Goal: Task Accomplishment & Management: Complete application form

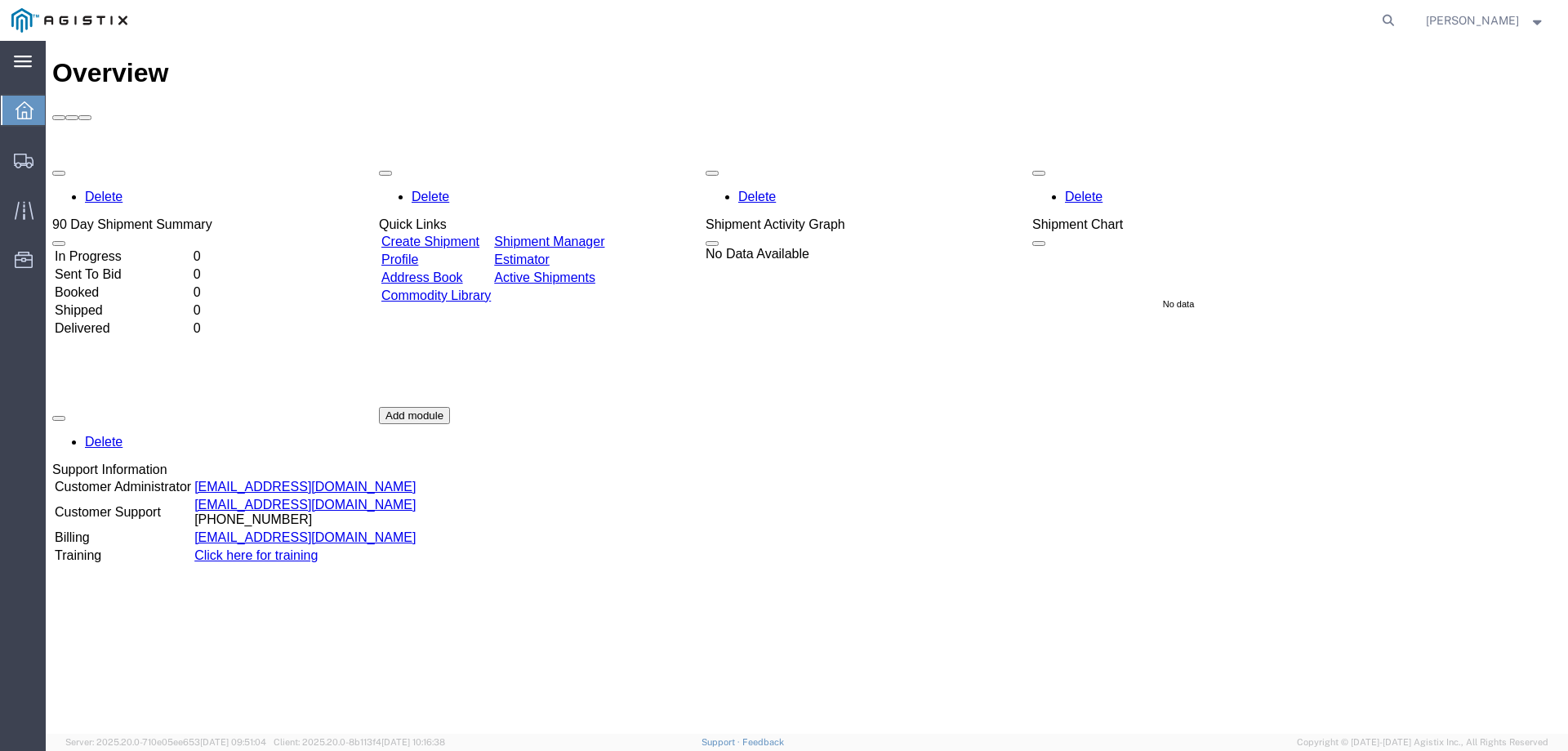
click at [18, 59] on icon at bounding box center [22, 61] width 18 height 12
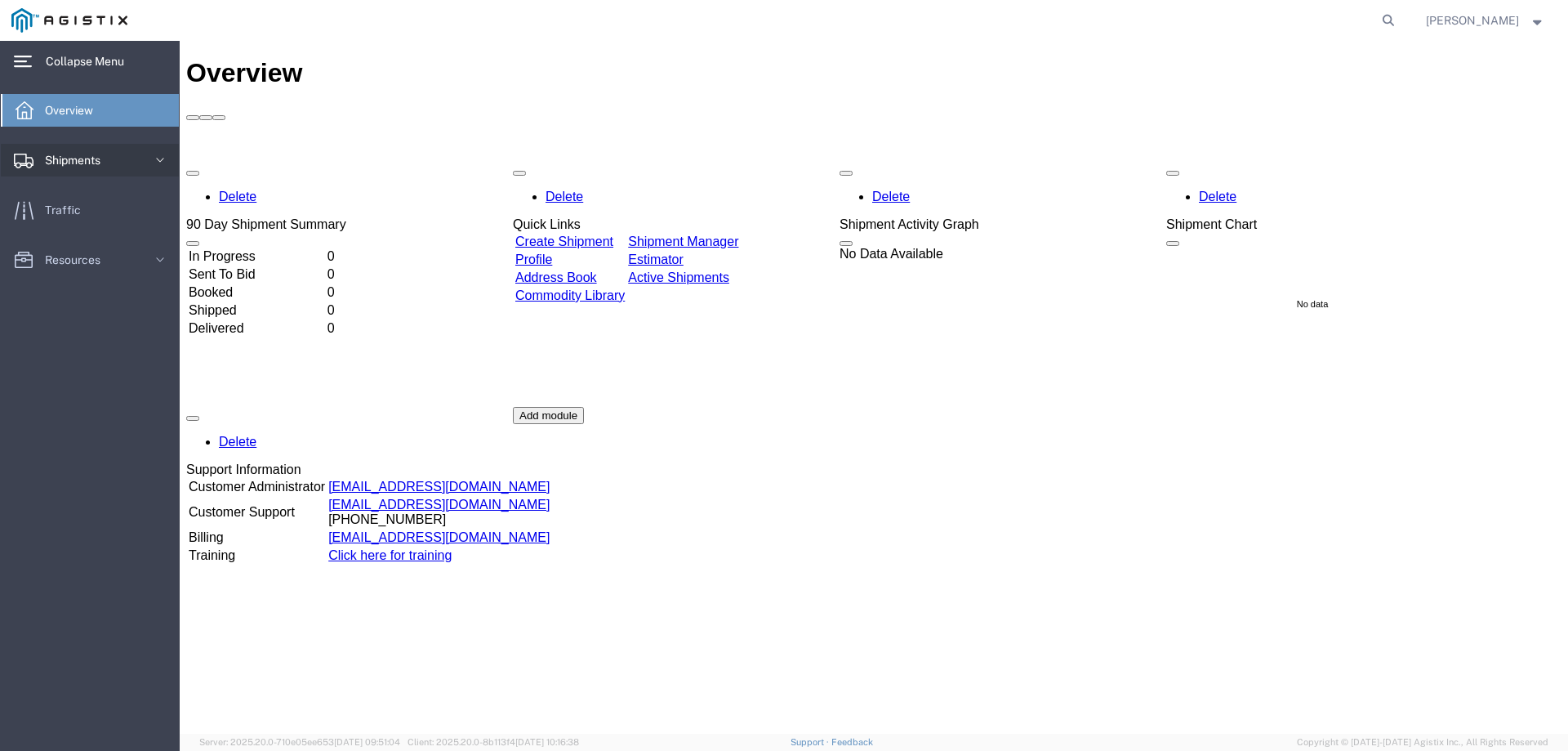
click at [74, 166] on span "Shipments" at bounding box center [78, 160] width 67 height 32
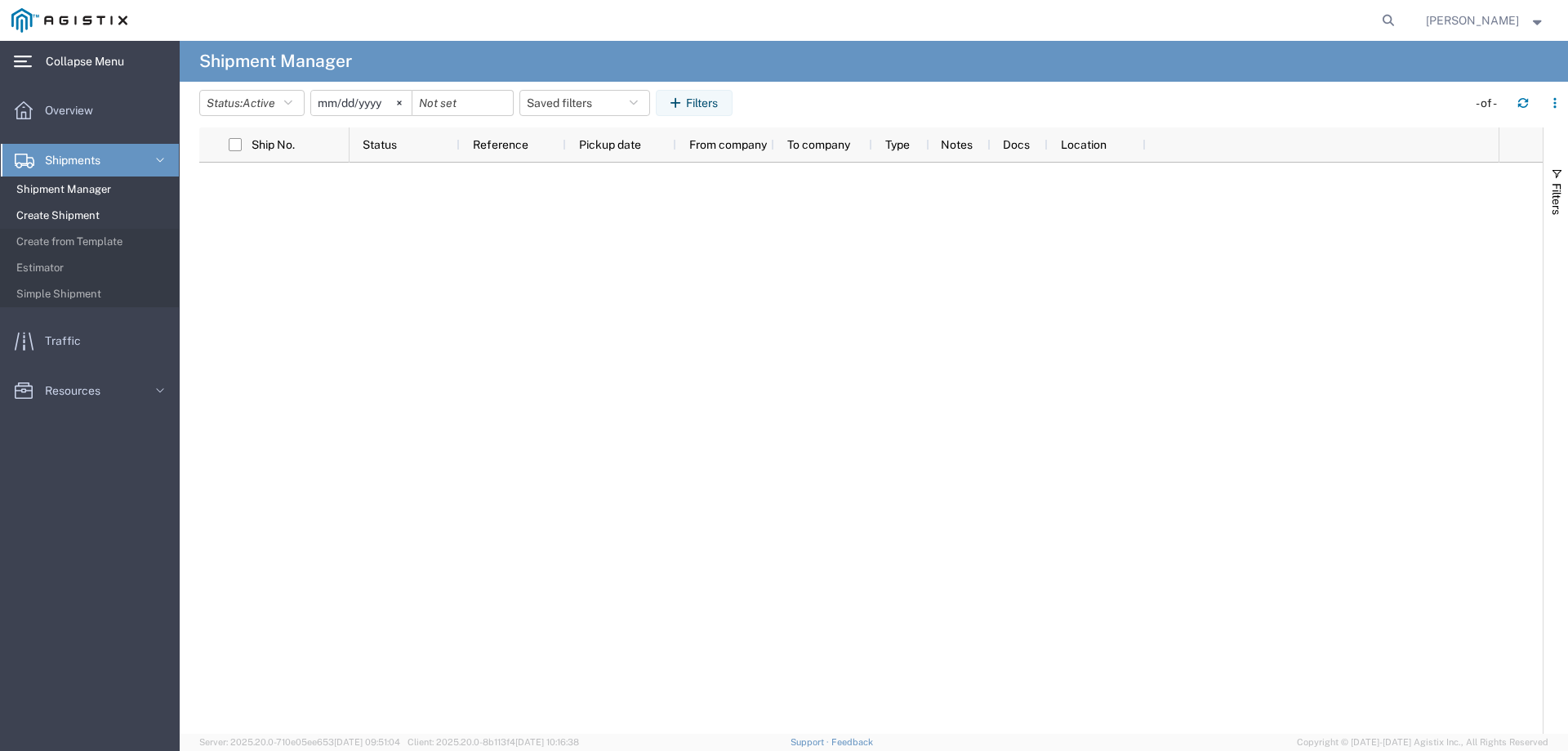
click at [70, 215] on span "Create Shipment" at bounding box center [92, 215] width 151 height 32
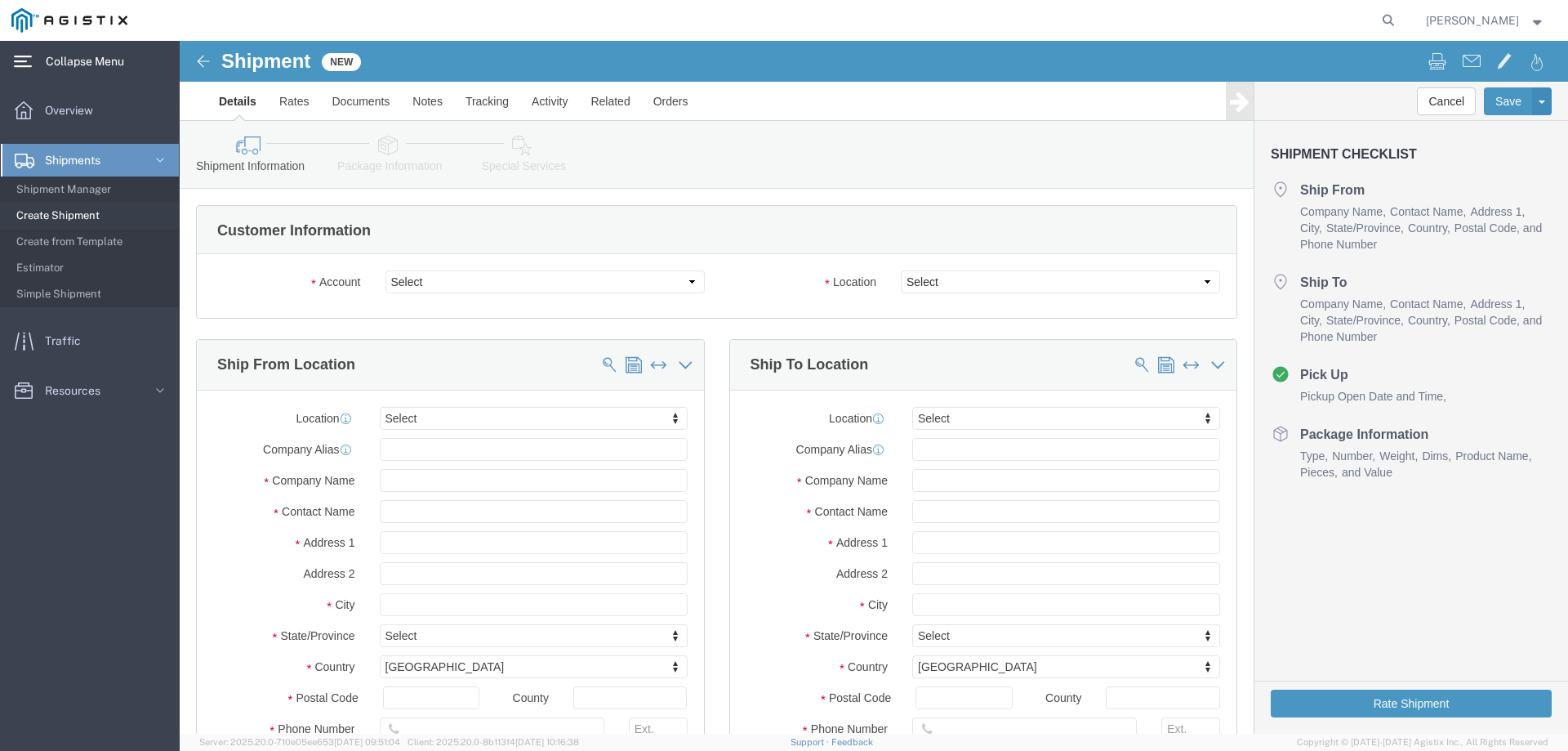
select select
type input "TRENT"
type input "T"
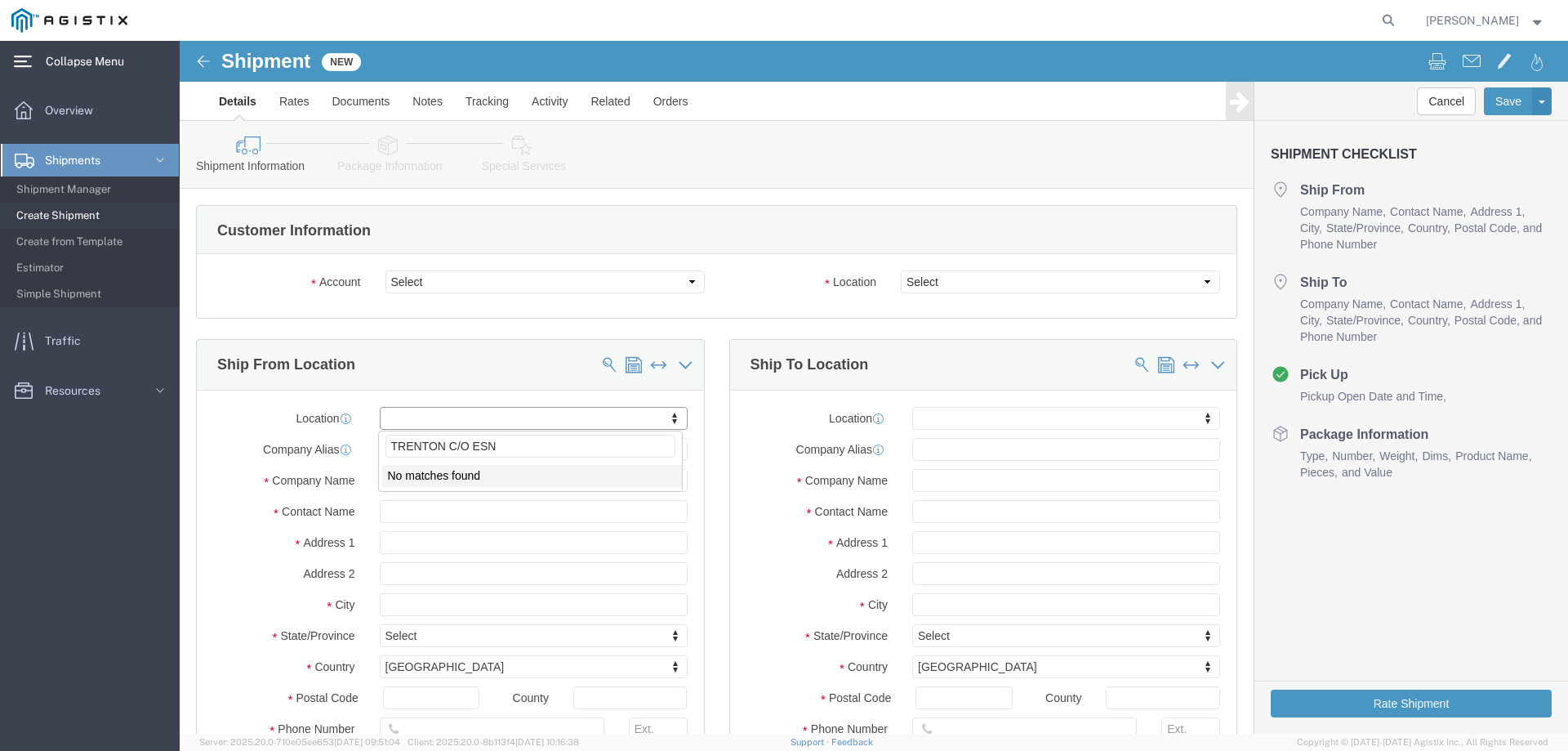
type input "TRENTON C/O ESNA"
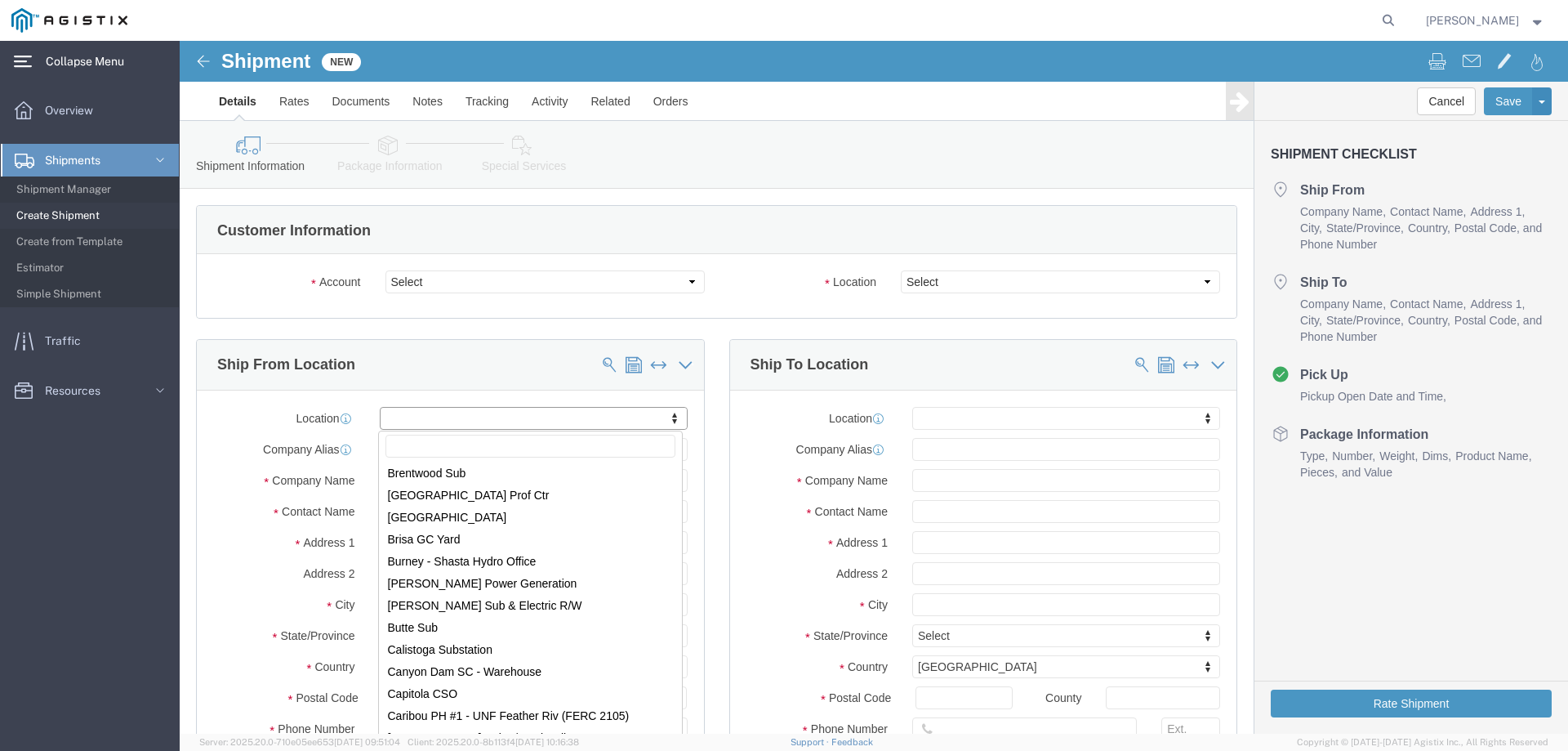
scroll to position [981, 0]
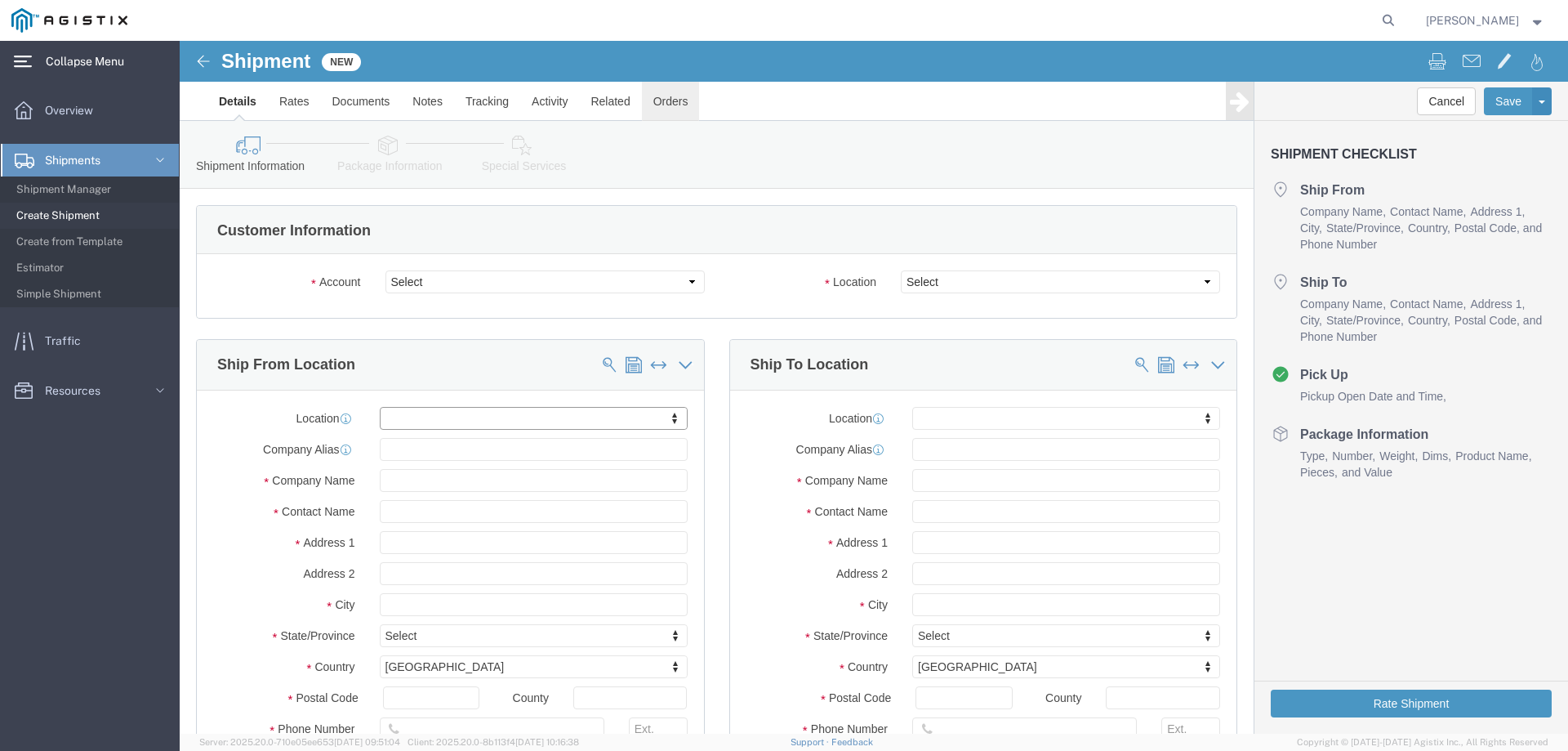
click link "Orders"
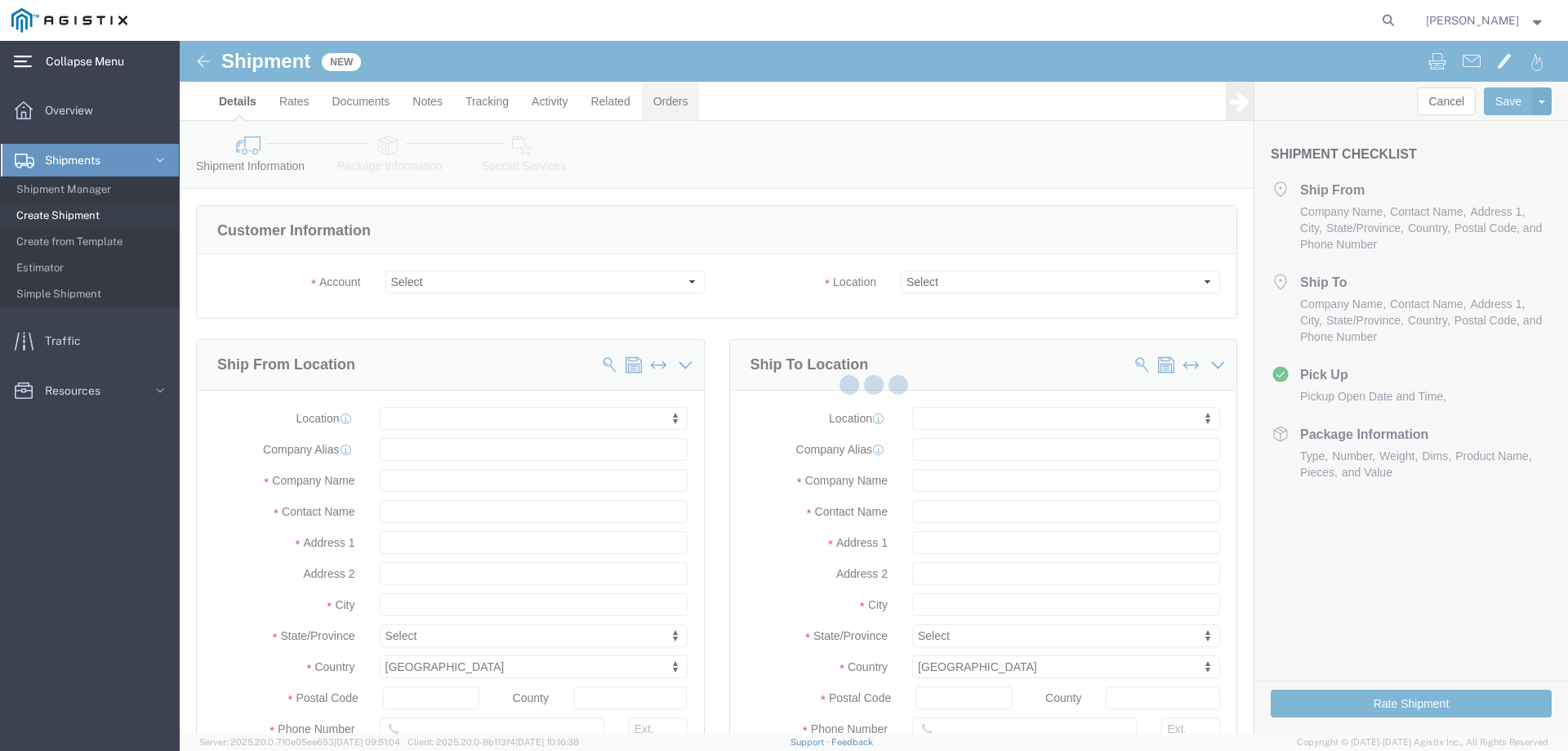
click at [655, 94] on div at bounding box center [873, 387] width 1388 height 693
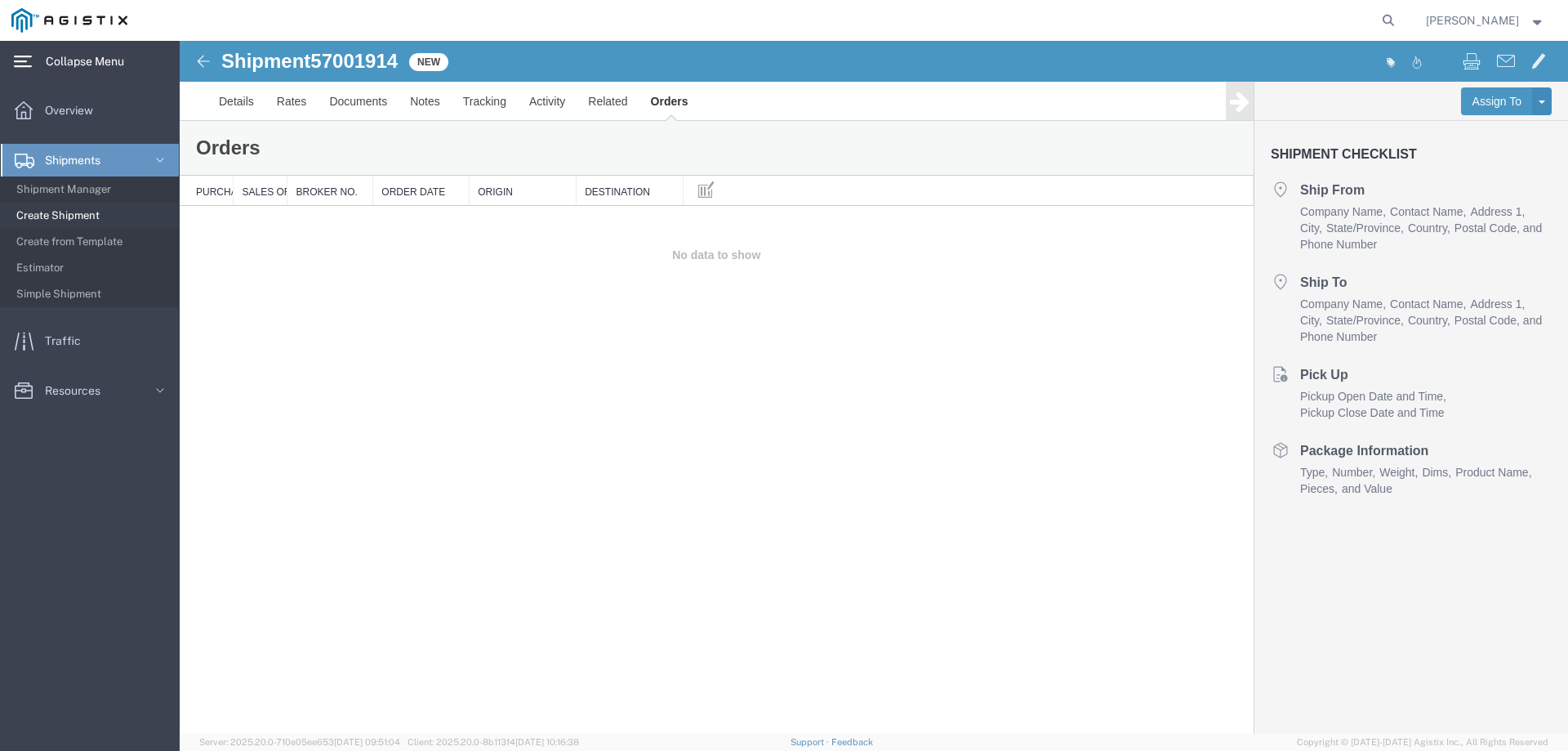
click at [588, 367] on div "Shipment 57001914 0 of 0 New Details Rates Documents Notes Tracking Activity Re…" at bounding box center [873, 387] width 1388 height 693
click at [69, 382] on span "Resources" at bounding box center [78, 390] width 67 height 32
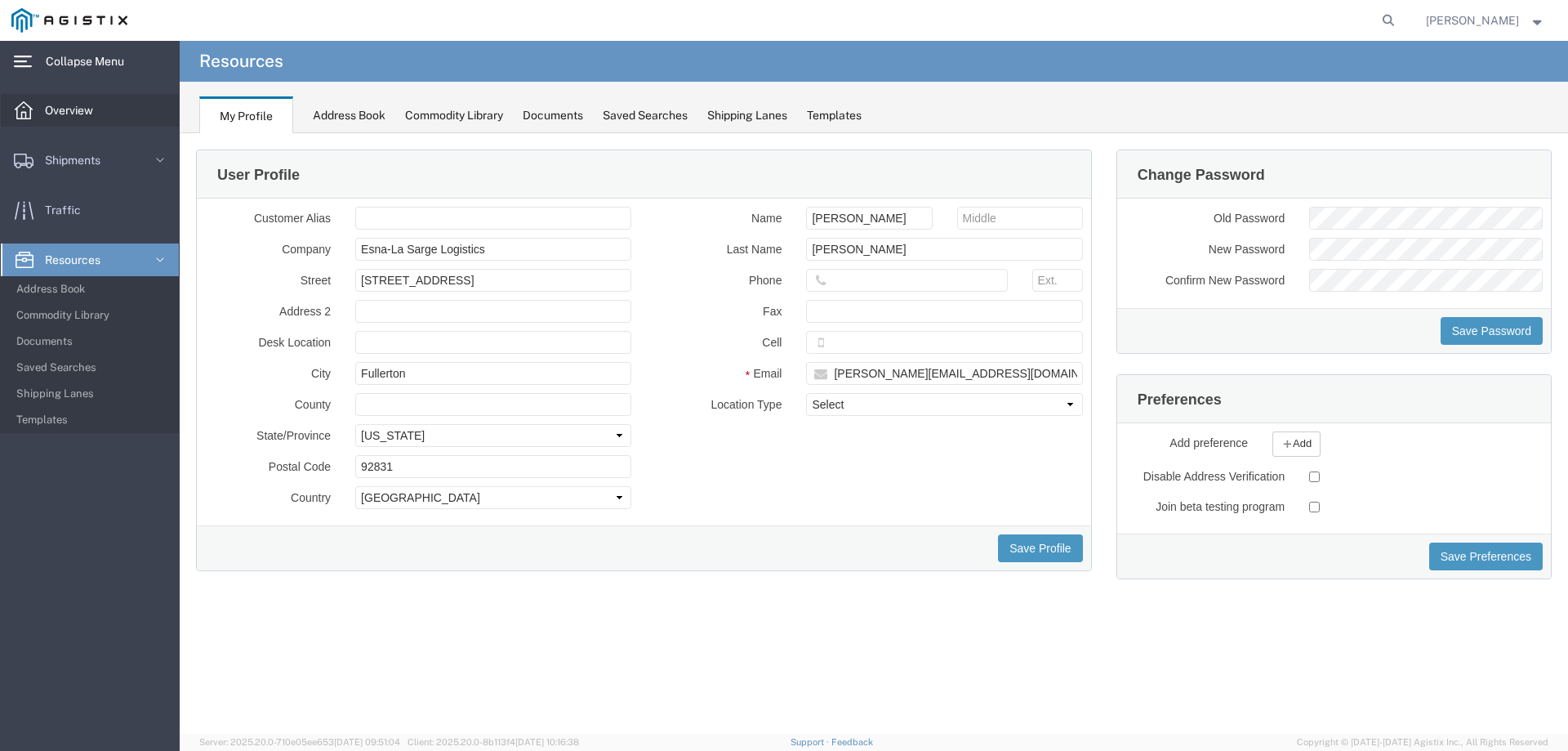
click at [67, 102] on span "Overview" at bounding box center [75, 110] width 60 height 32
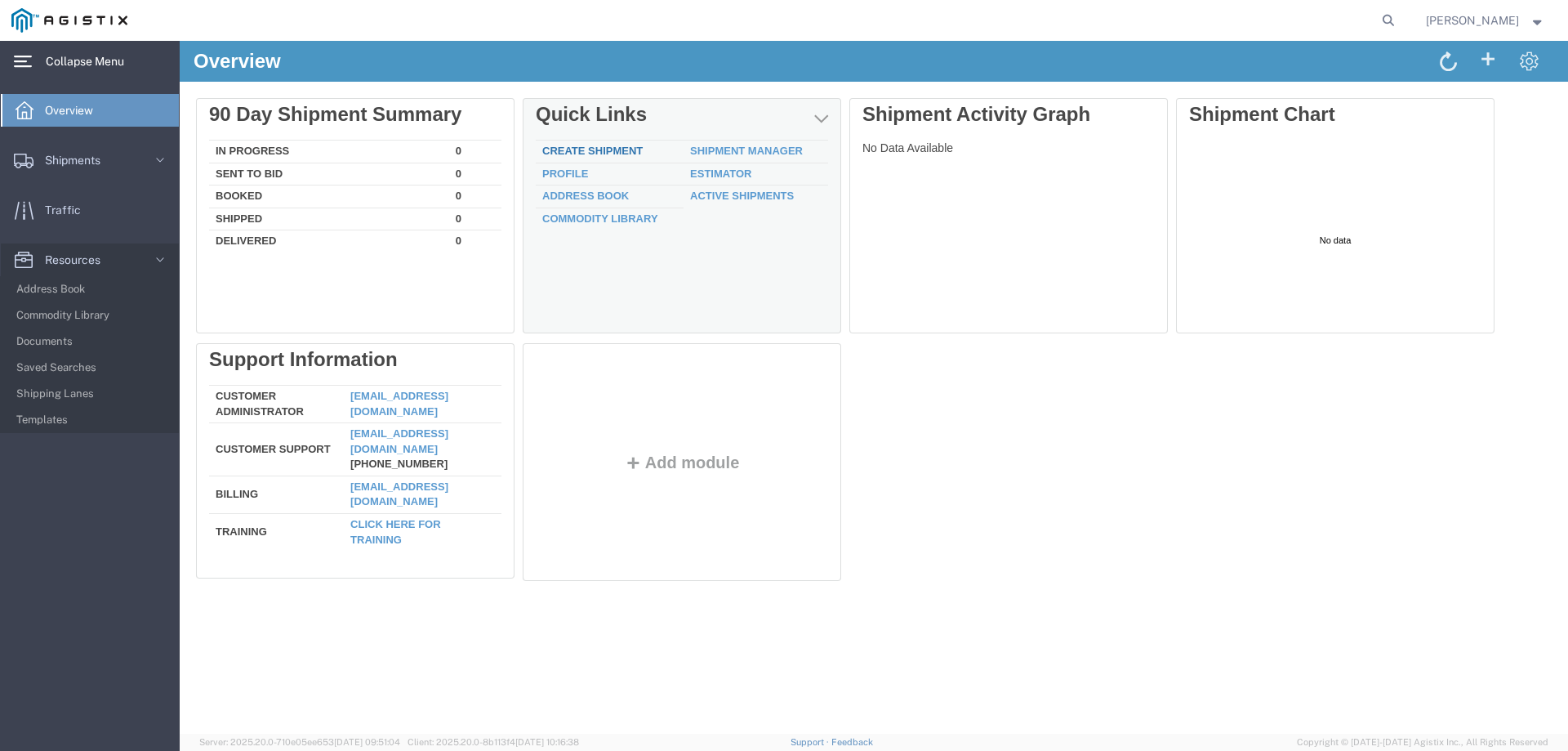
click at [624, 151] on link "Create Shipment" at bounding box center [592, 150] width 101 height 12
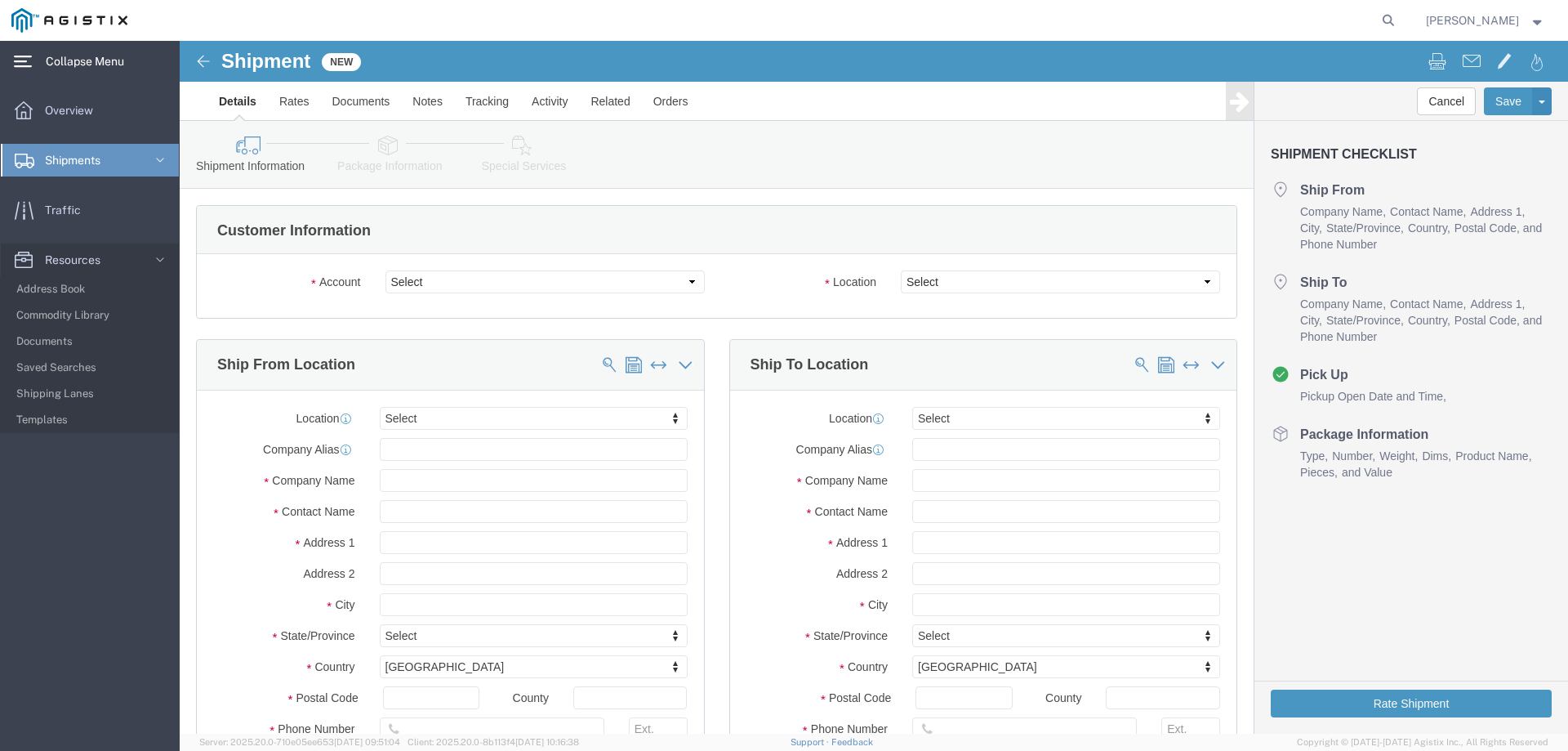
select select
click select "Select Esna-La Sarge Logistics PG&E"
select select "9596"
click select "Select Esna-La Sarge Logistics PG&E"
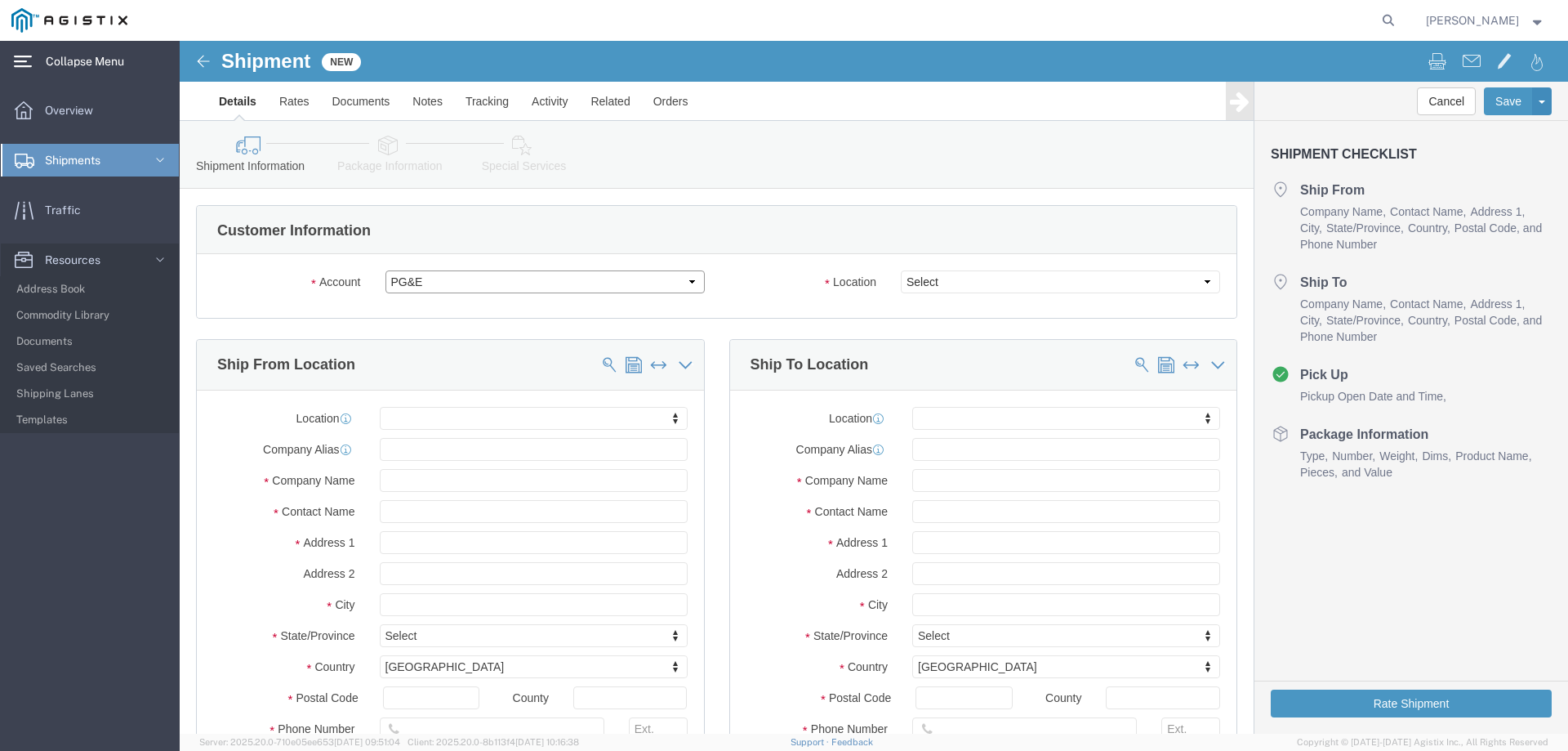
select select "PURCHORD"
select select
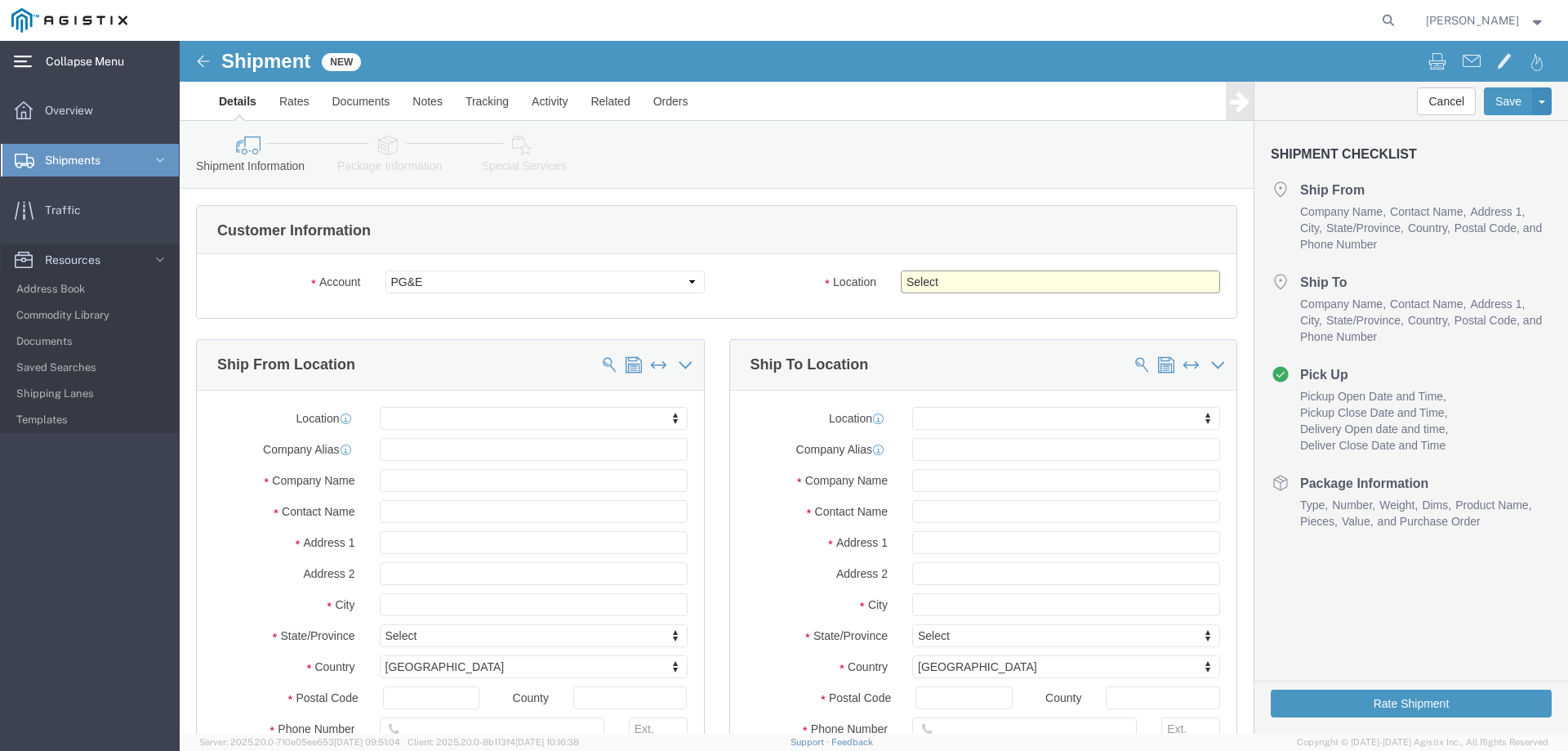
click select "Select All Others [GEOGRAPHIC_DATA] [GEOGRAPHIC_DATA] [GEOGRAPHIC_DATA] [GEOGRA…"
select select "19745"
click select "Select All Others [GEOGRAPHIC_DATA] [GEOGRAPHIC_DATA] [GEOGRAPHIC_DATA] [GEOGRA…"
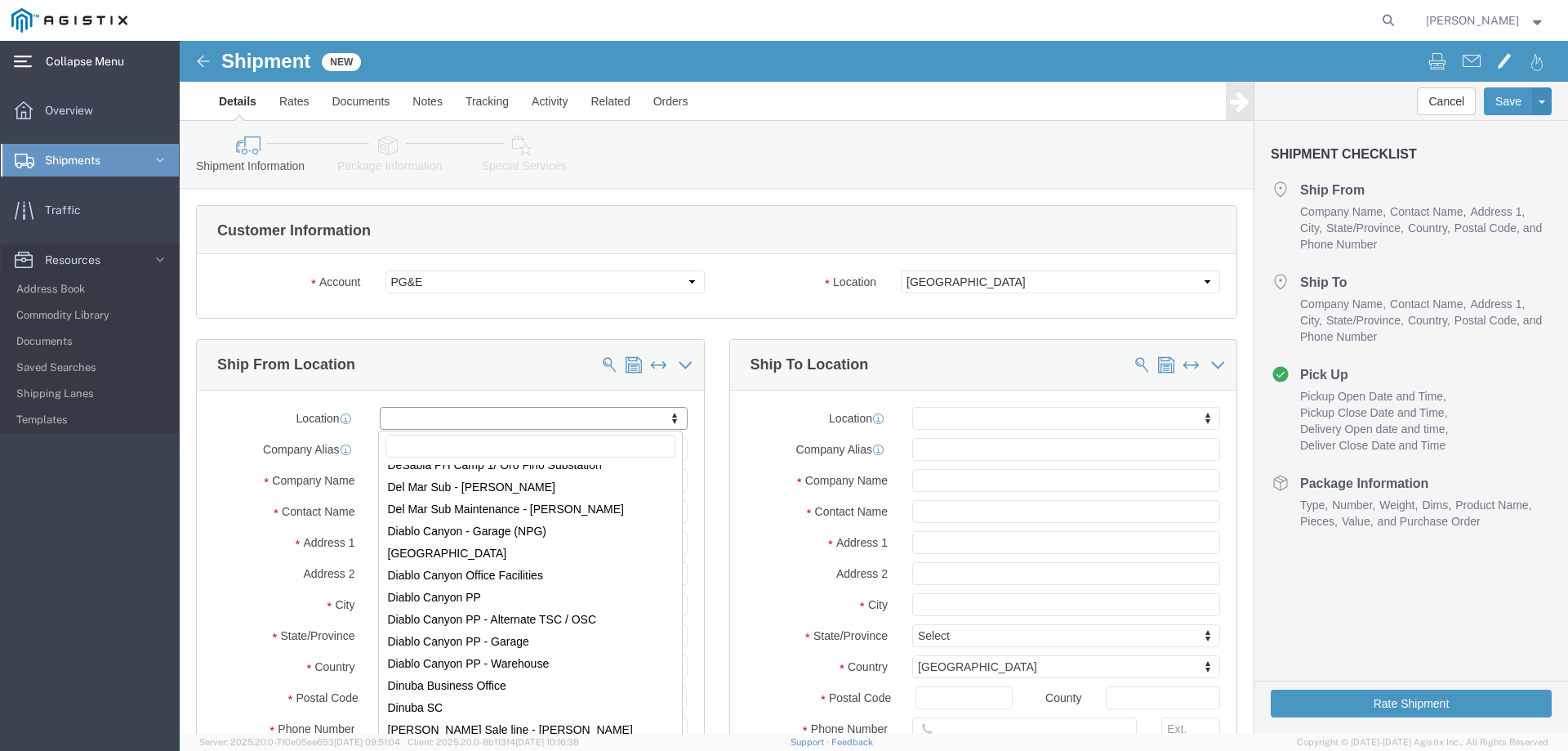
scroll to position [2043, 0]
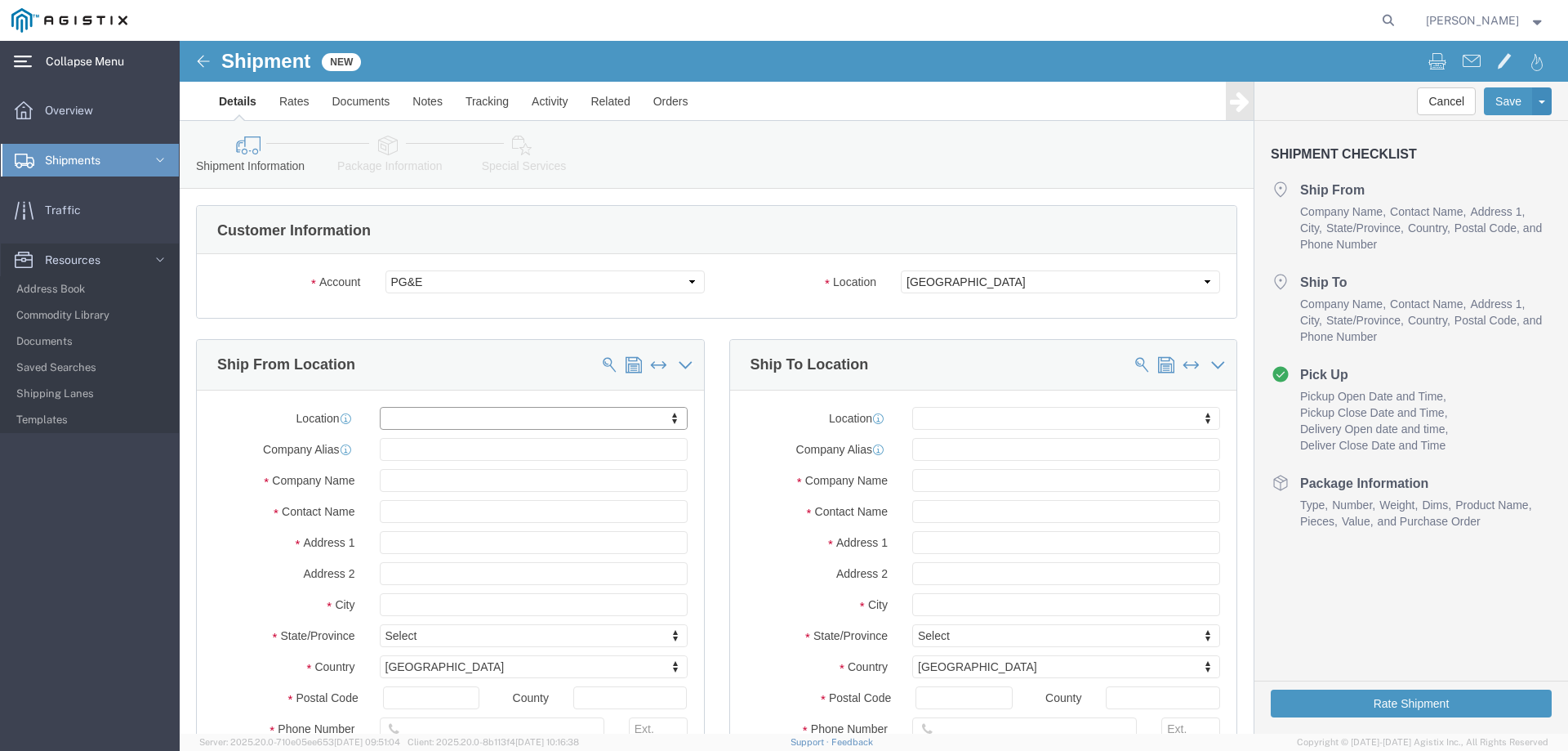
type input "F"
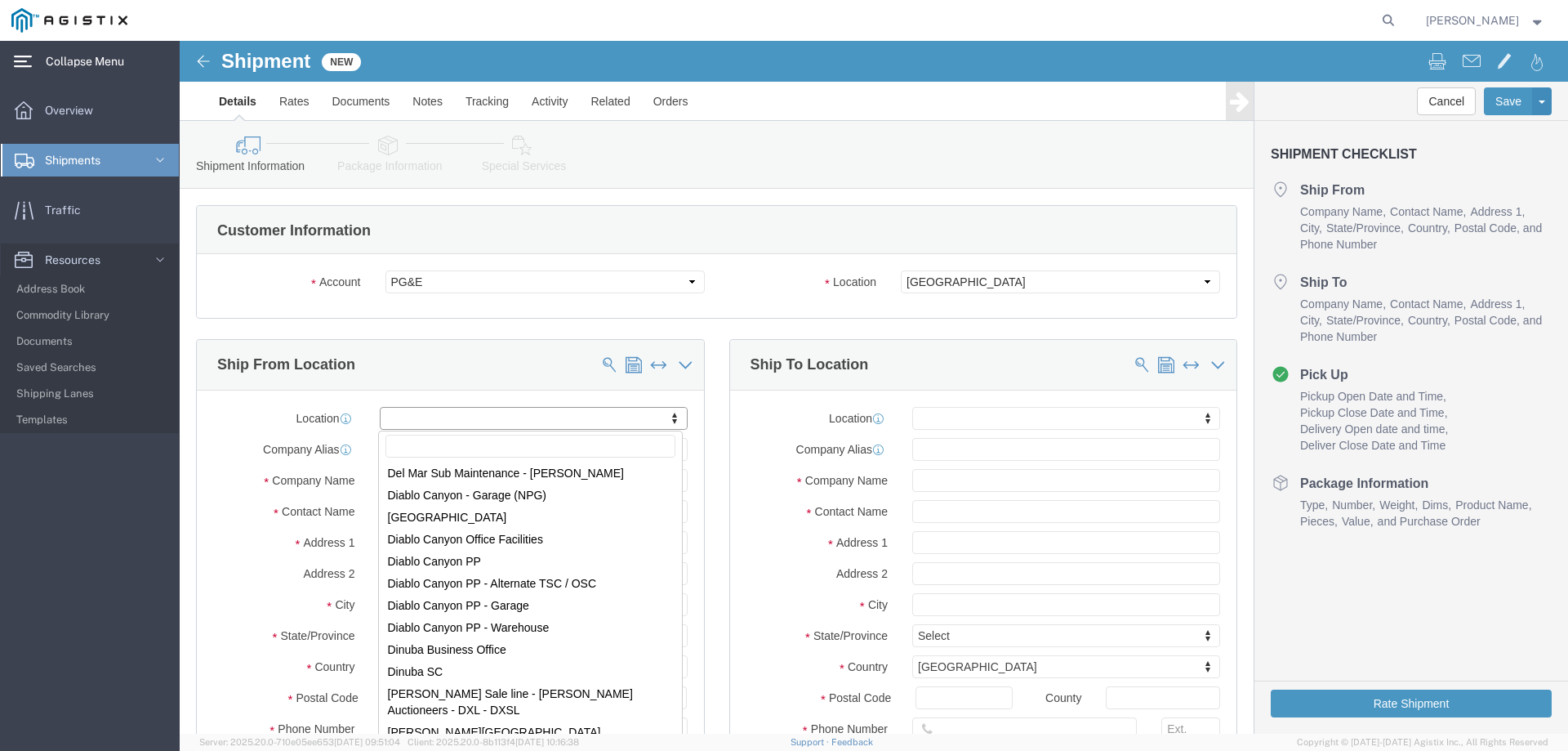
select select "MYPROFILE"
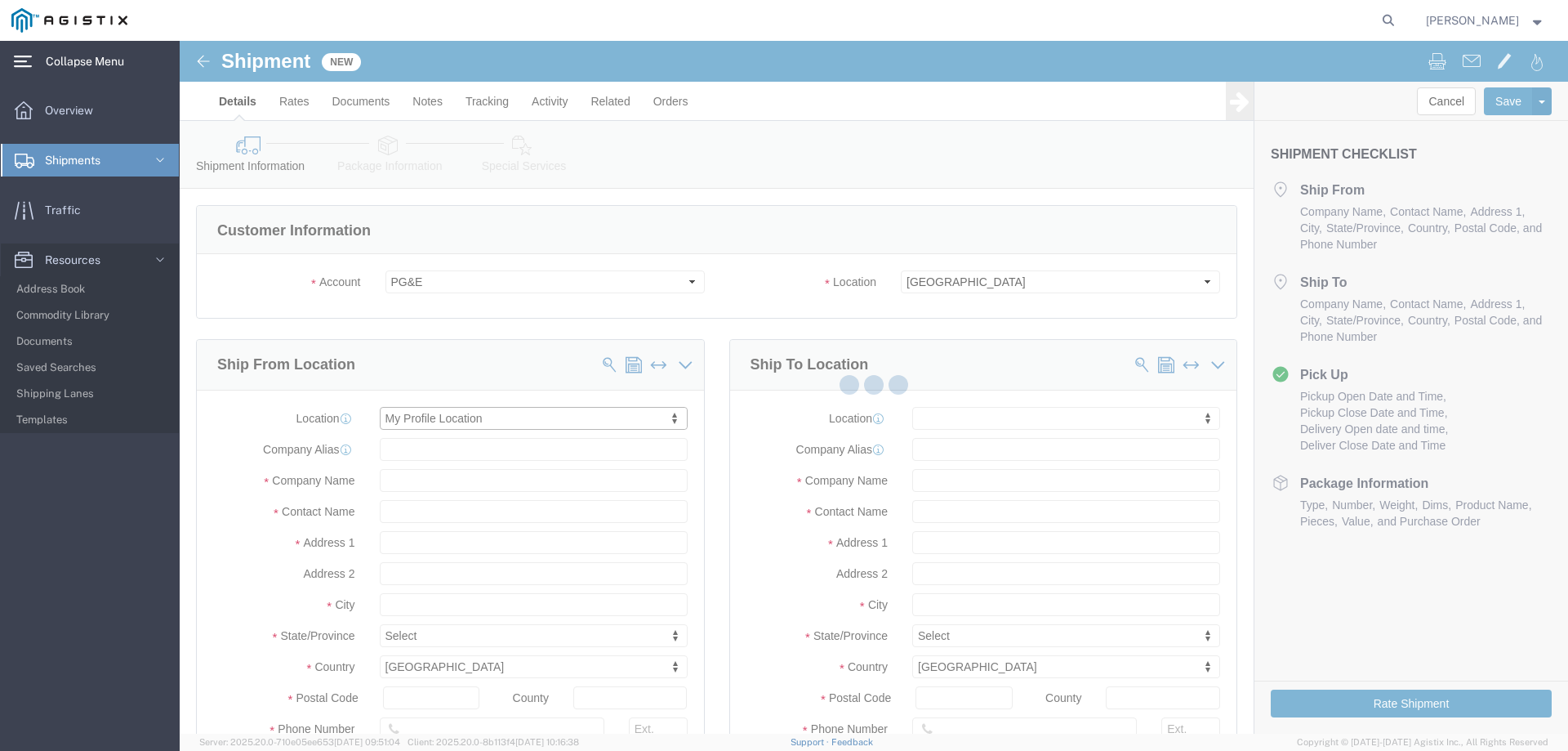
type input "Esna-La Sarge Logistics"
type input "[PERSON_NAME]"
type input "[STREET_ADDRESS]"
type input "Fullerton"
type input "92831"
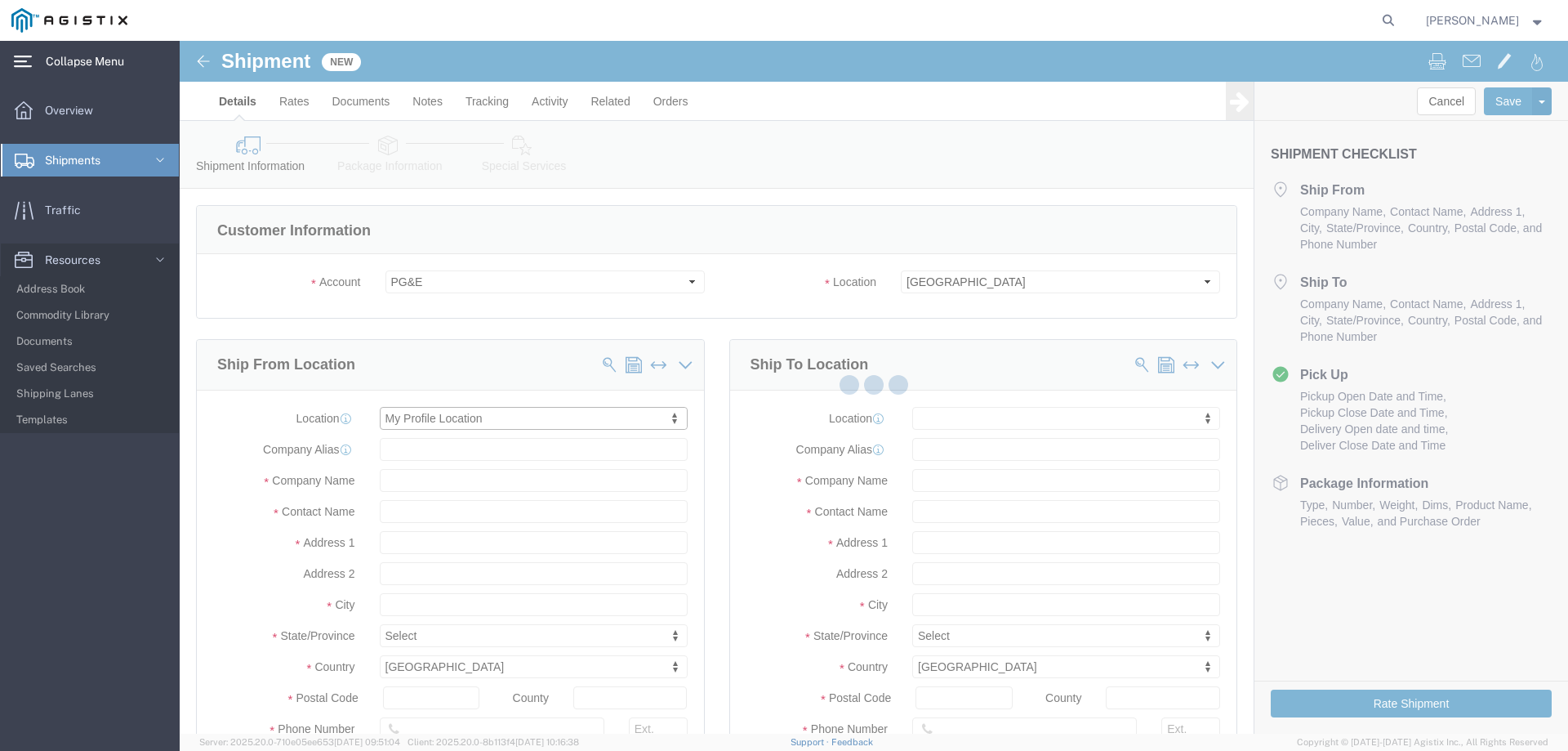
type input "[PERSON_NAME][EMAIL_ADDRESS][DOMAIN_NAME][PERSON_NAME]"
checkbox input "true"
select select "CA"
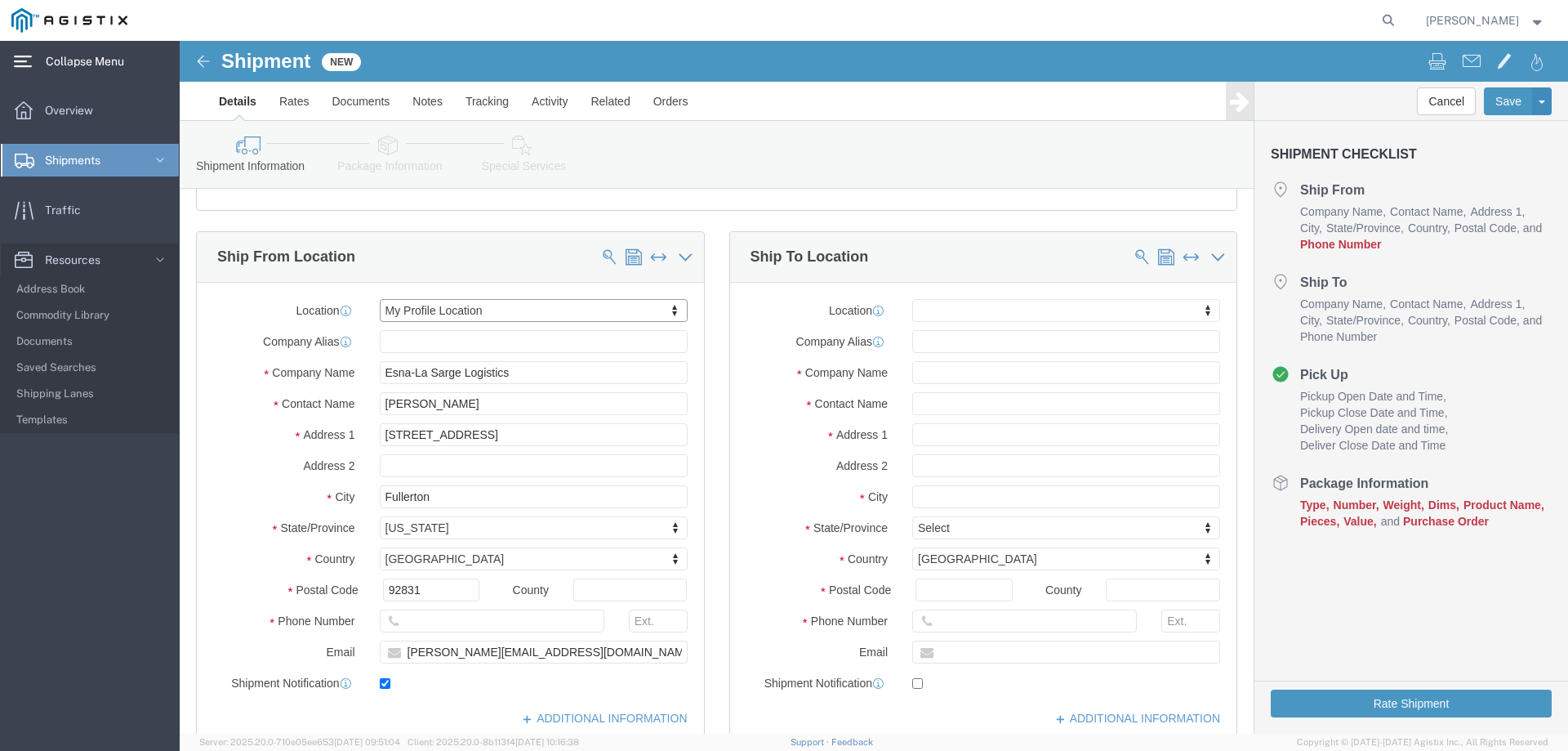
scroll to position [163, 0]
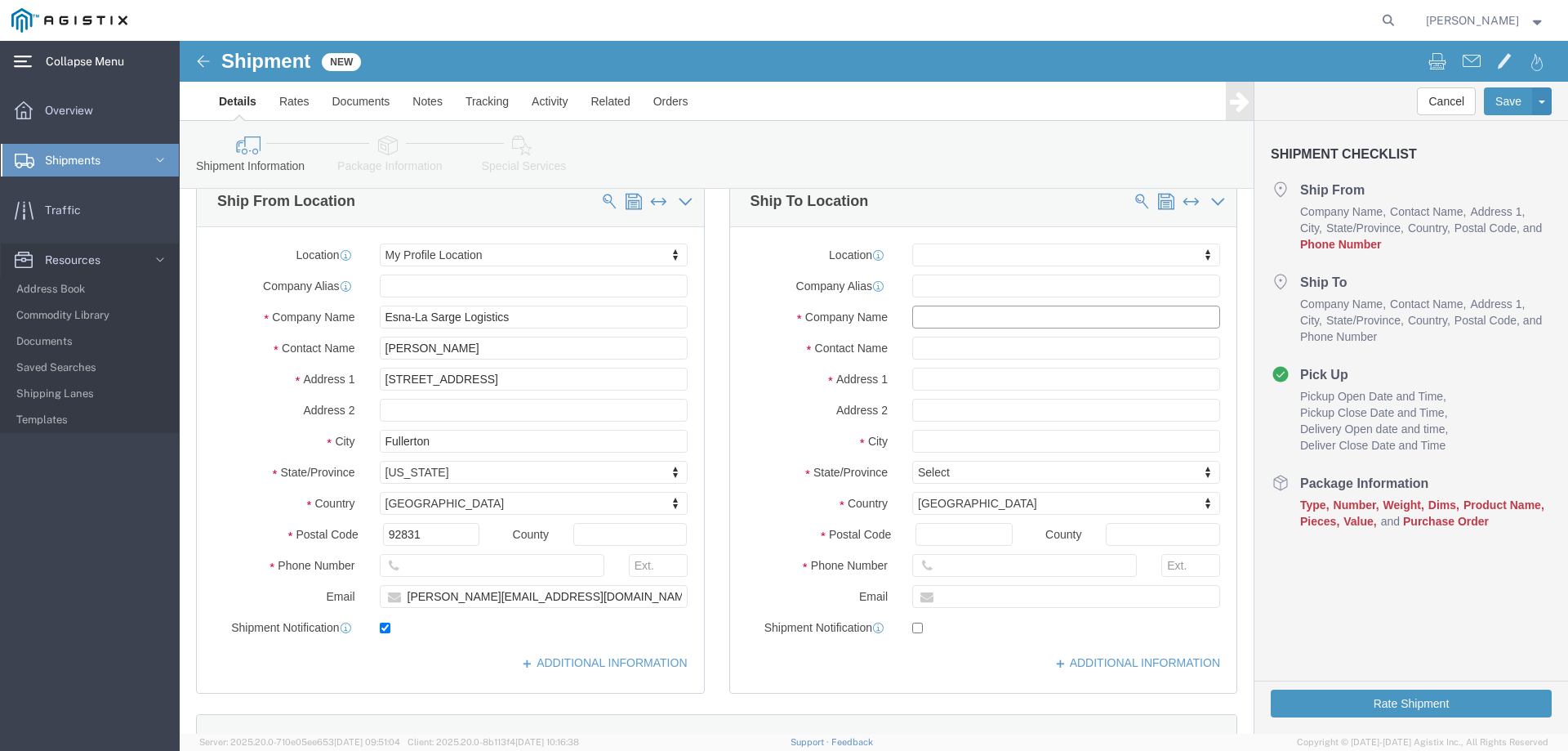
click input "text"
type input "PACIFIC GAS & ELECTRIC FRESNO"
click input "text"
type input "[STREET_ADDRESS]"
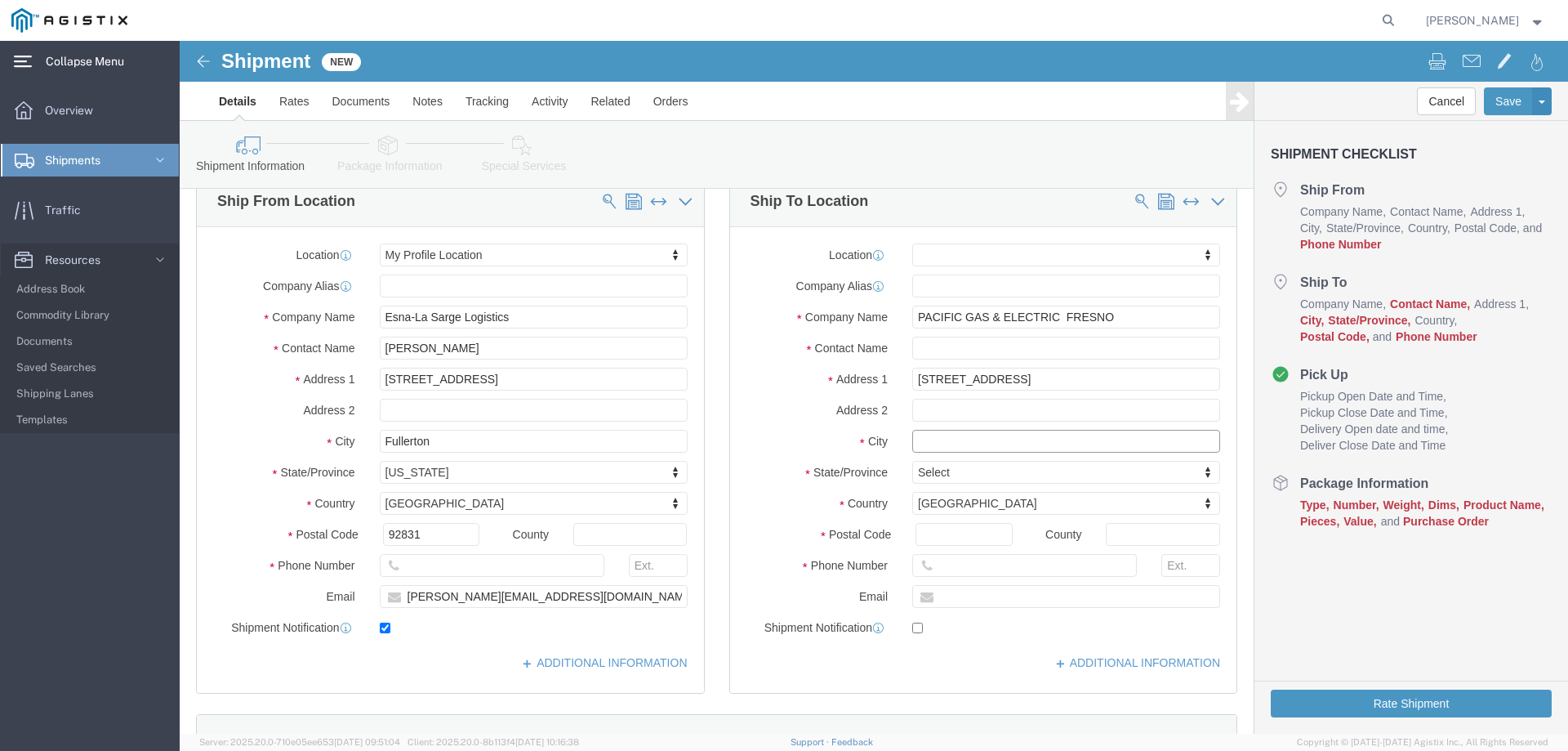
click input "text"
select select
type input "[GEOGRAPHIC_DATA]"
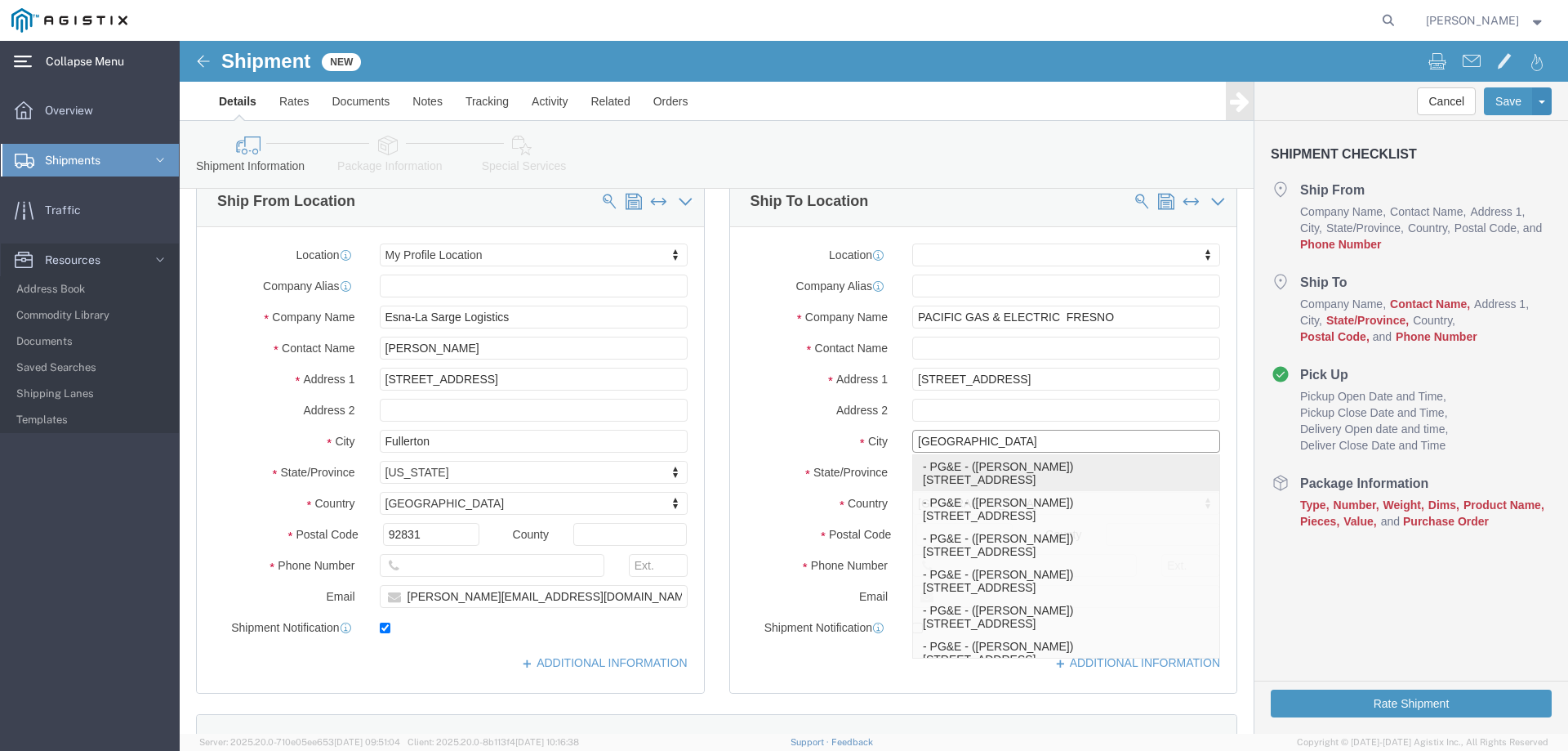
click p "- PG&E - ([PERSON_NAME]) [STREET_ADDRESS]"
select select
type input "PG&E"
type input "[PERSON_NAME]"
type input "2221 S Orange"
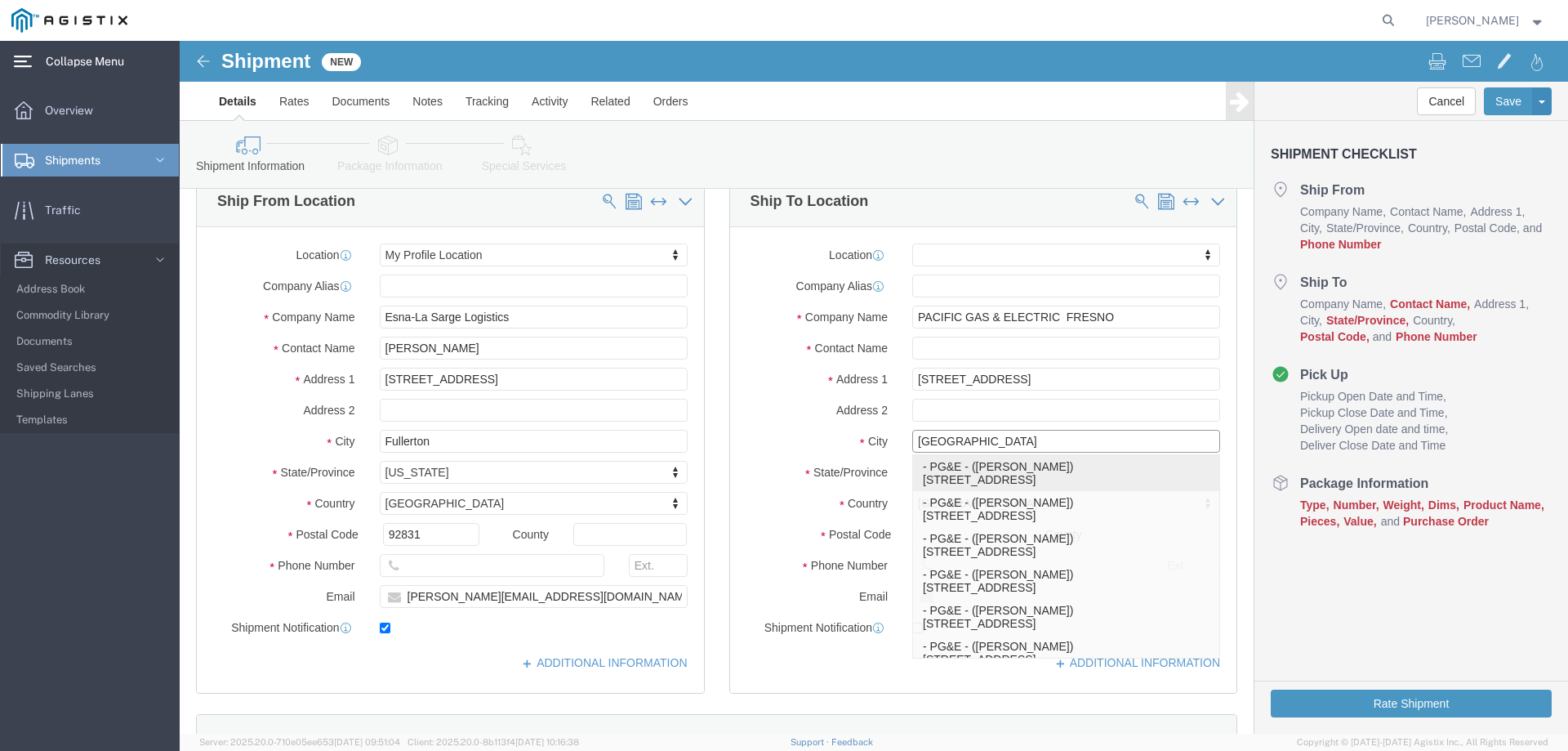
type input "[GEOGRAPHIC_DATA]"
type input "93725"
type input "[PHONE_NUMBER]"
select select "CA"
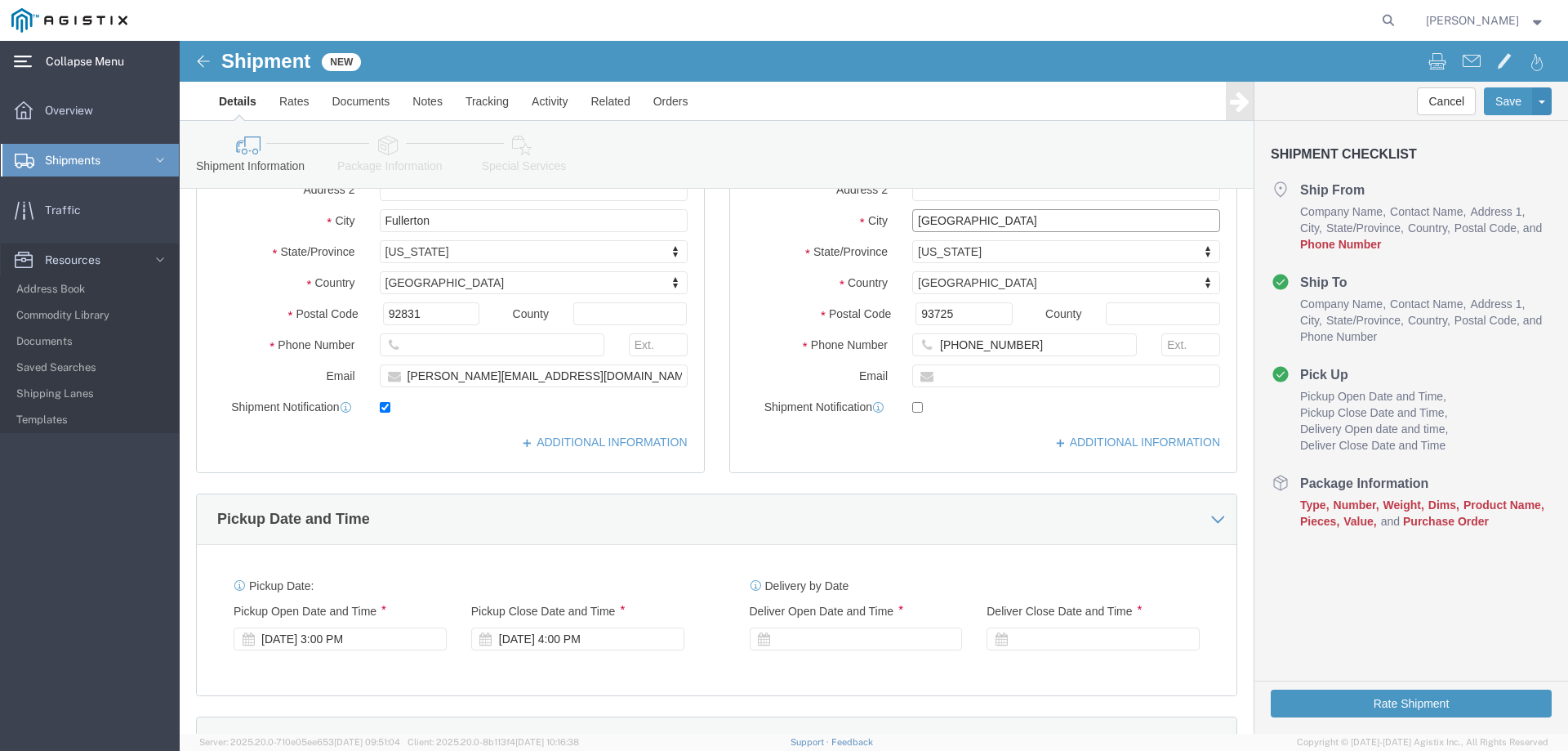
scroll to position [490, 0]
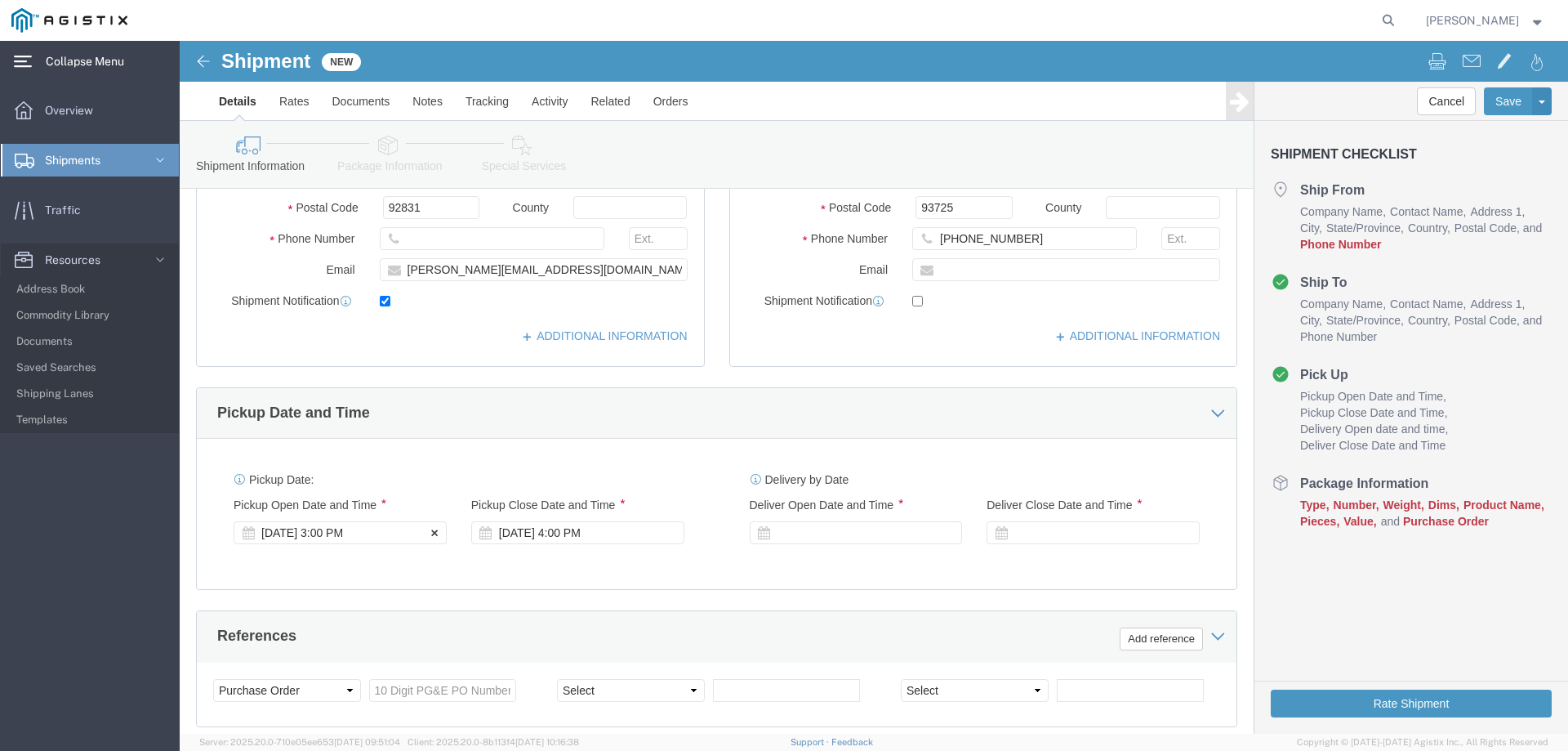
type input "[GEOGRAPHIC_DATA]"
select select
click icon
click div "[DATE] 3:00 PM"
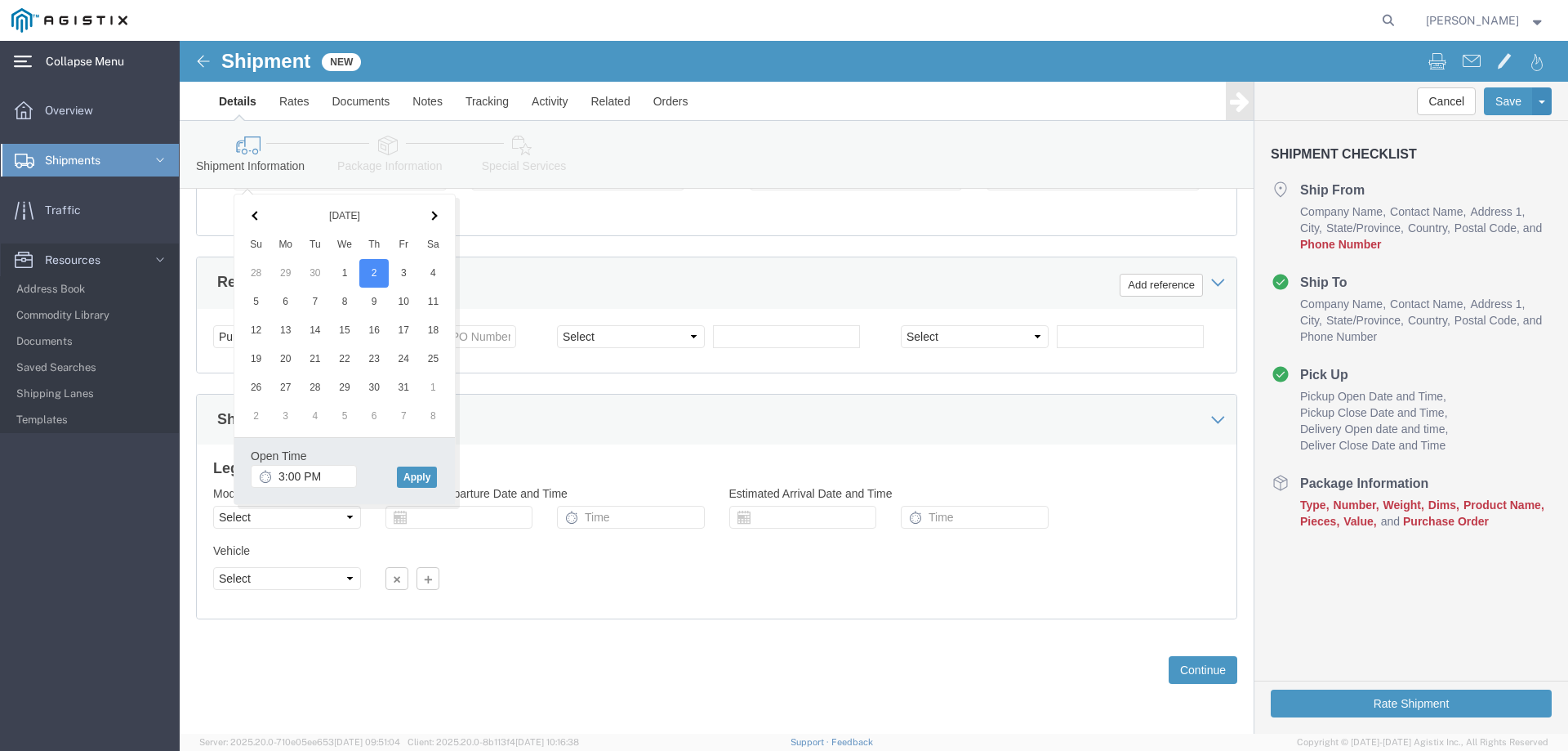
click div "Shipping Mode (Optional)"
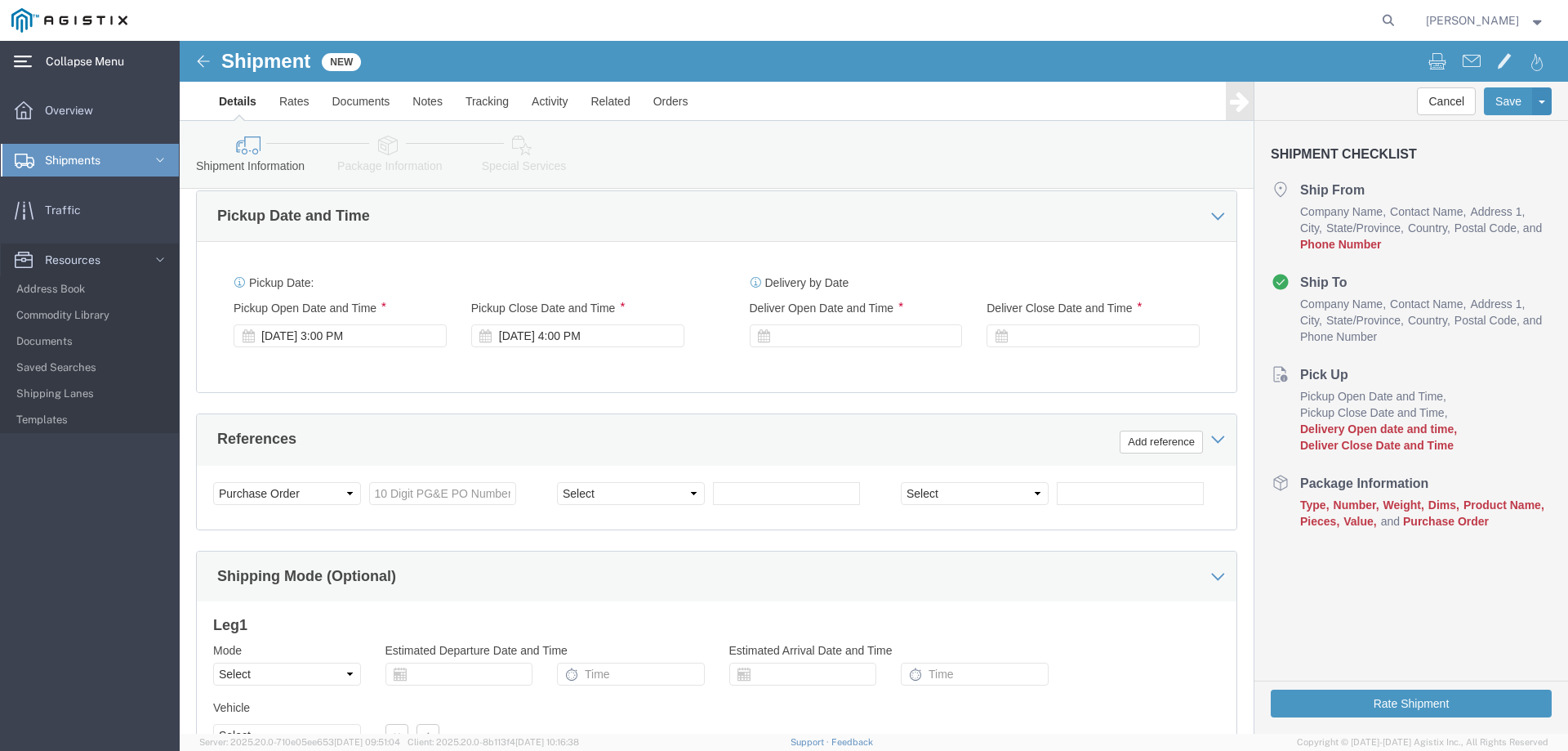
scroll to position [681, 0]
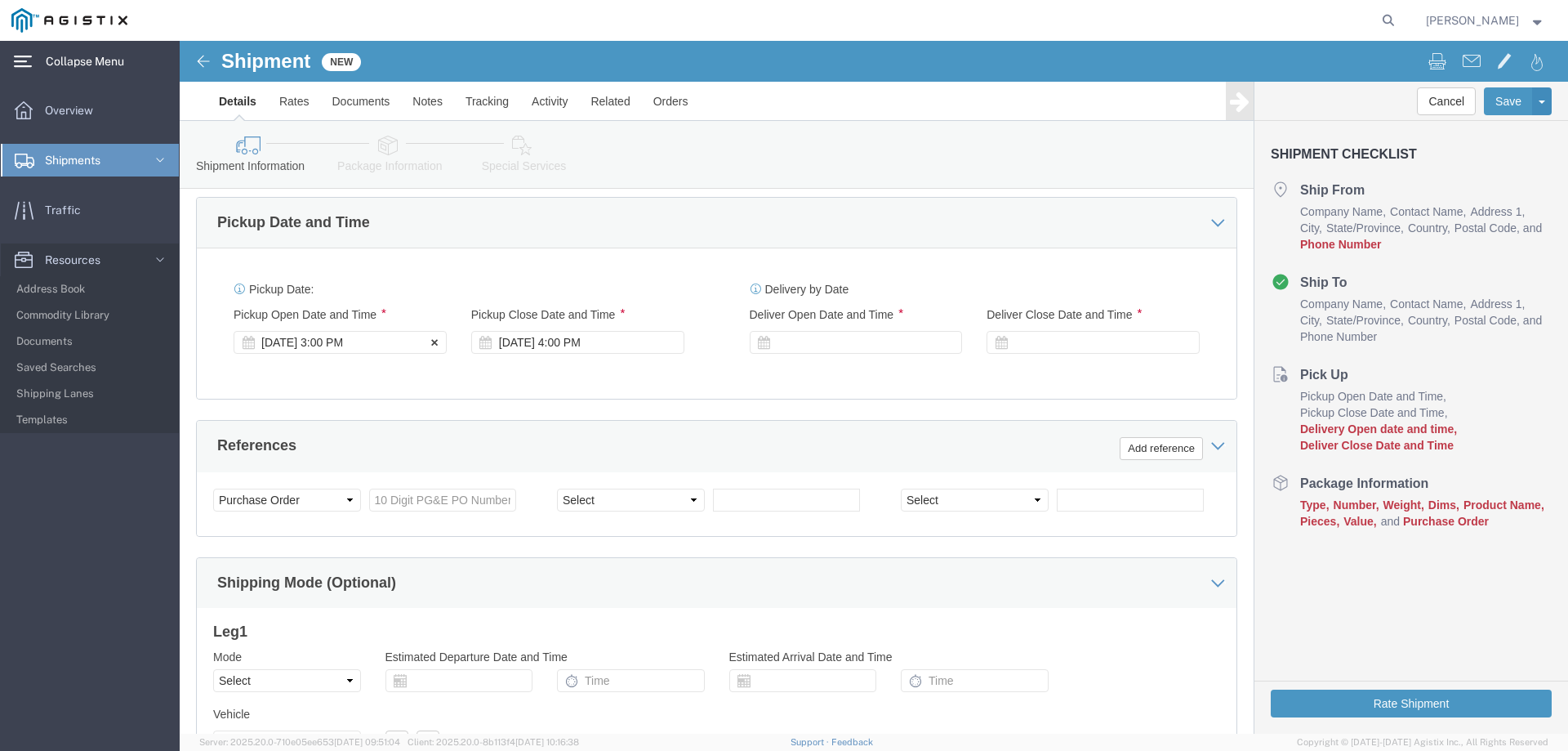
click div "[DATE] 3:00 PM"
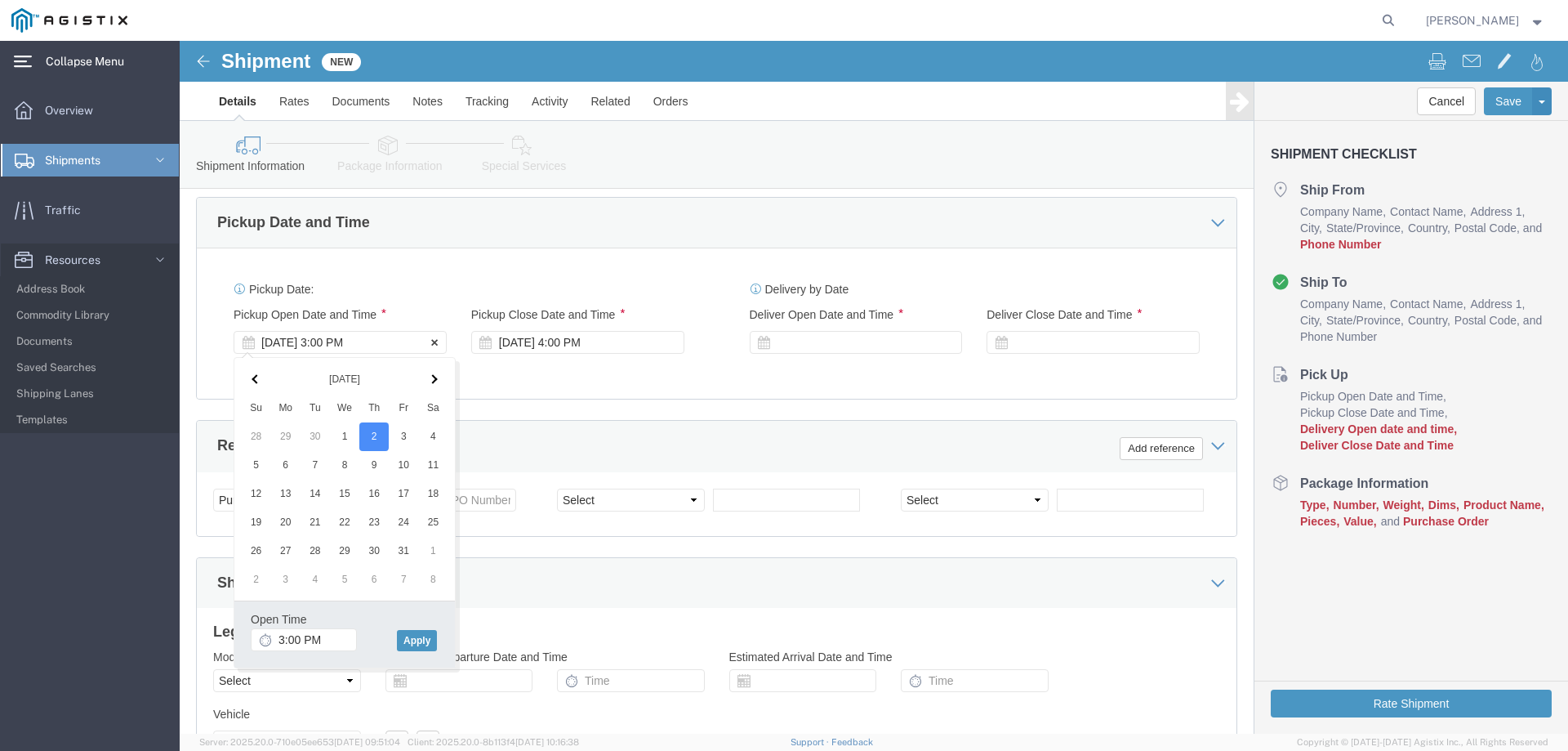
click div "[DATE] 3:00 PM"
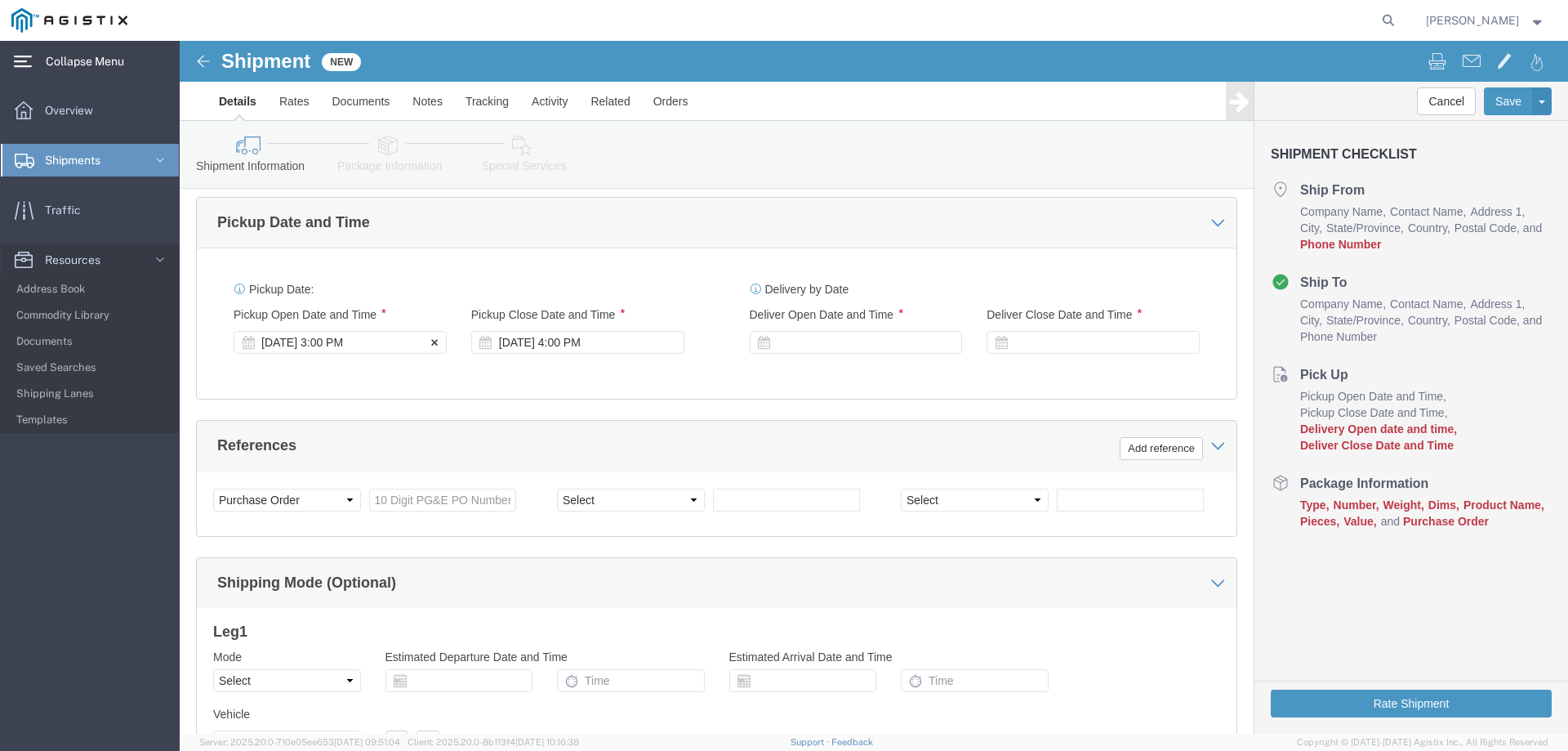
click div "[DATE] 3:00 PM"
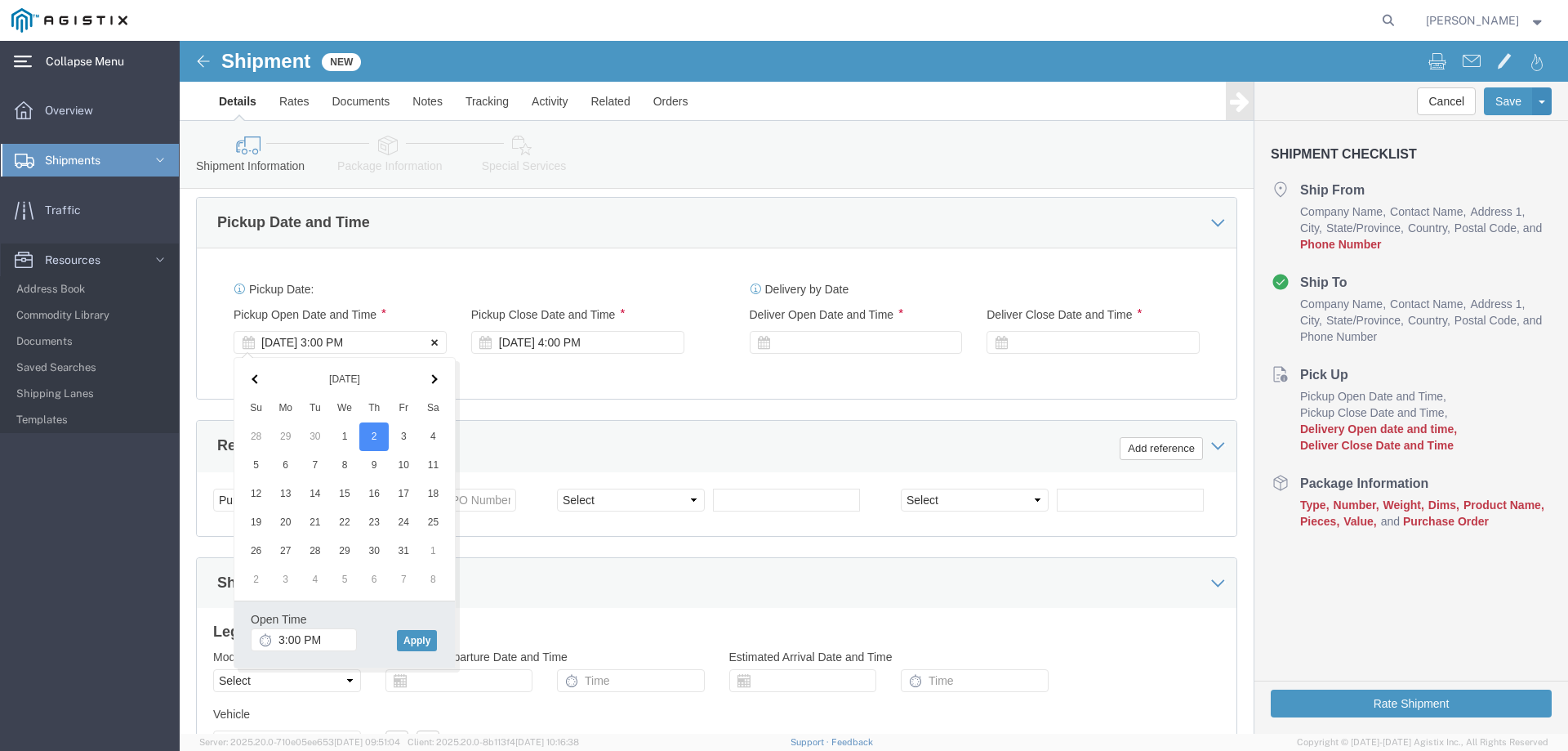
click icon
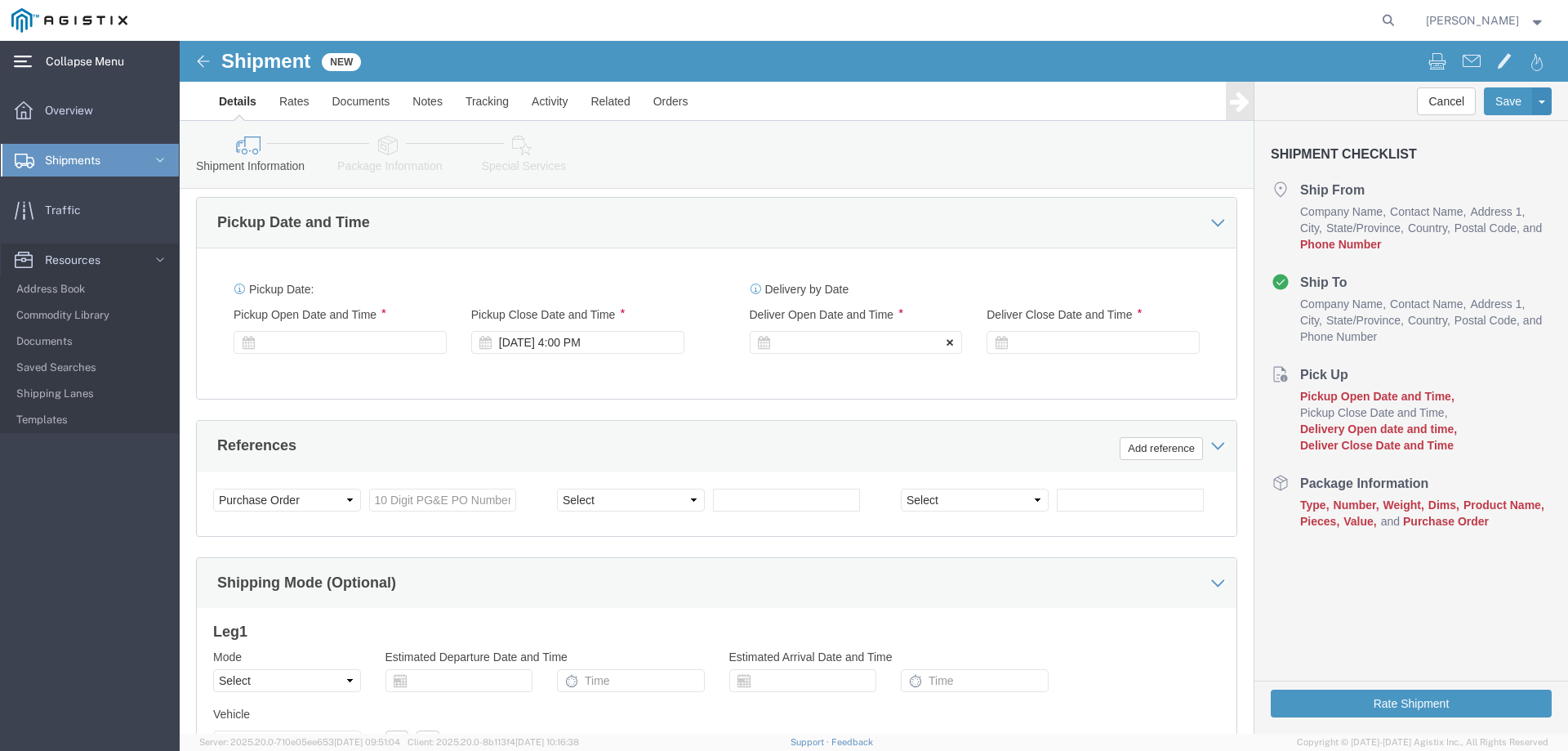
click icon
click div
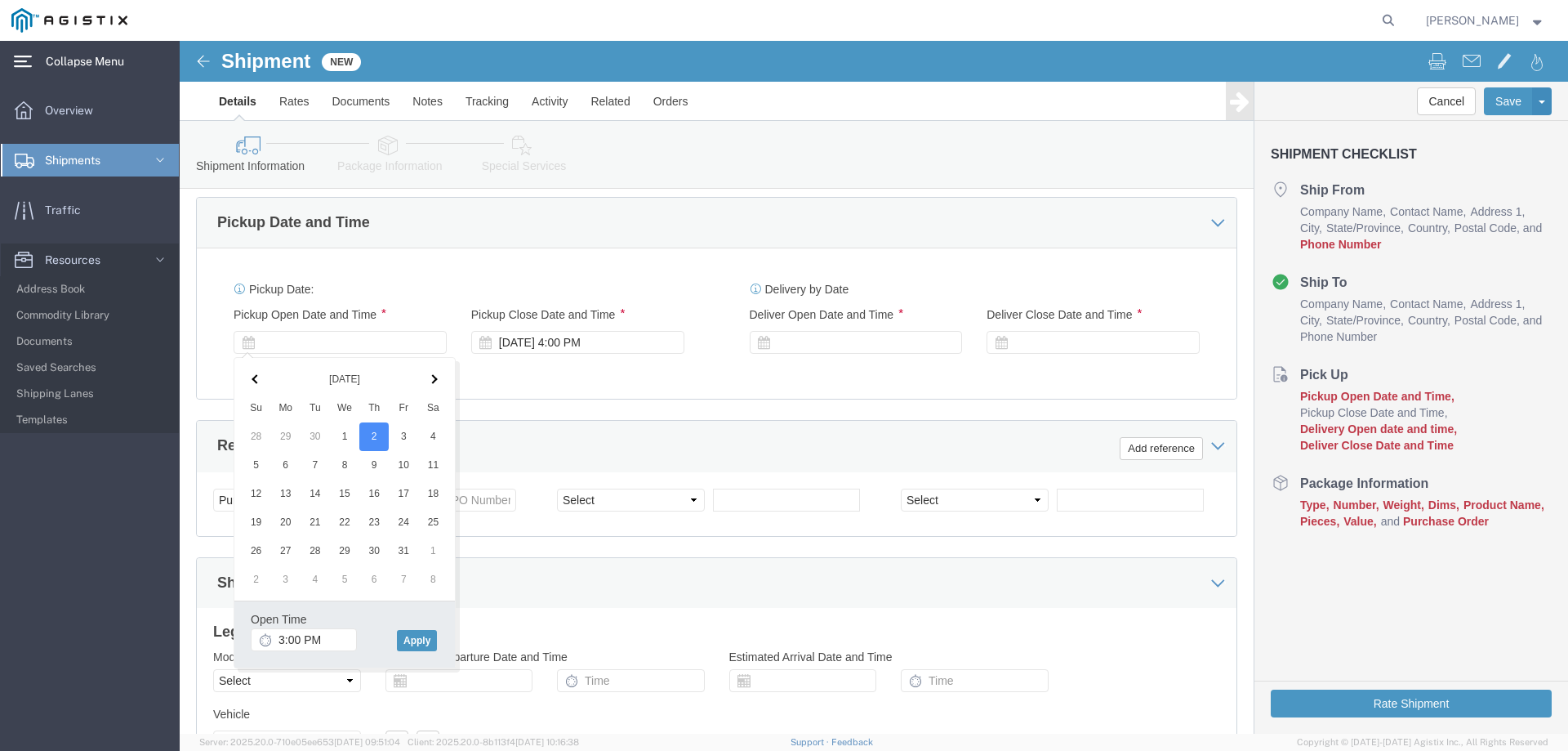
click div "Pickup Date: Pickup Start Date Pickup Start Time Pickup Open Date and Time Pick…"
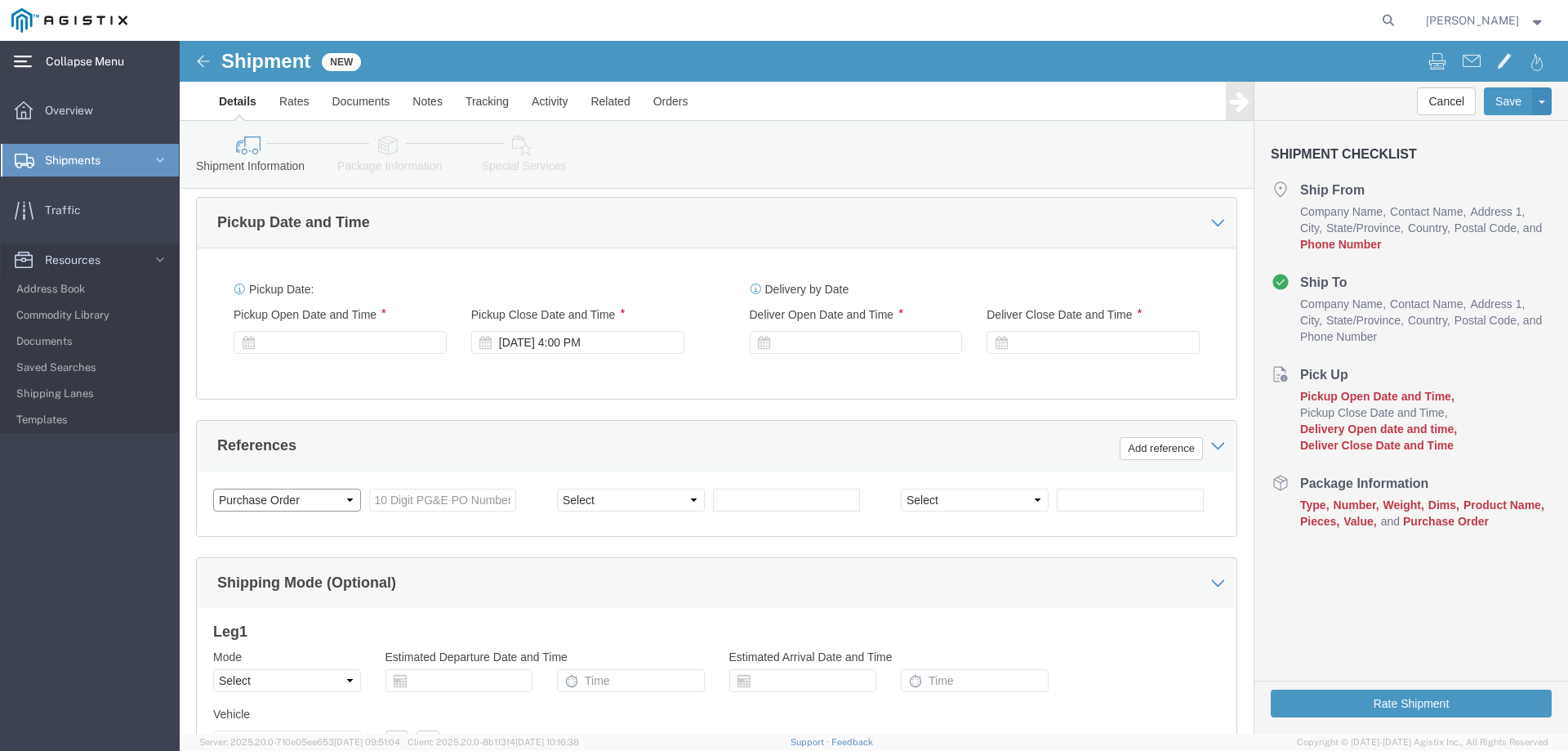
click select "Select Account Type Activity ID Airline Appointment Number ASN Batch Request # …"
click input "text"
type input "3501422986"
click select "Select Account Type Activity ID Airline Appointment Number ASN Batch Request # …"
select select "ACTYP"
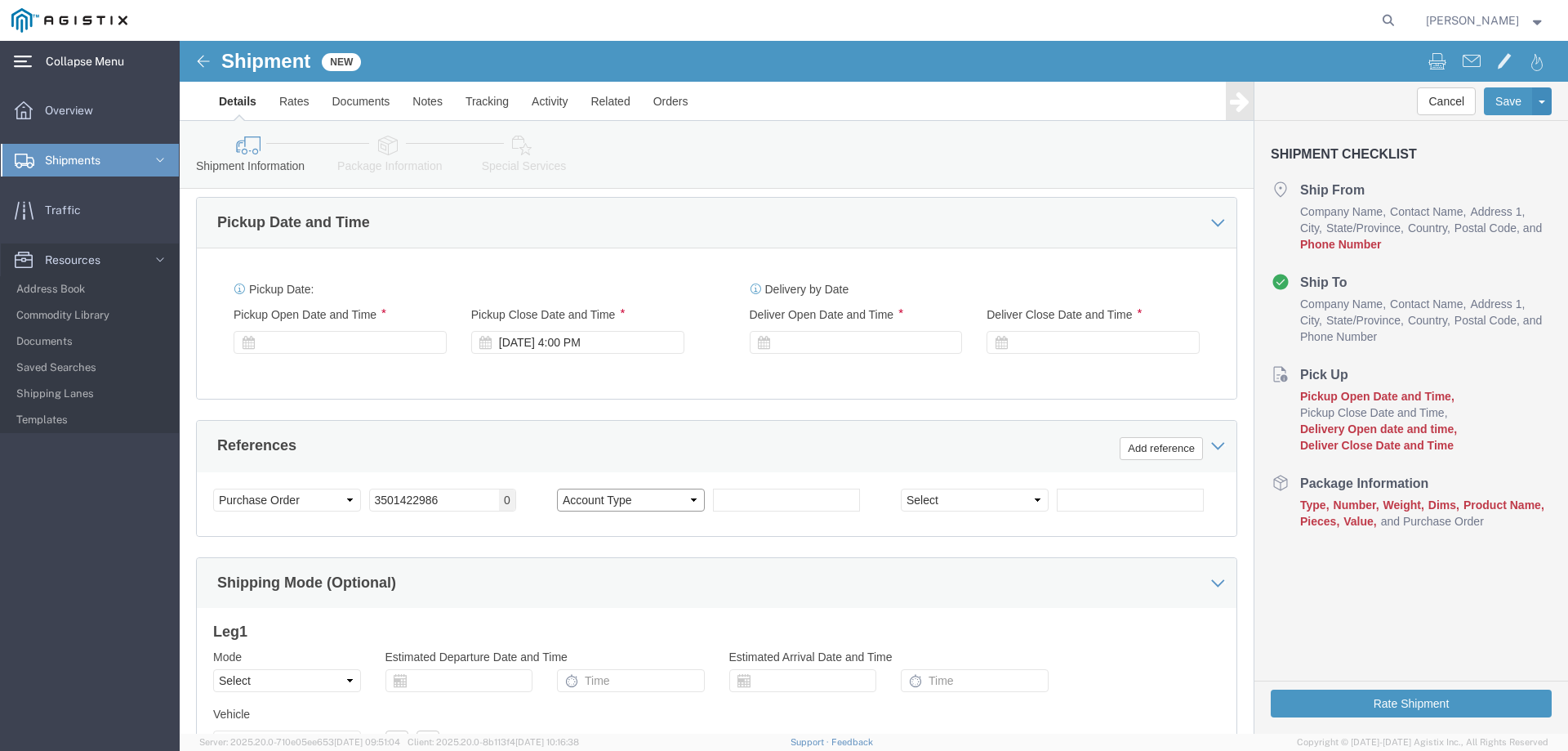
click select "Select Account Type Activity ID Airline Appointment Number ASN Batch Request # …"
select select "ACTYP"
click select "Select Account Type Activity ID Airline Appointment Number ASN Batch Request # …"
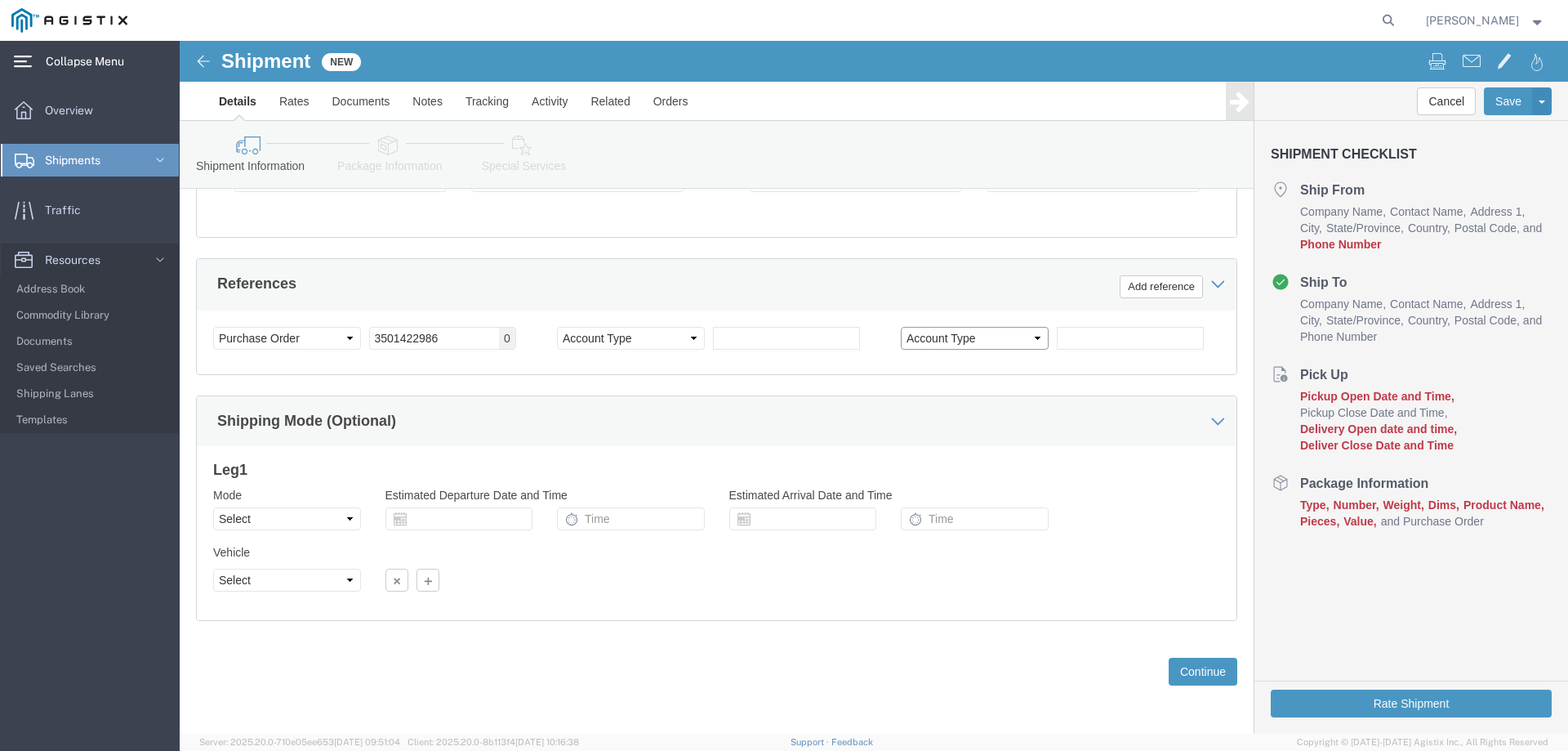
scroll to position [844, 0]
click select "Select Air Less than Truckload Multi-Leg Ocean Freight Rail Small Parcel Truckl…"
select select "LTL"
click select "Select Air Less than Truckload Multi-Leg Ocean Freight Rail Small Parcel Truckl…"
click button "Continue"
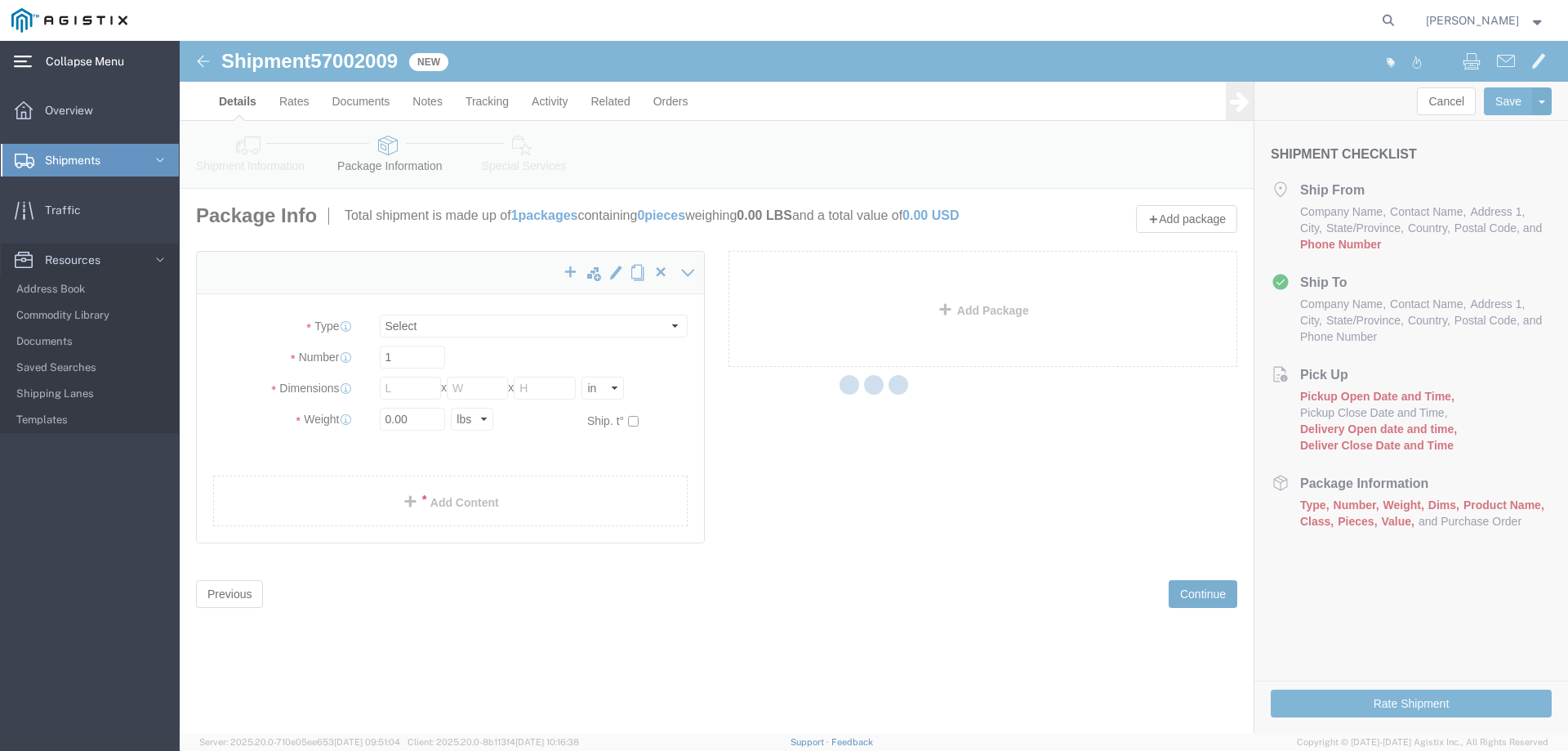
select select "CBOX"
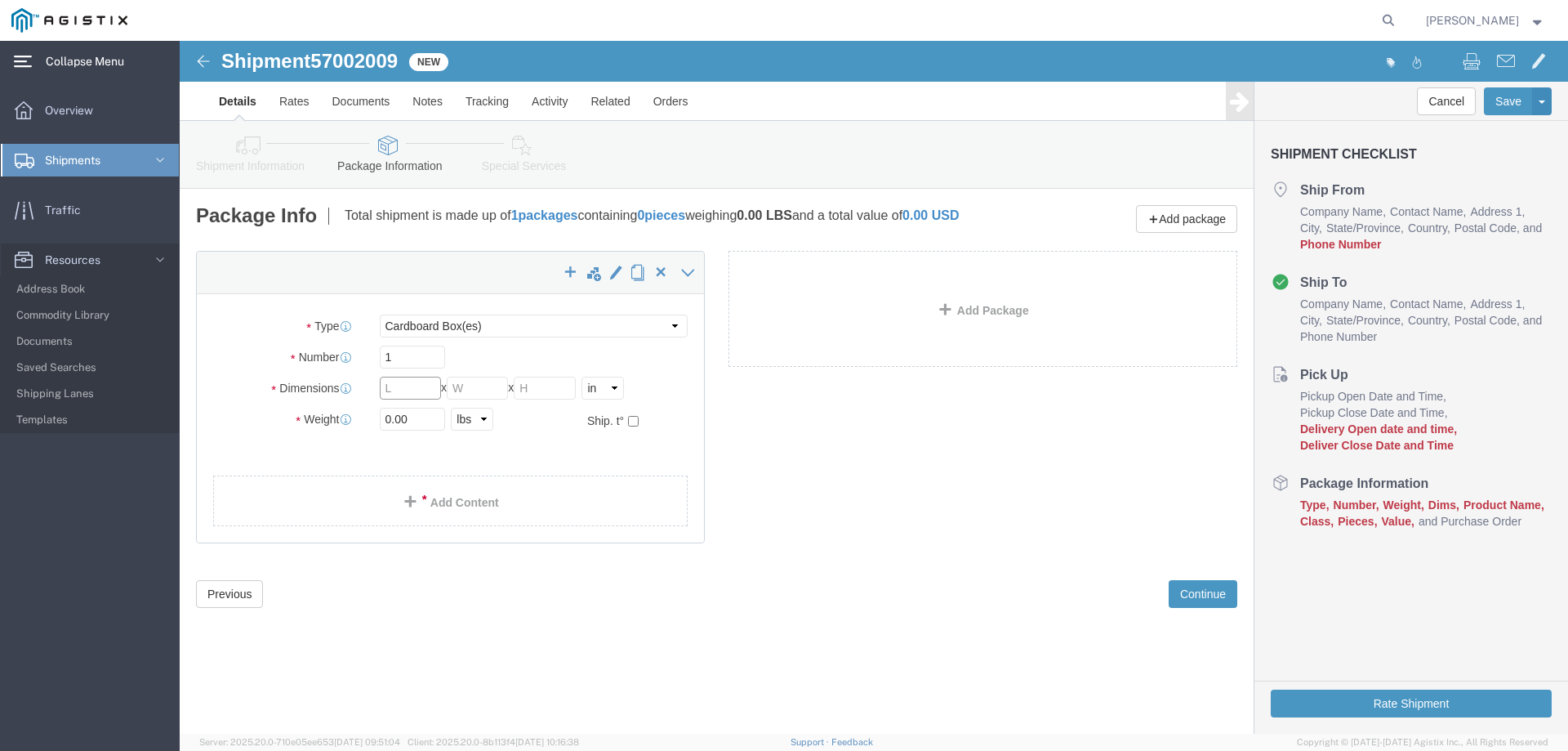
click input "text"
type input "42"
click input "text"
type input "25"
click input "text"
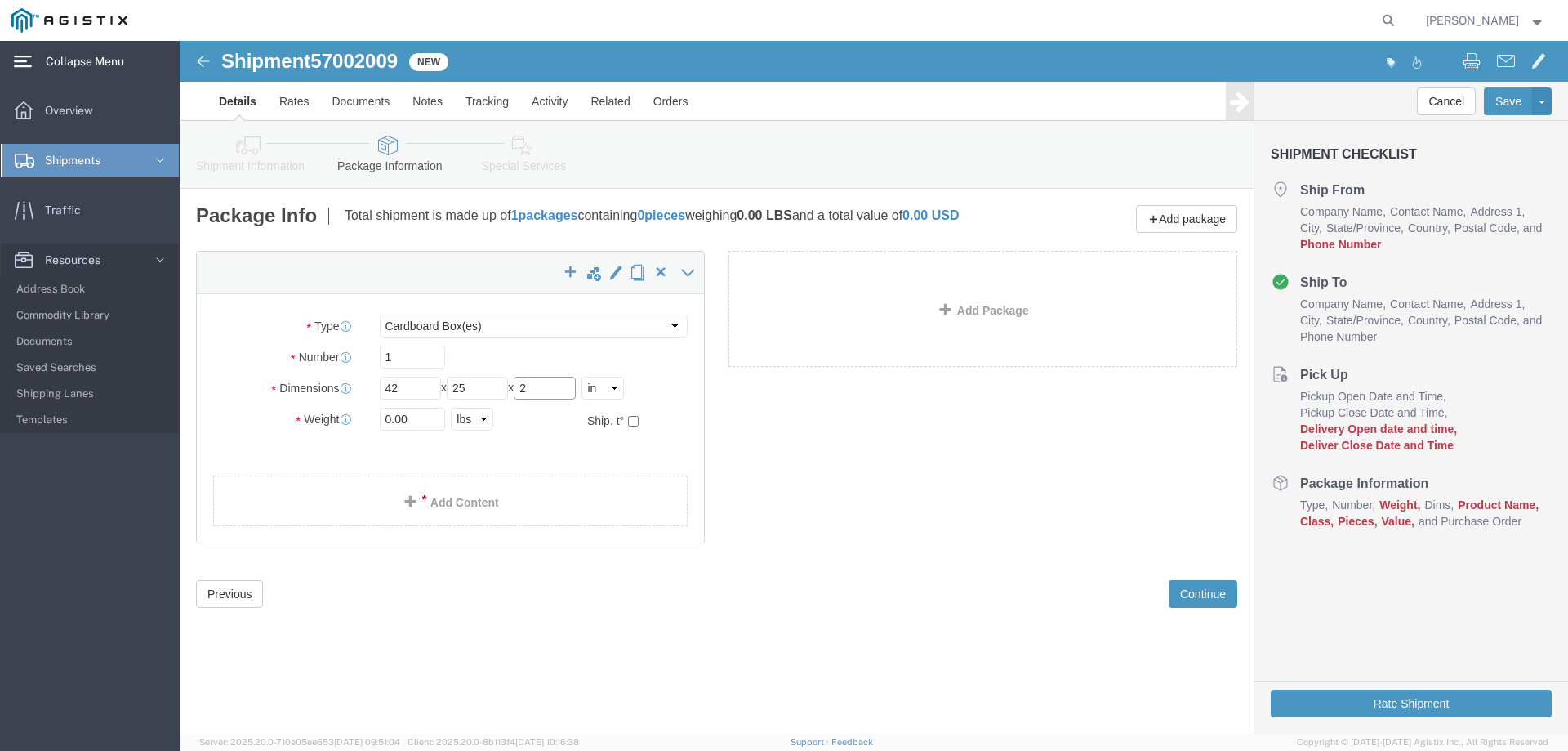
type input "2"
click input "0.00"
type input "0"
type input "200"
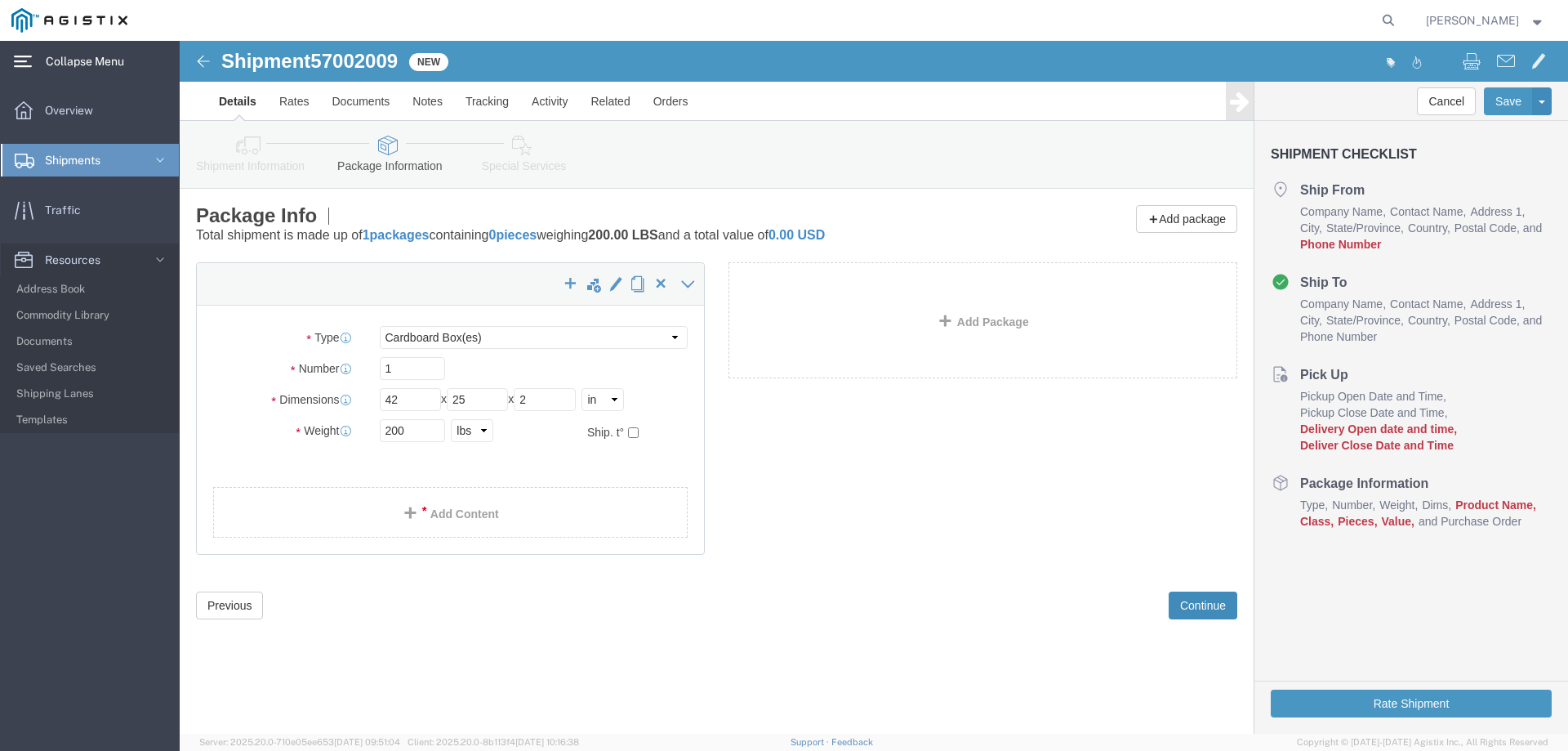
click button "Continue"
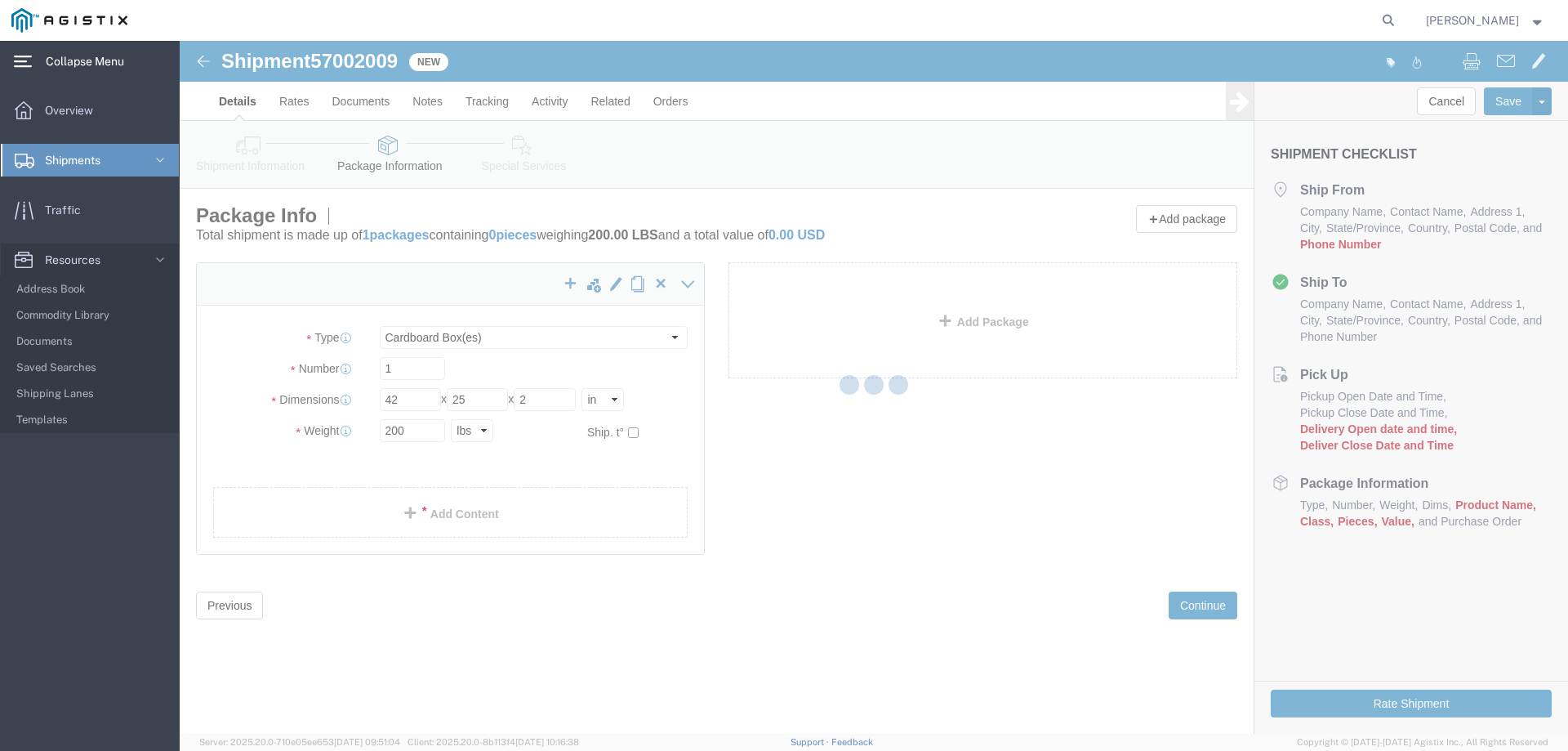
select select
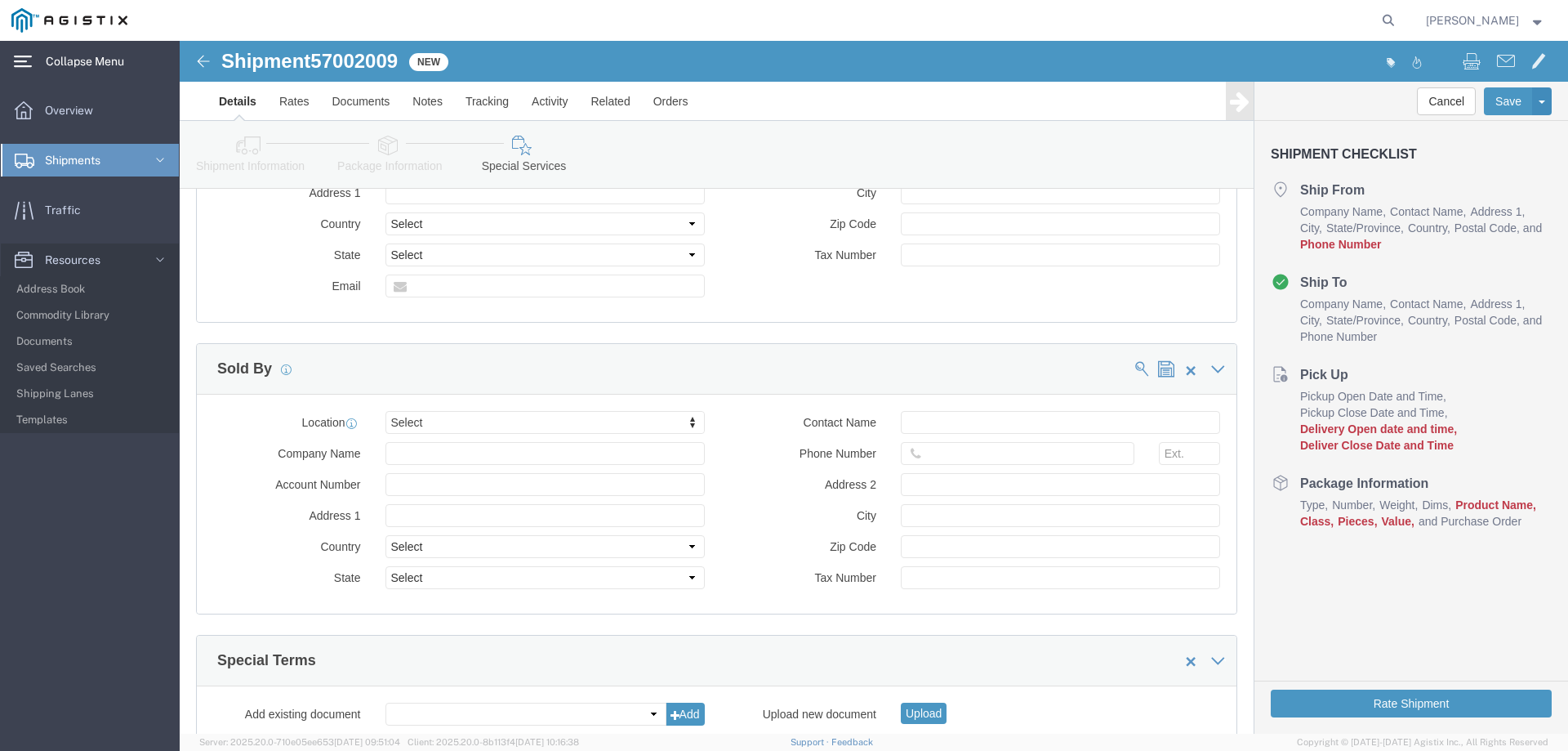
scroll to position [1527, 0]
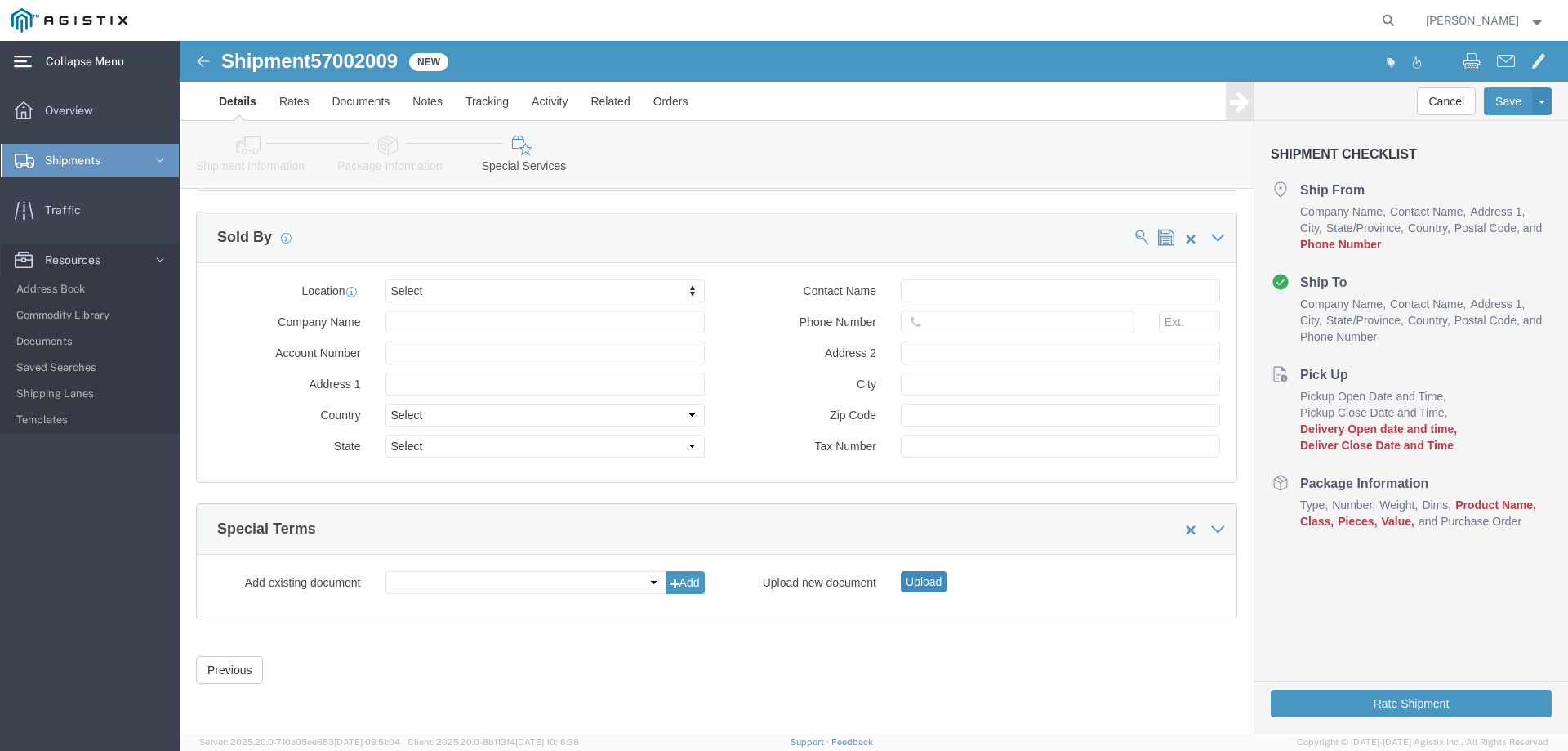
click button "Upload"
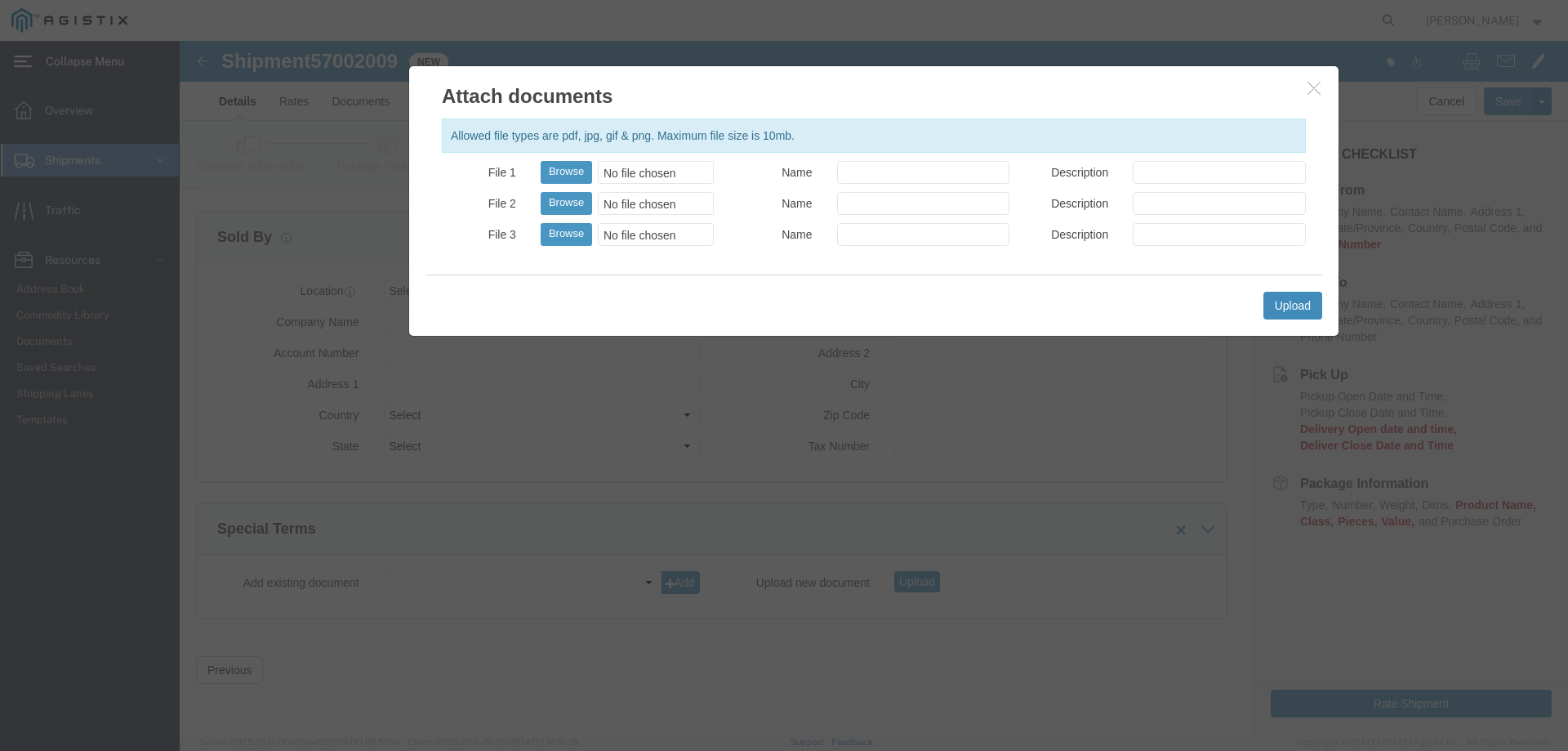
click button "Upload"
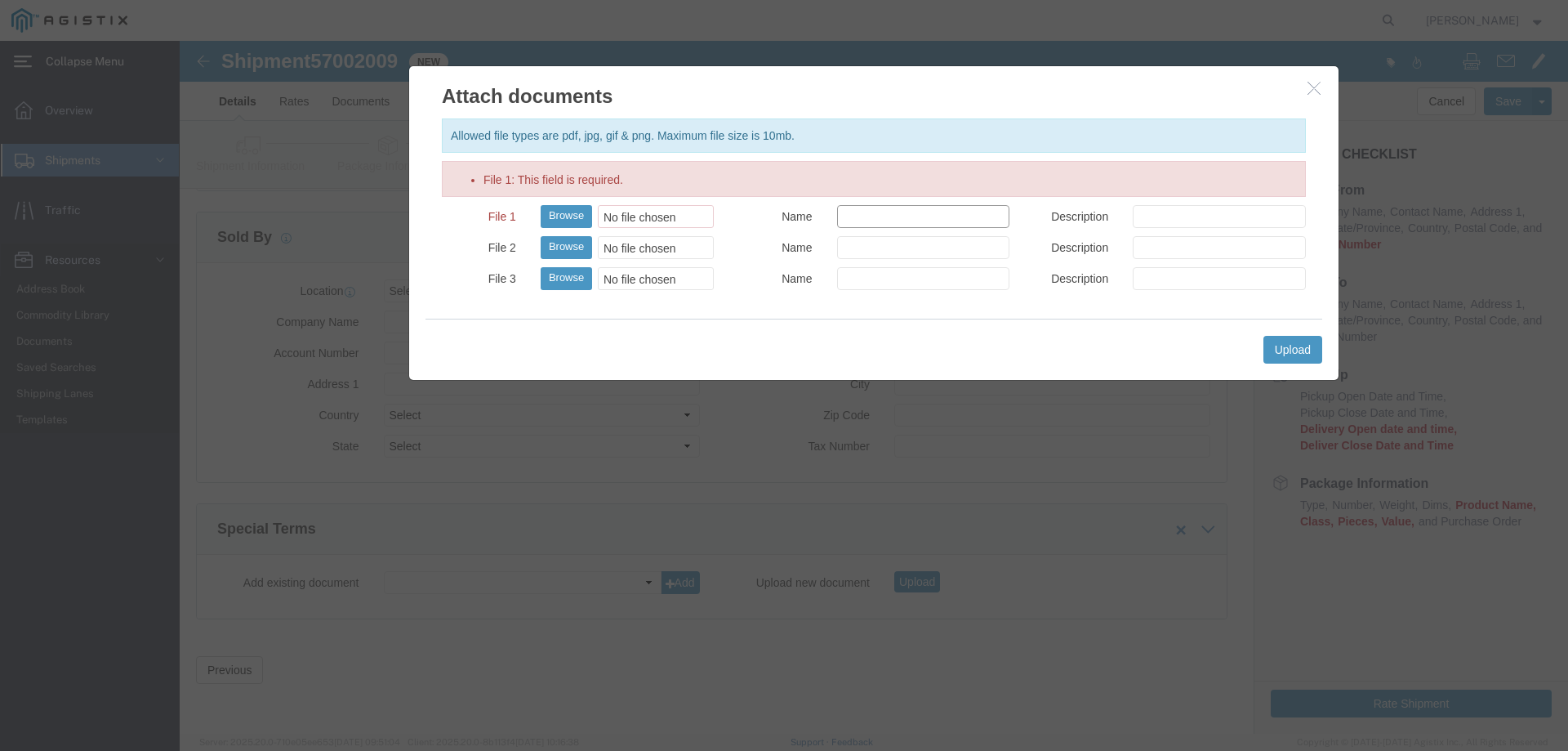
click input "Name"
click button "Browse"
type input "C:\fakepath\DRYU9702551.pdf"
click input "Name"
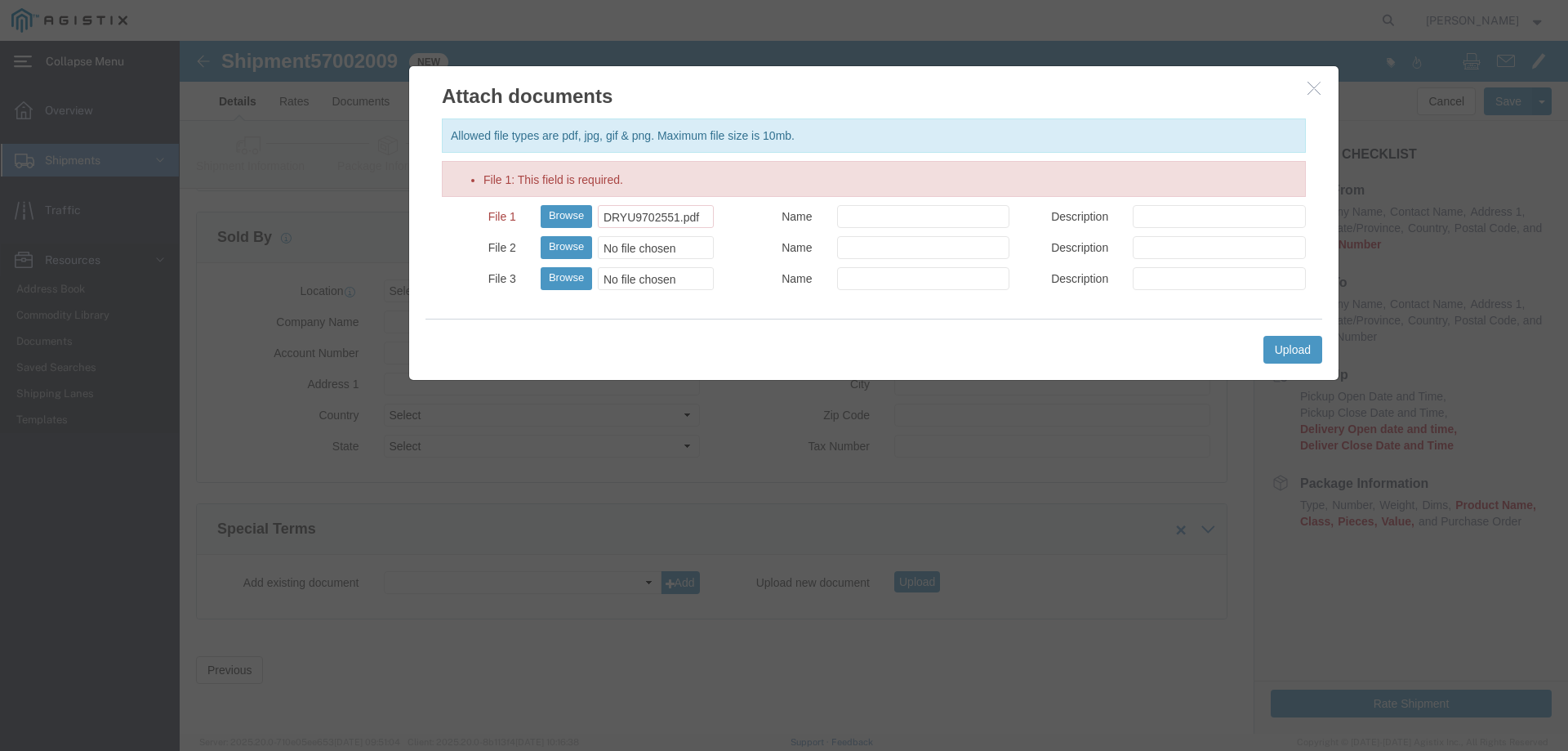
click div
click icon "button"
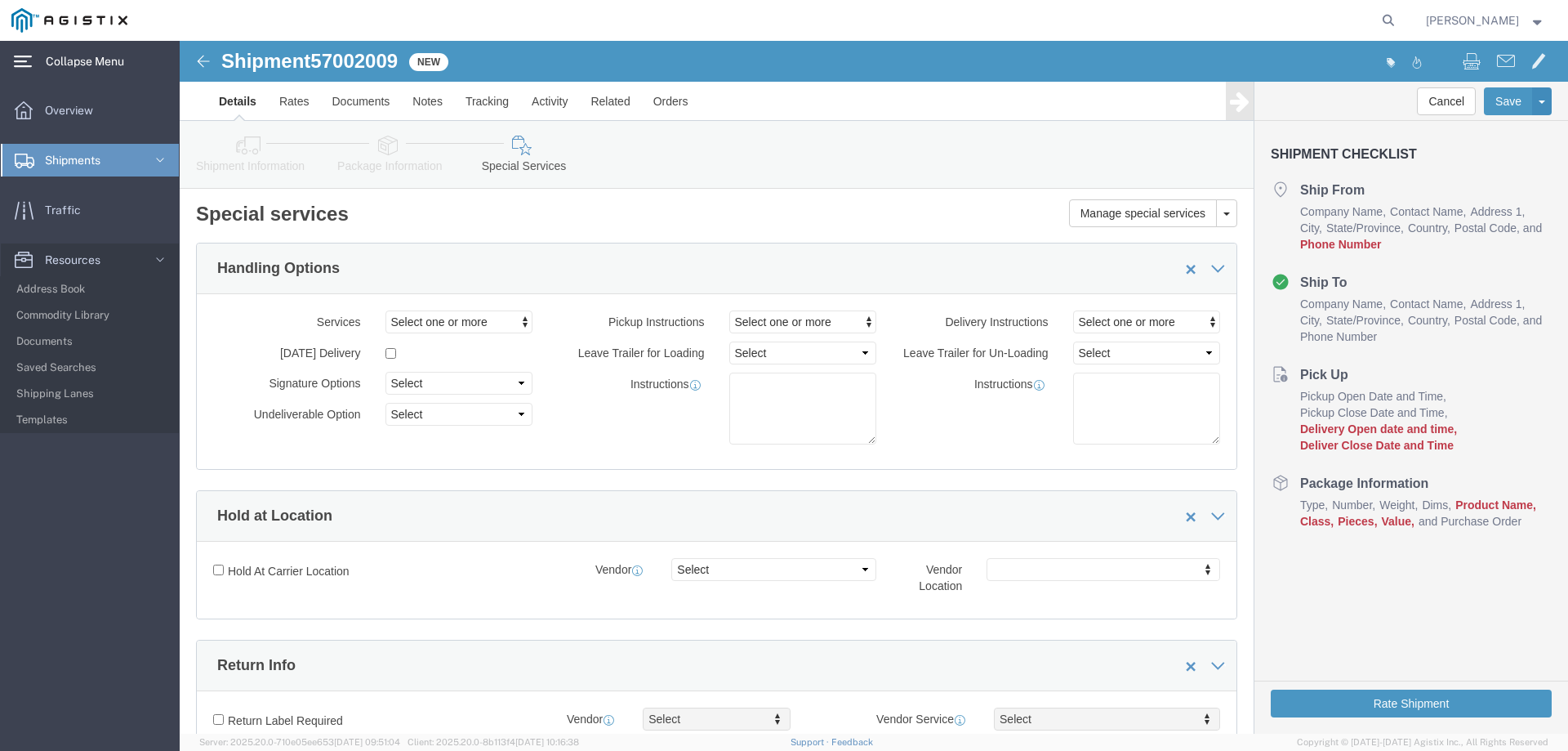
scroll to position [0, 0]
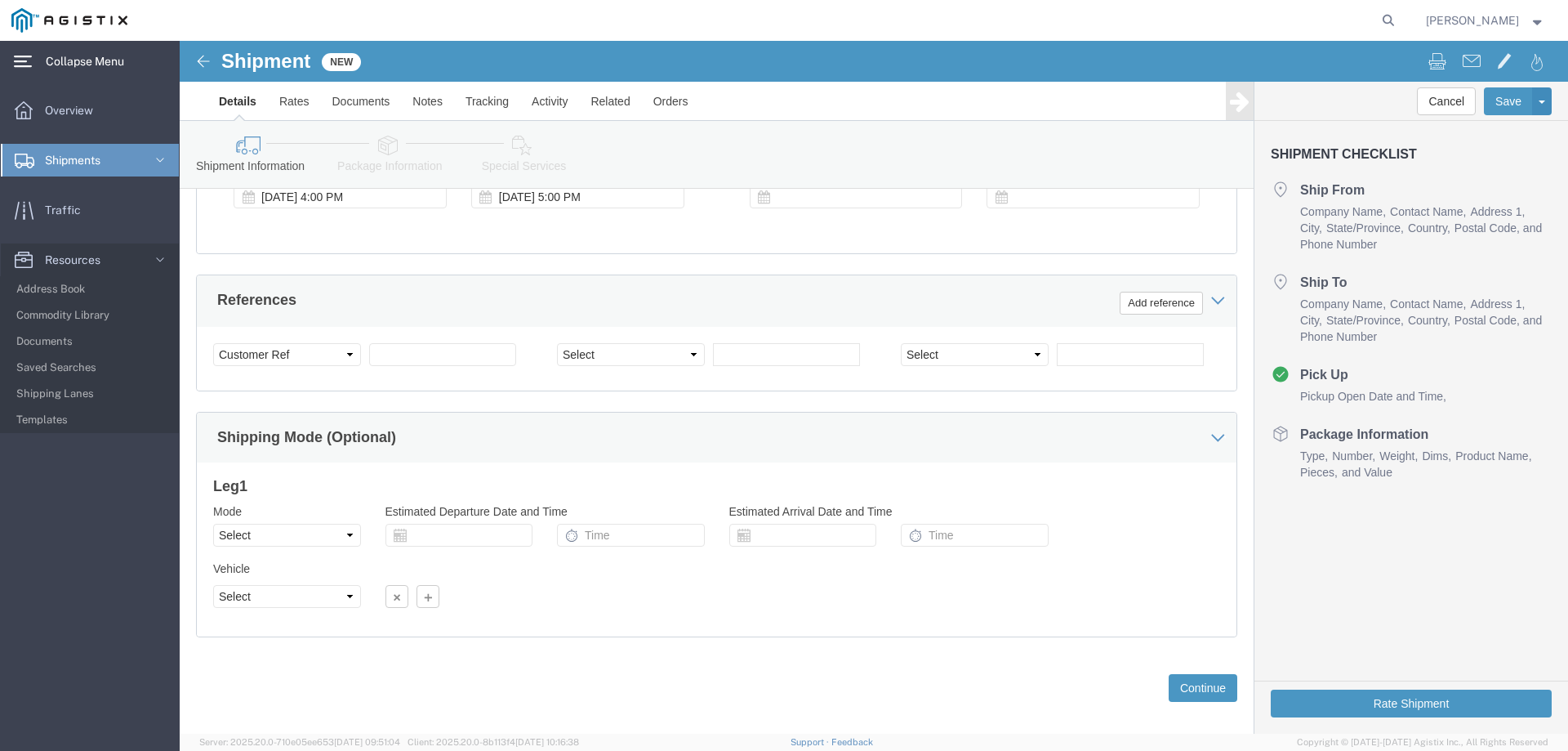
scroll to position [844, 0]
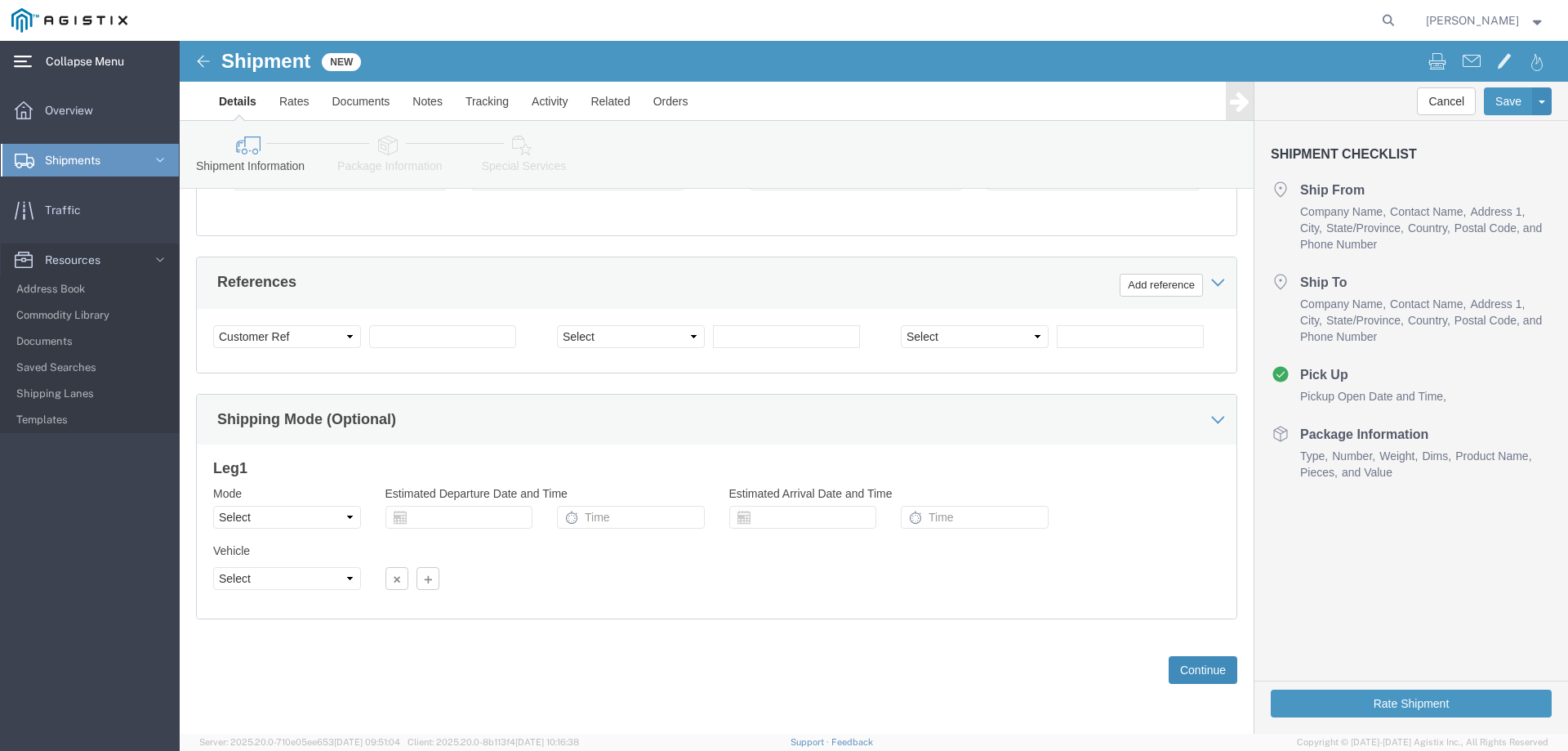
click button "Continue"
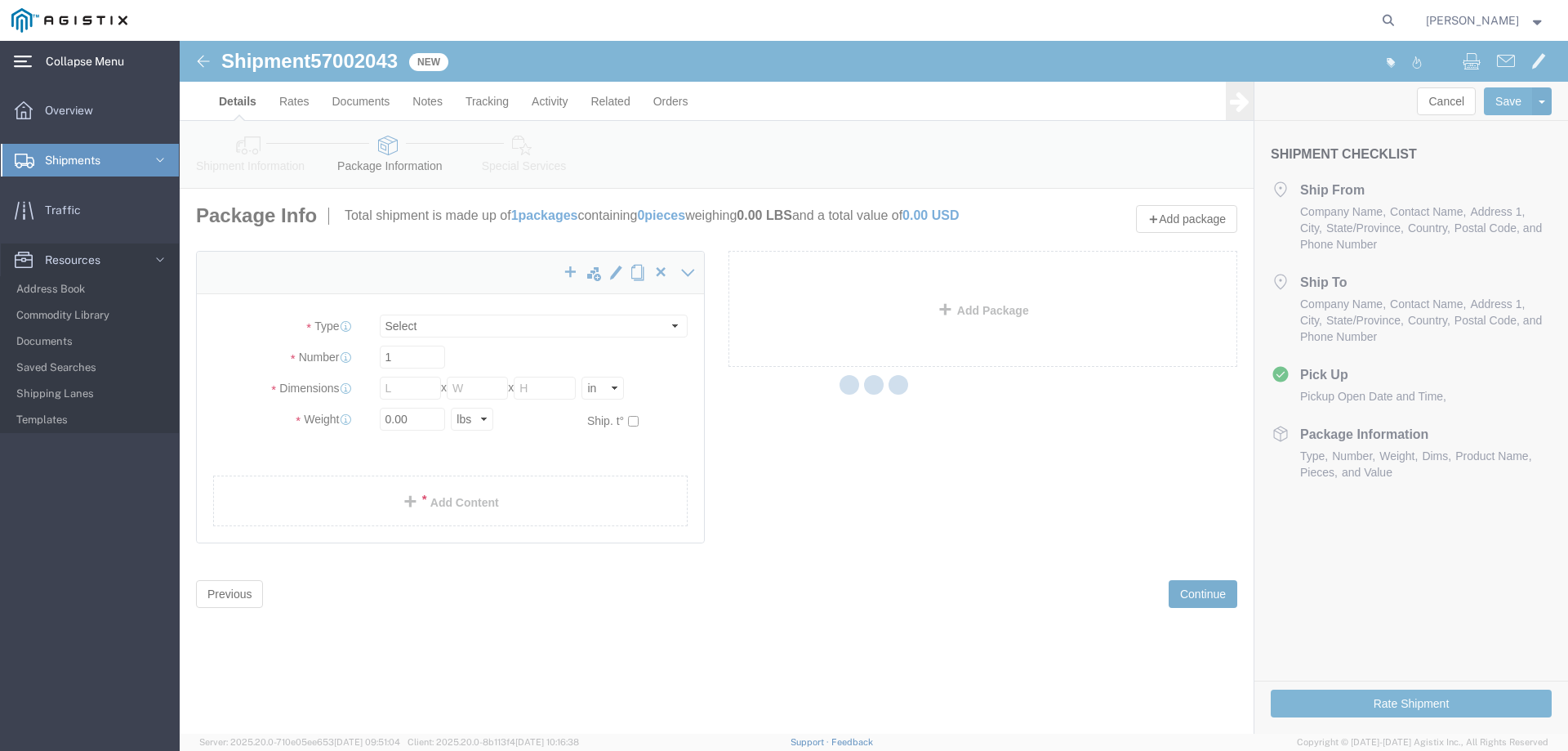
select select "CBOX"
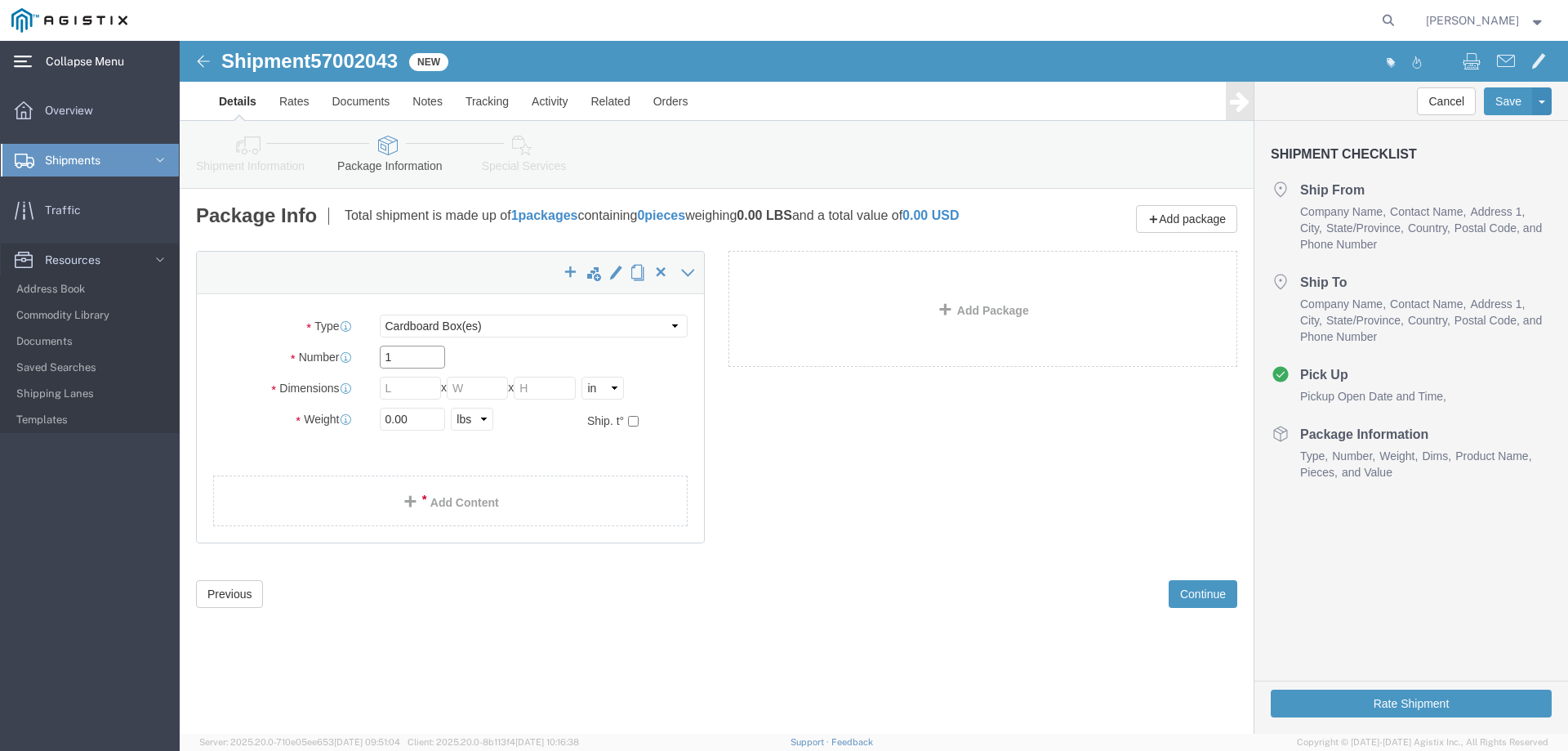
click input "1"
type input "1"
type input "6"
click input "text"
type input "42"
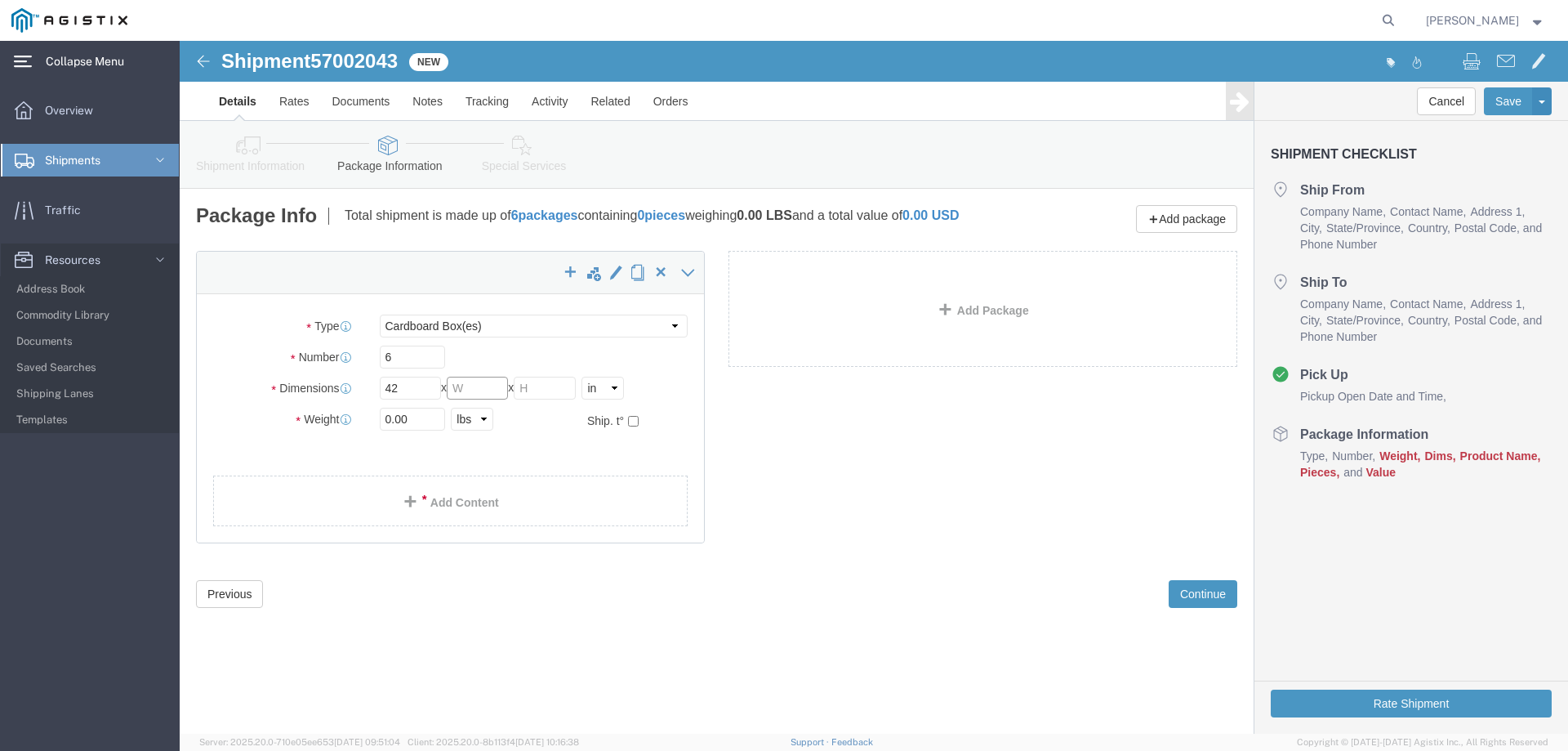
click input "text"
type input "25"
click input "text"
type input "2"
click input "0.00"
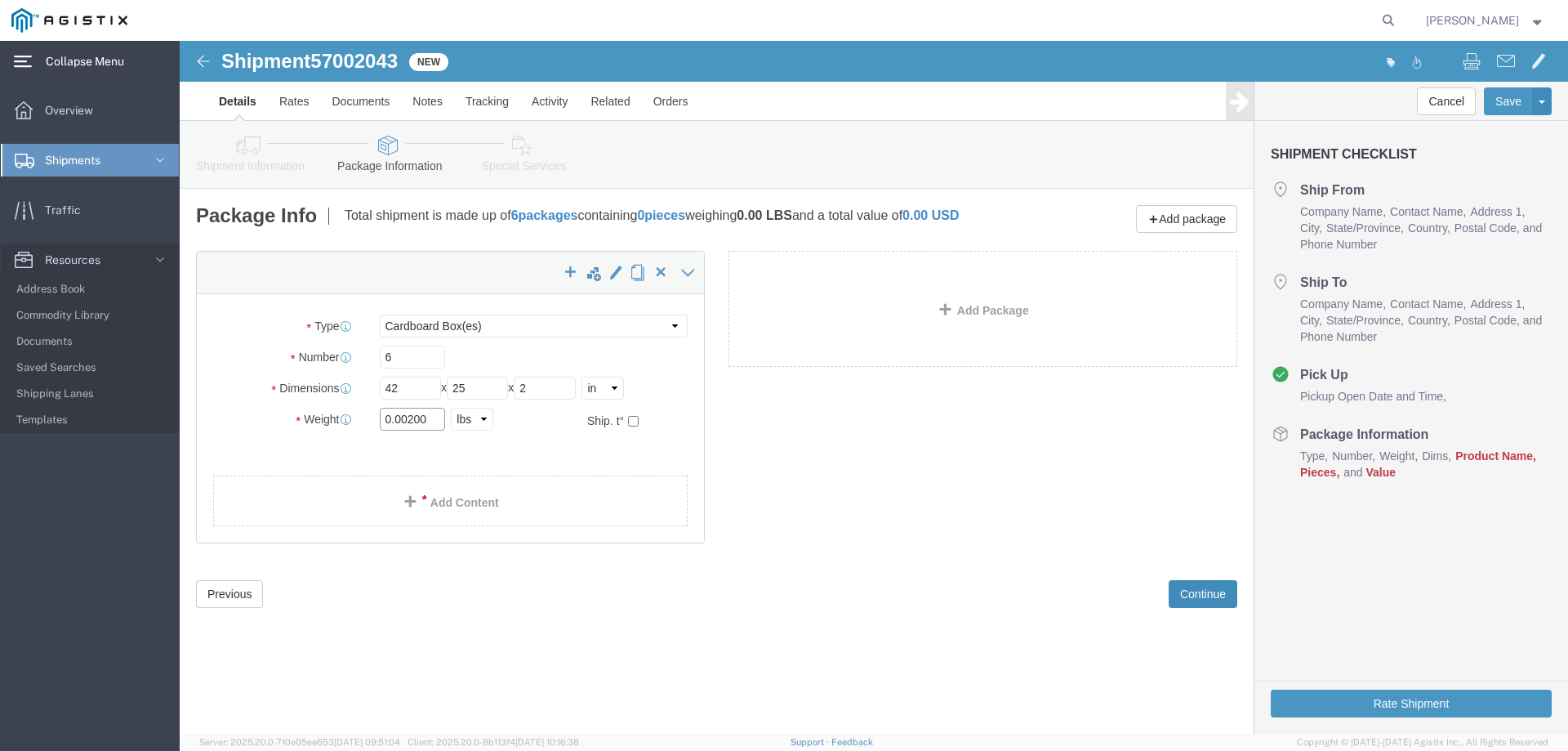
type input "0.00200"
click button "Continue"
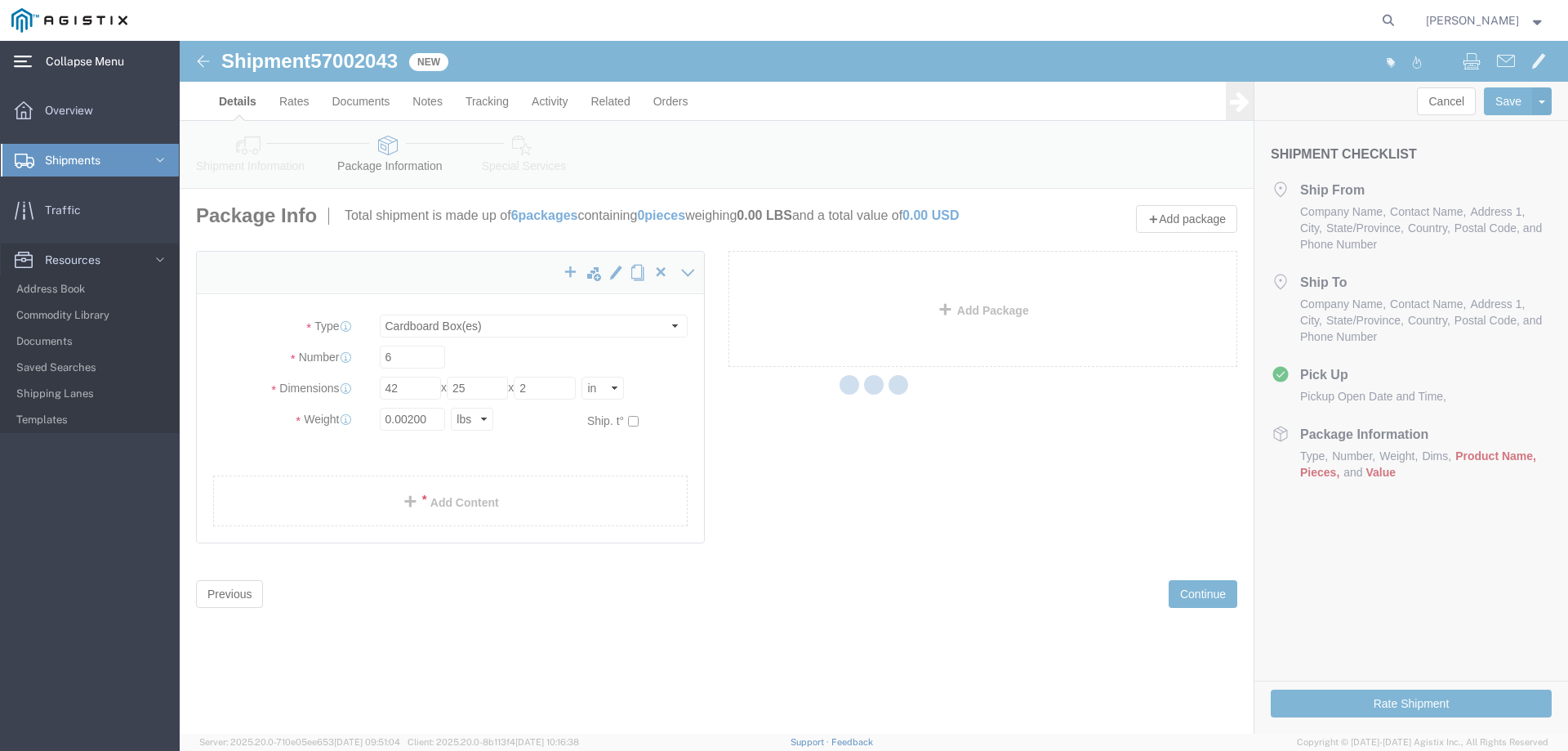
select select
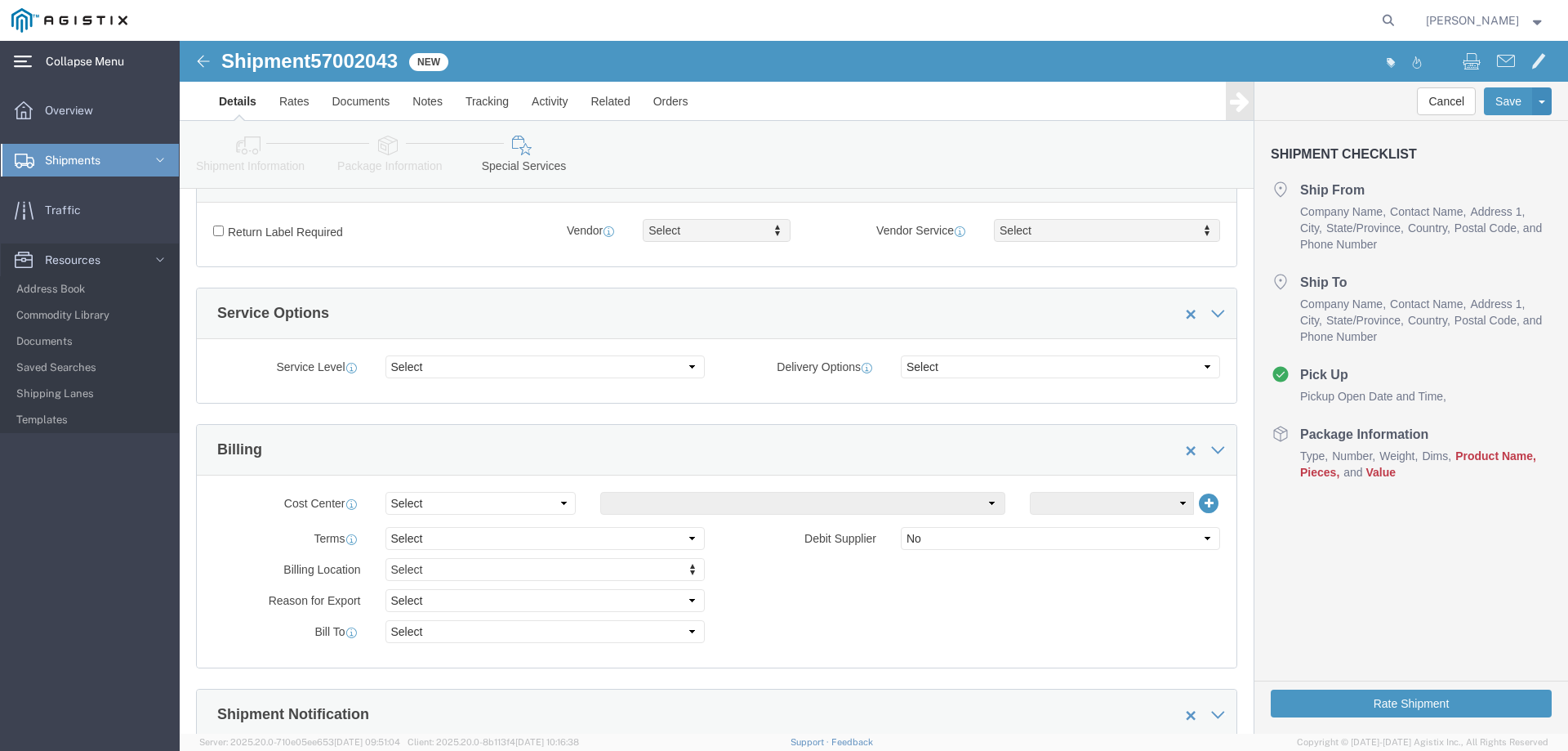
scroll to position [572, 0]
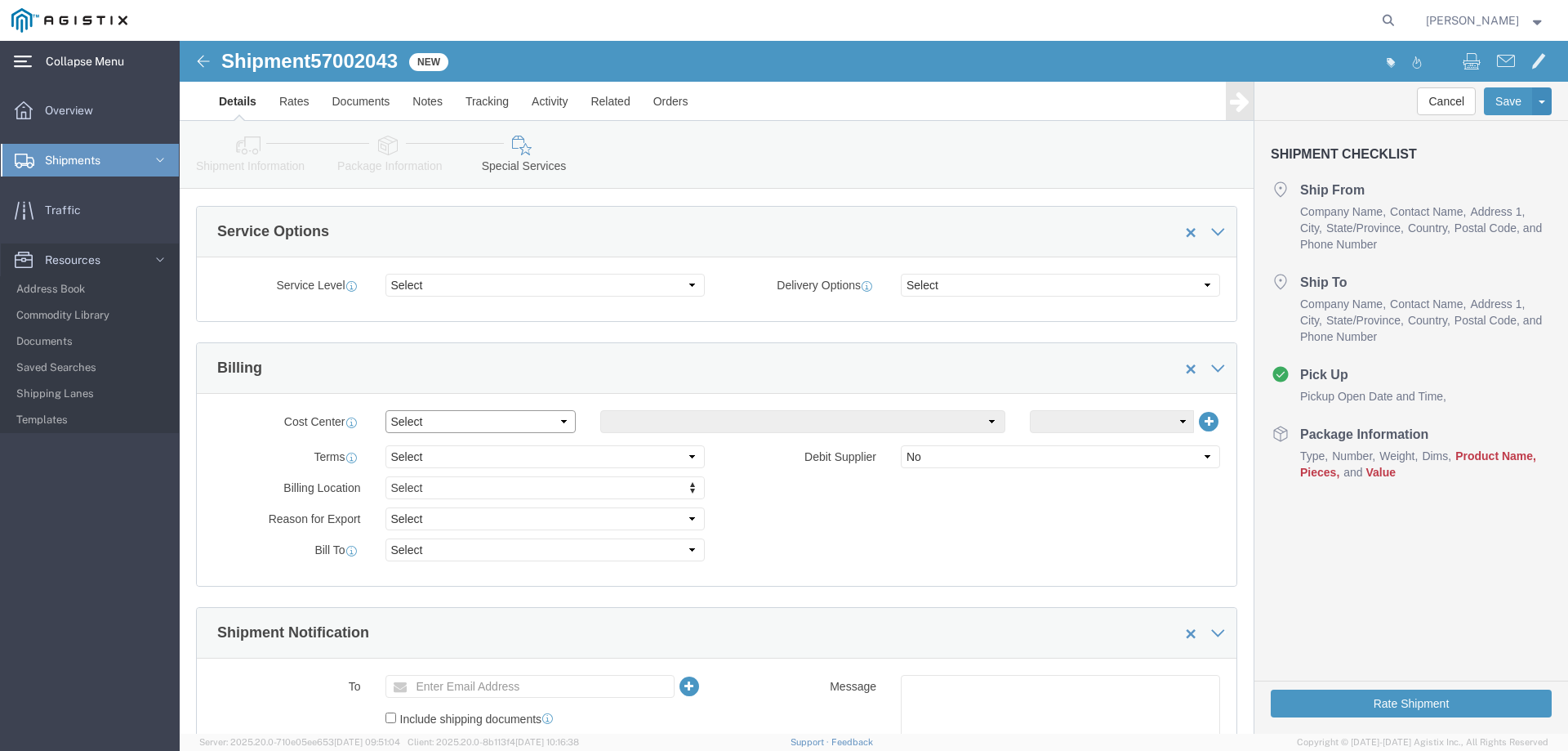
click select "Select Buyer Cost Center Department Operations Number Order Number Sales Person"
click div "Billing"
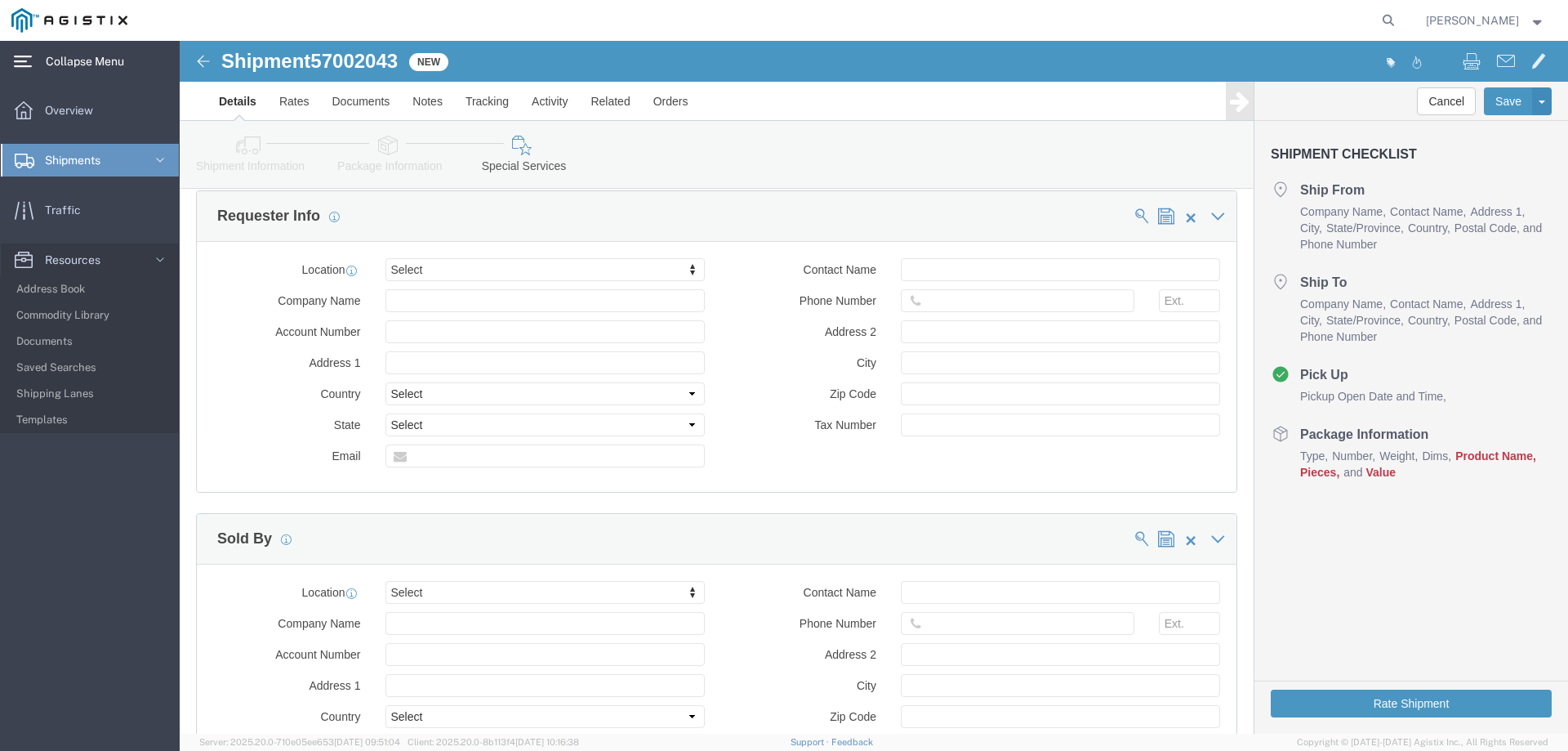
scroll to position [1527, 0]
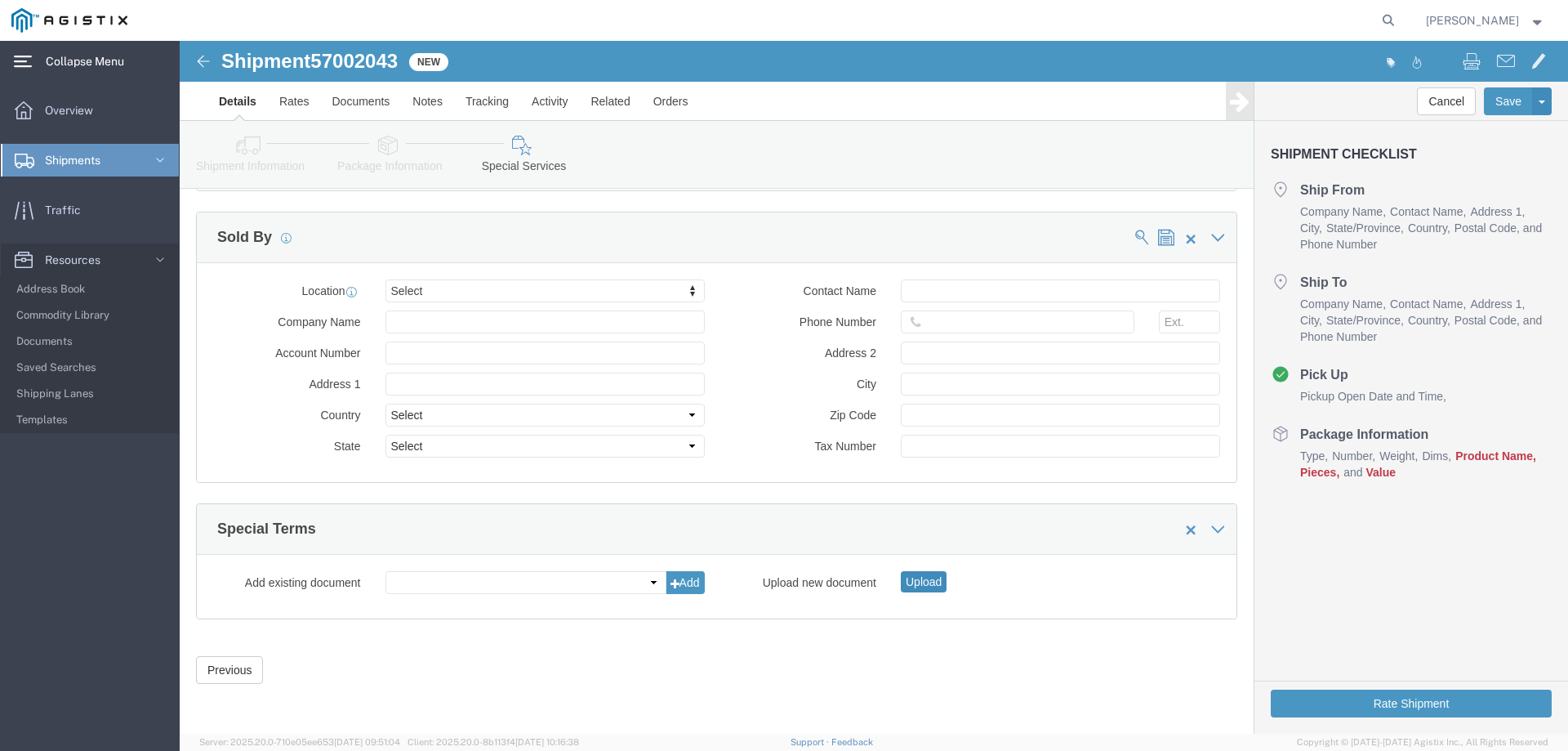
click button "Upload"
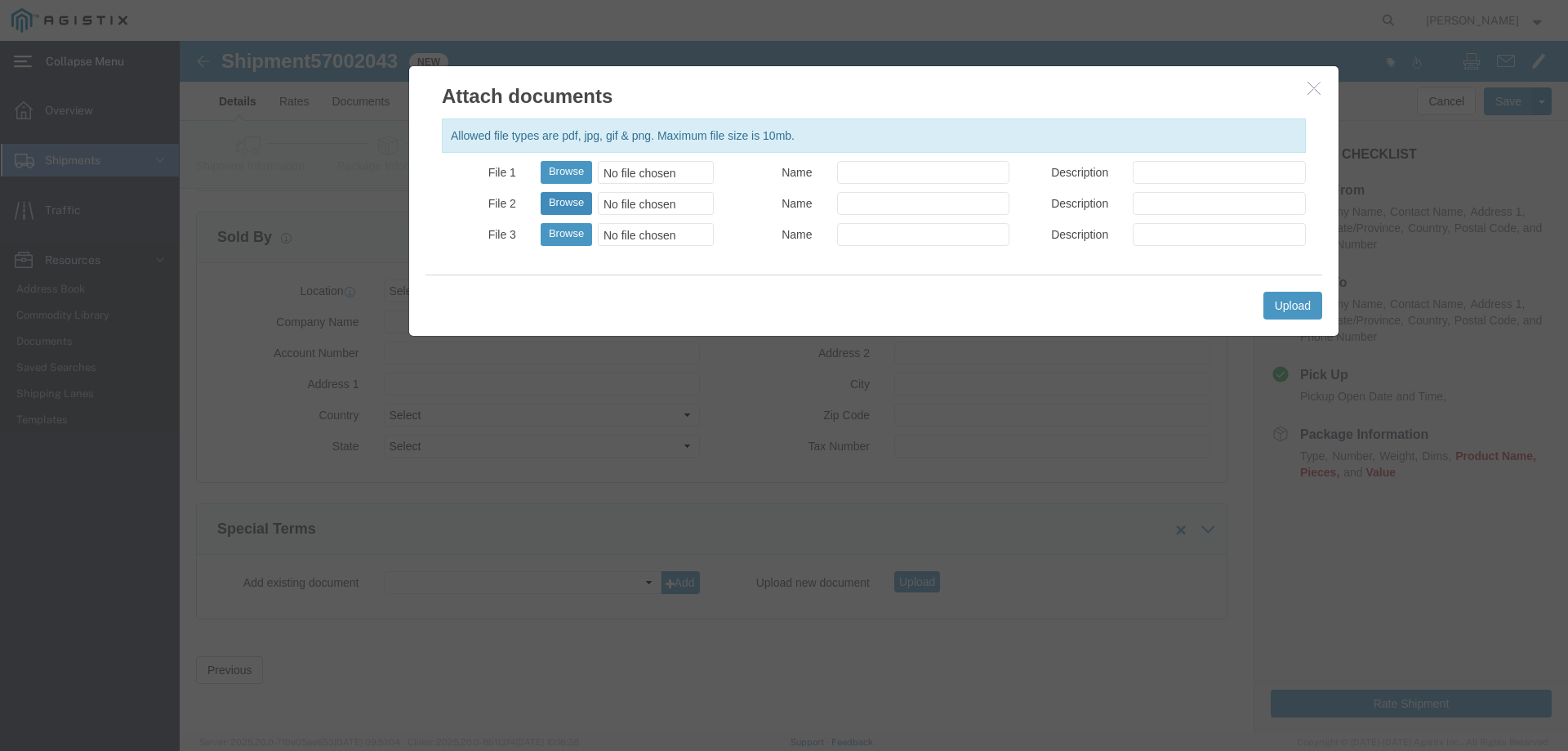
click button "Browse"
type input "C:\fakepath\DRYU9702551.pdf"
click div "DRYU9702551.pdf"
click div "No file chosen"
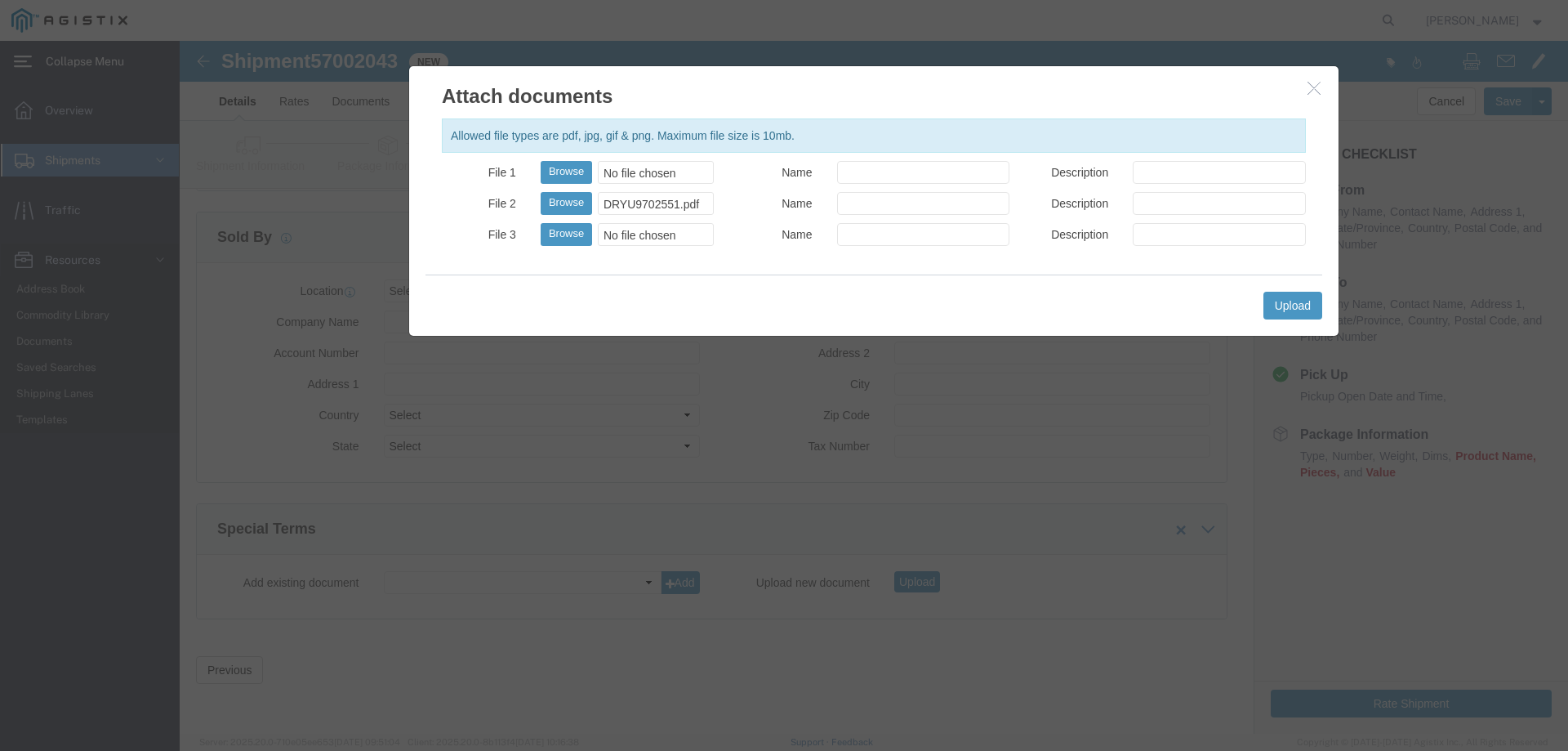
type input "C:\fakepath\DRYU9702551.pdf"
click div "DRYU9702551.pdf"
click button "Browse"
click button "button"
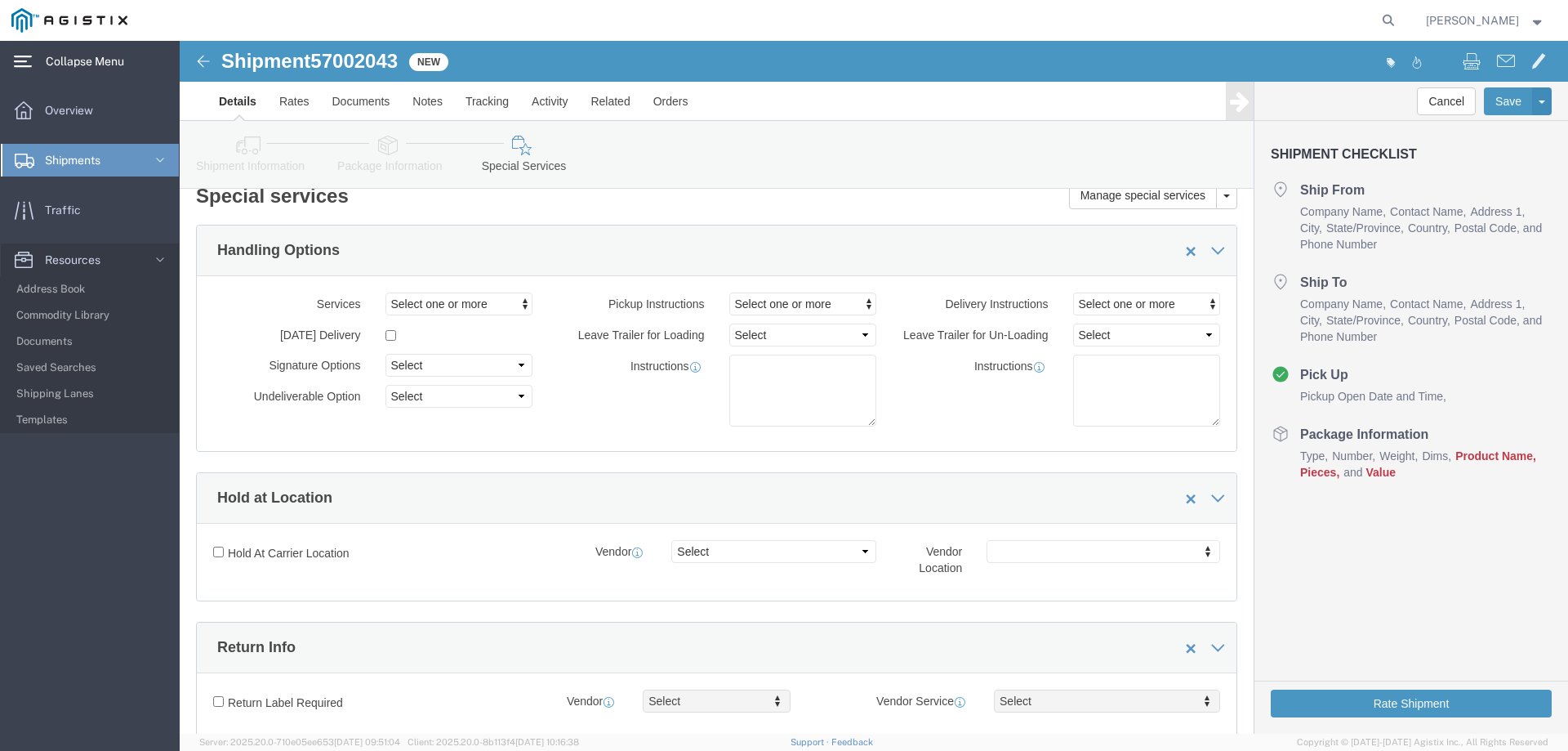
scroll to position [0, 0]
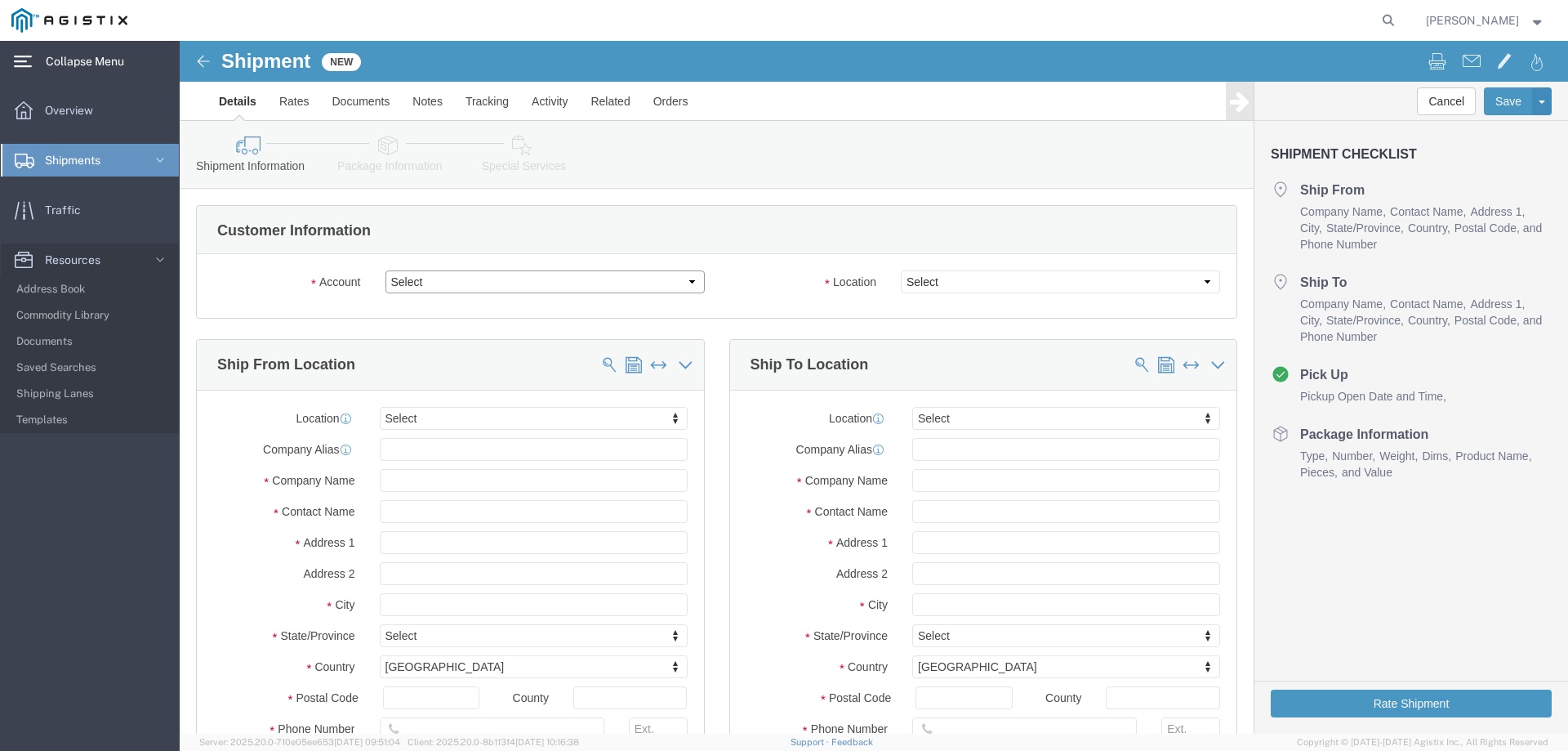
click select "Select Esna-La Sarge Logistics PG&E"
select select "101777"
click select "Select Esna-La Sarge Logistics PG&E"
select select
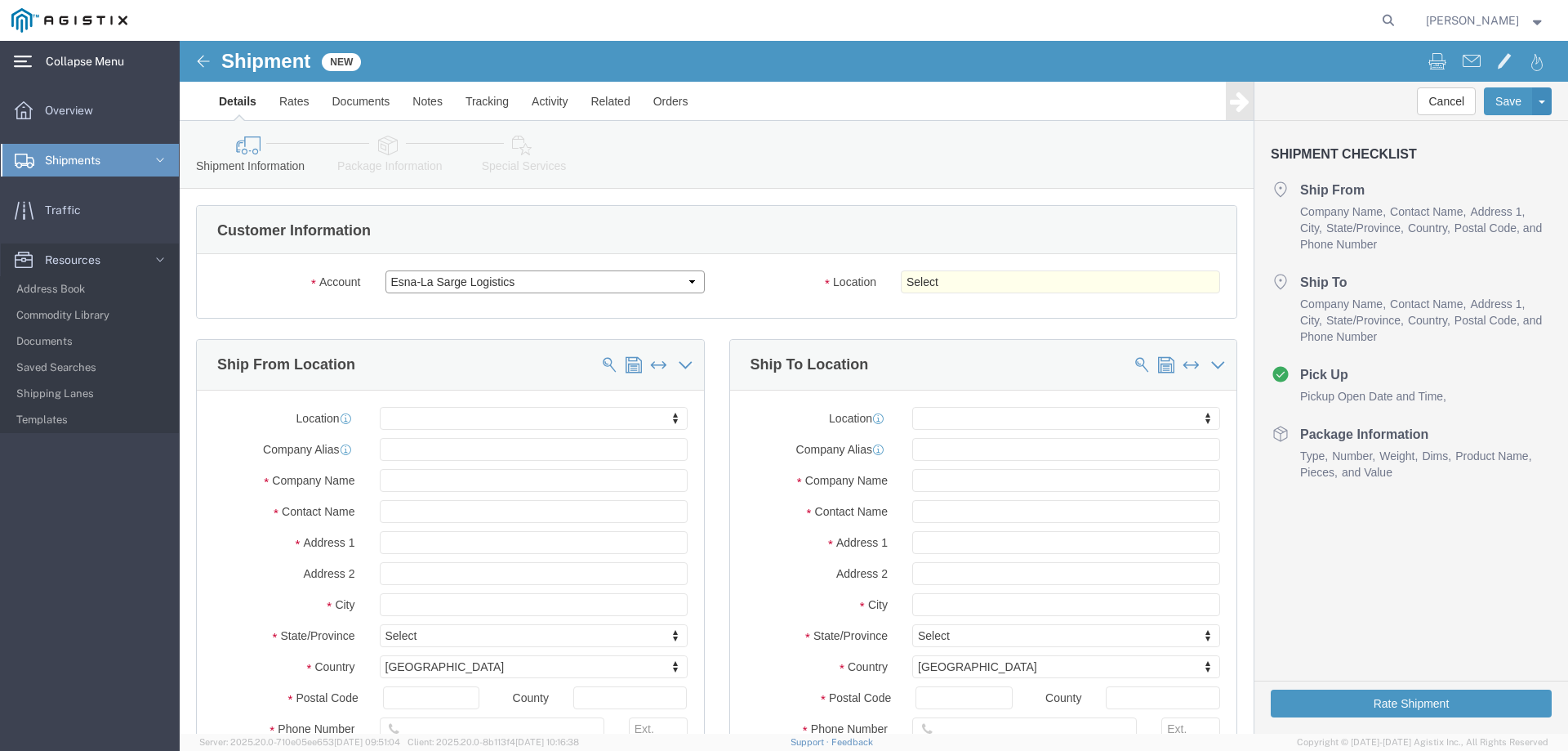
click select "Select Esna-La Sarge Logistics PG&E"
select select "9596"
click select "Select Esna-La Sarge Logistics PG&E"
select select
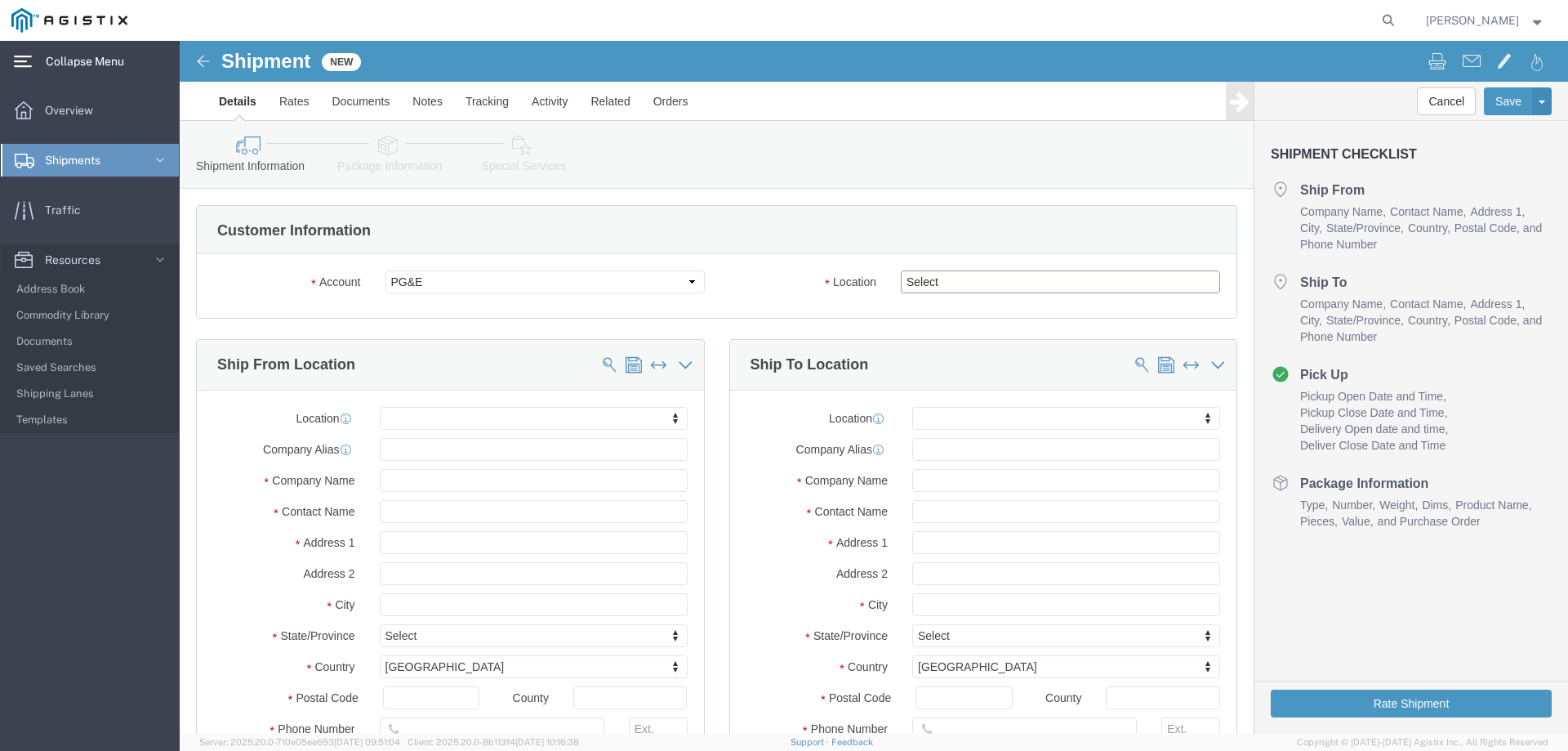
click select "Select All Others [GEOGRAPHIC_DATA] [GEOGRAPHIC_DATA] [GEOGRAPHIC_DATA] [GEOGRA…"
select select "19745"
click select "Select All Others [GEOGRAPHIC_DATA] [GEOGRAPHIC_DATA] [GEOGRAPHIC_DATA] [GEOGRA…"
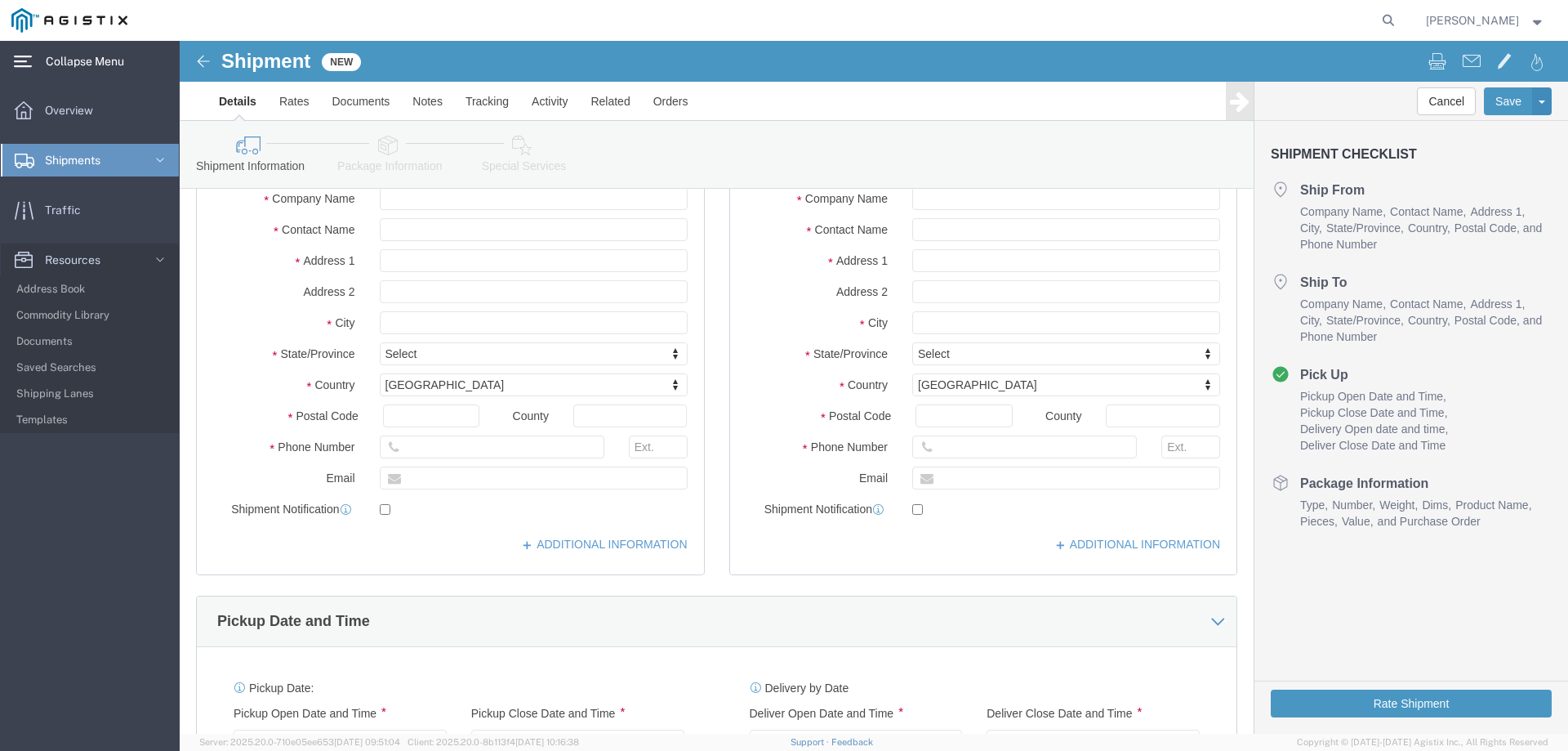
scroll to position [490, 0]
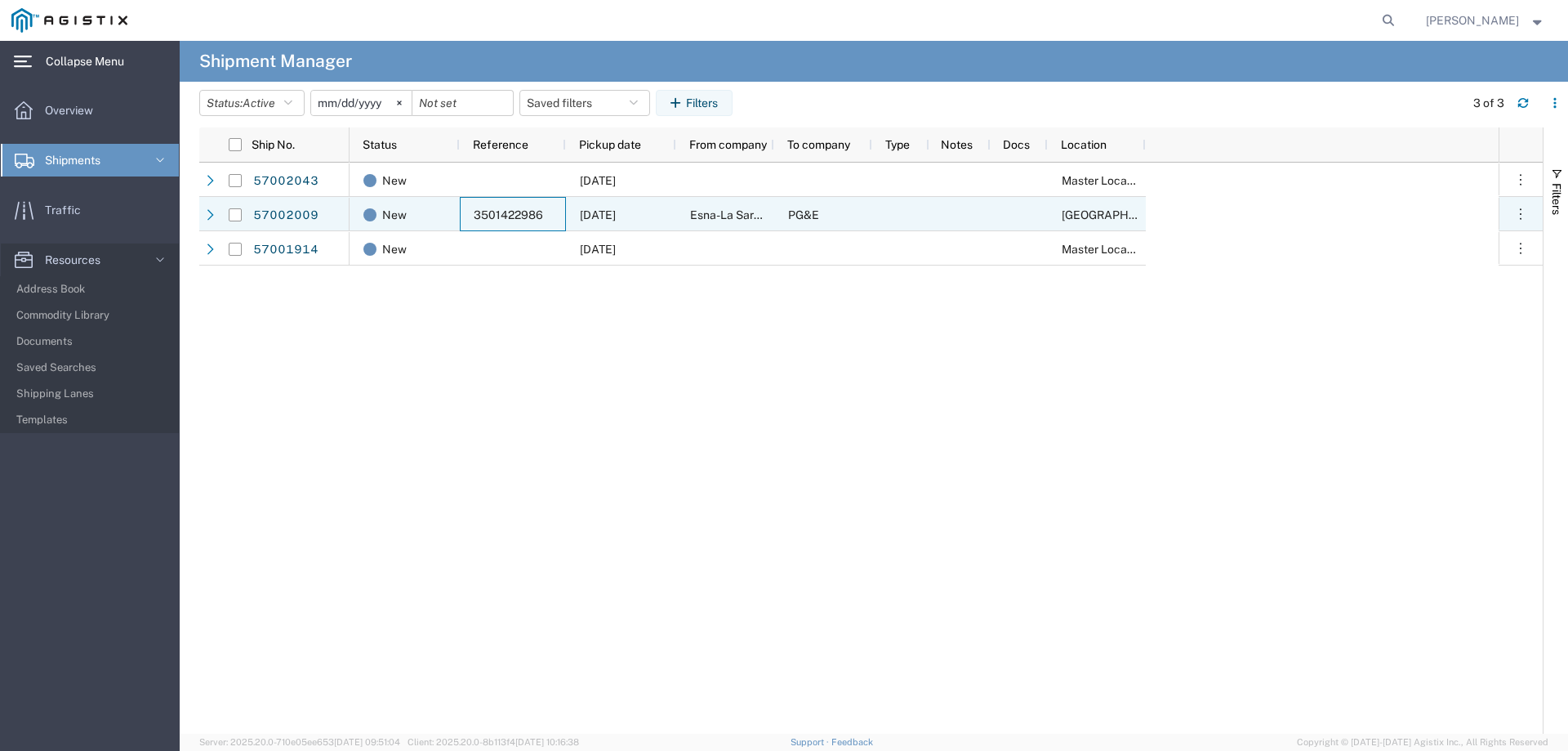
click at [564, 208] on div "3501422986" at bounding box center [513, 213] width 106 height 34
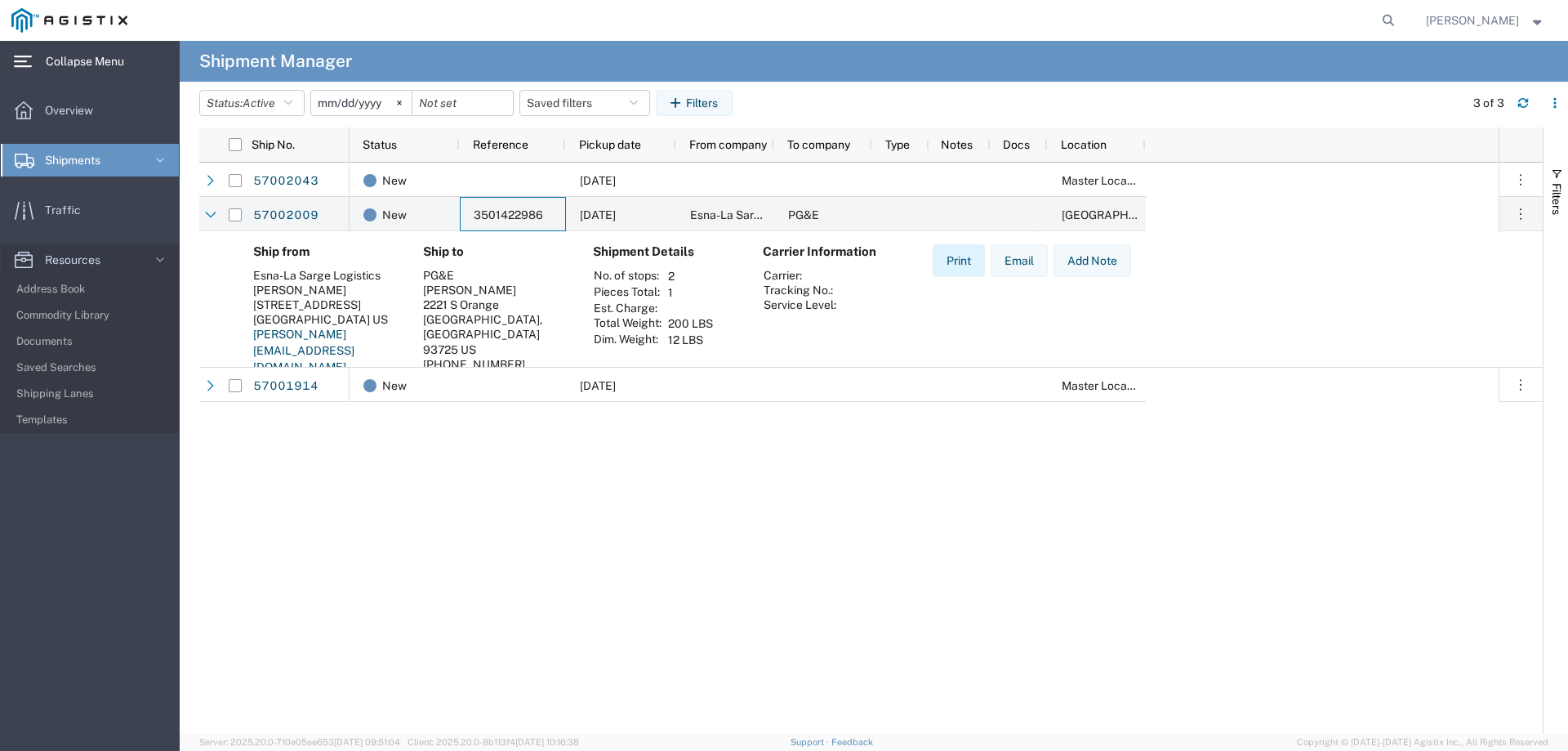
click at [953, 260] on button "Print" at bounding box center [958, 260] width 53 height 32
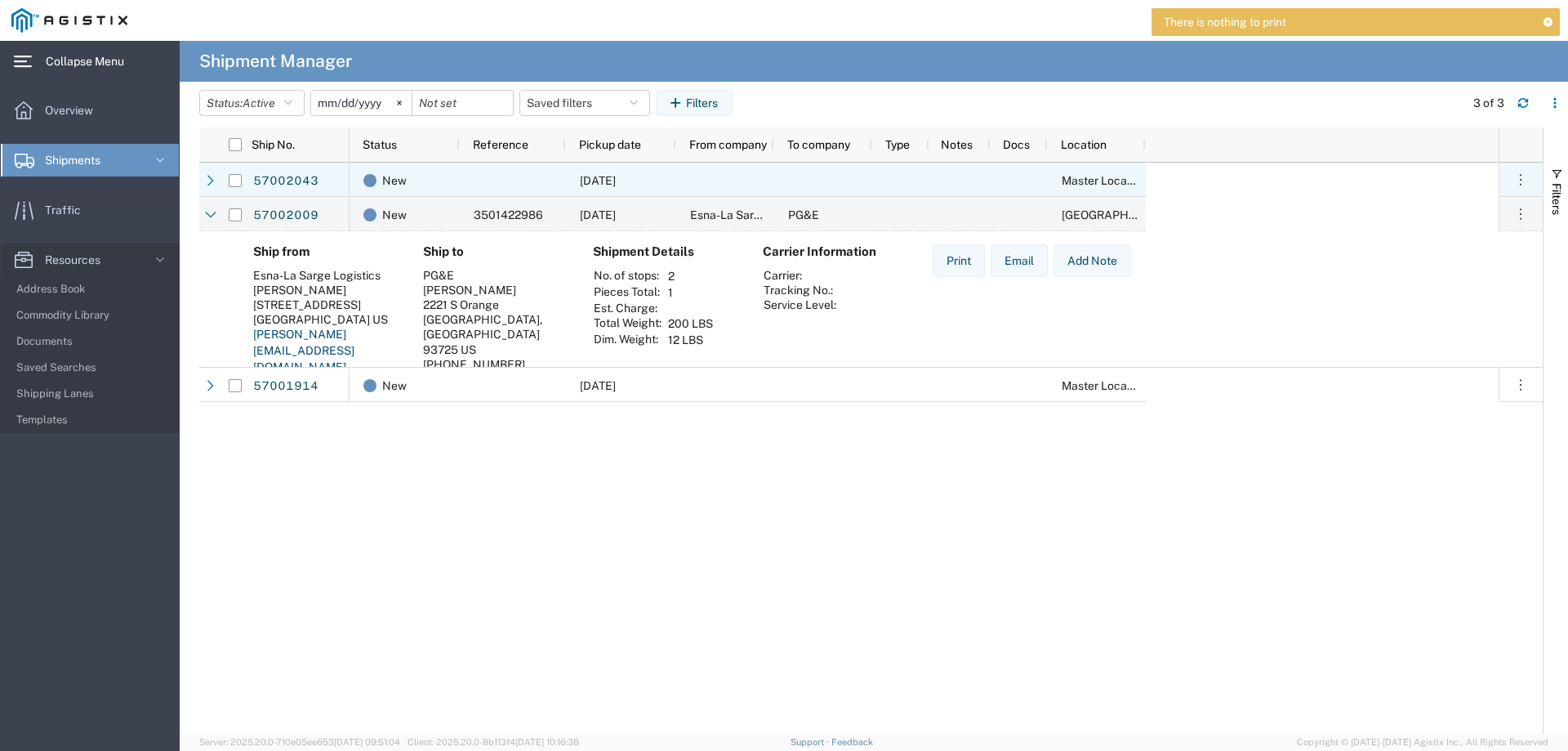
click at [586, 178] on span "[DATE]" at bounding box center [598, 181] width 36 height 13
